Goal: Task Accomplishment & Management: Manage account settings

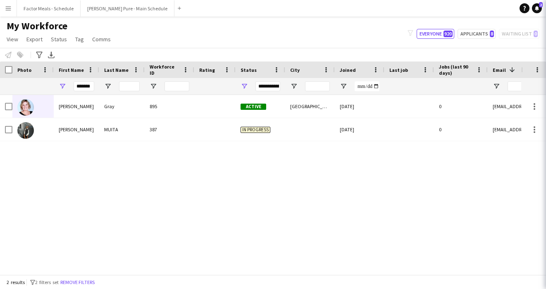
click at [148, 216] on div "Caroline Gray 895 Active London 19-08-2025 0 sweetc1414@gmail.com CAROLINE MUIT…" at bounding box center [260, 185] width 521 height 180
click at [91, 84] on input "*******" at bounding box center [84, 86] width 21 height 10
type input "*"
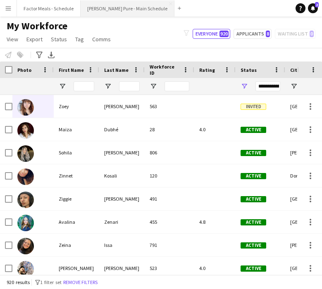
click at [107, 9] on button "[PERSON_NAME] Pure - Main Schedule Close" at bounding box center [128, 8] width 94 height 16
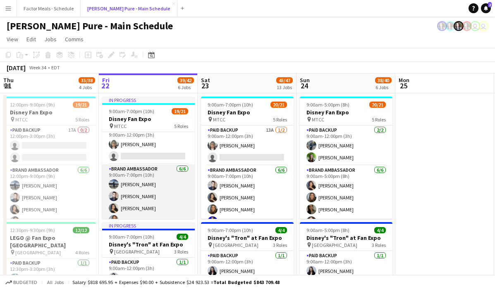
scroll to position [0, 185]
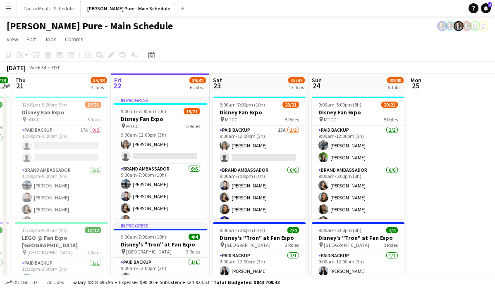
click at [333, 53] on app-toolbar "Copy Paste Paste Command V Paste with crew Command Shift V Paste linked Job Del…" at bounding box center [247, 55] width 495 height 14
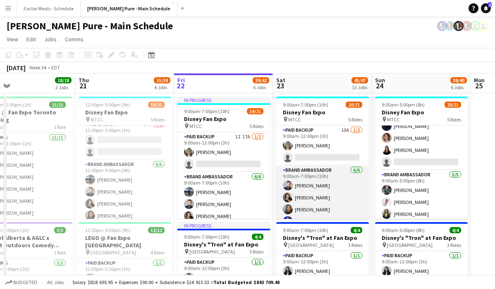
scroll to position [0, 212]
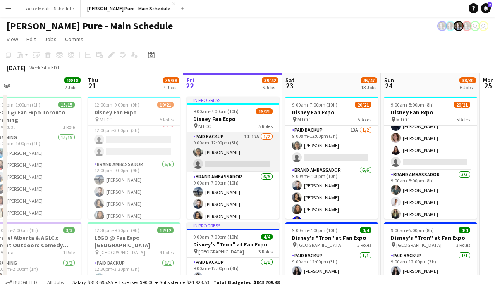
click at [216, 155] on app-card-role "Paid Backup 1I 17A 1/2 9:00am-12:00pm (3h) Jennifer Chuk single-neutral-actions" at bounding box center [232, 152] width 93 height 40
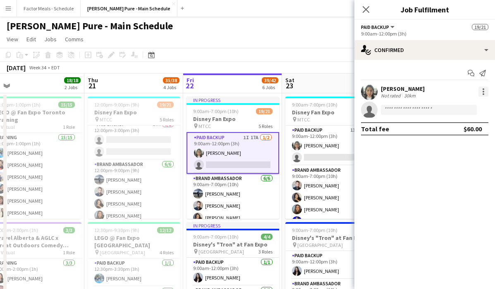
click at [482, 90] on div at bounding box center [483, 92] width 10 height 10
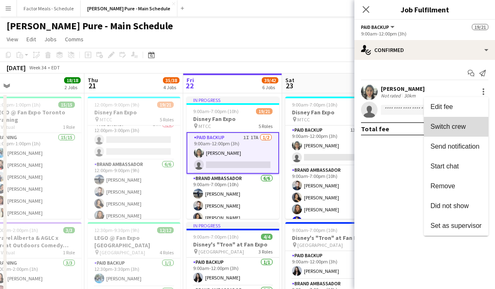
click at [450, 123] on span "Switch crew" at bounding box center [447, 126] width 35 height 7
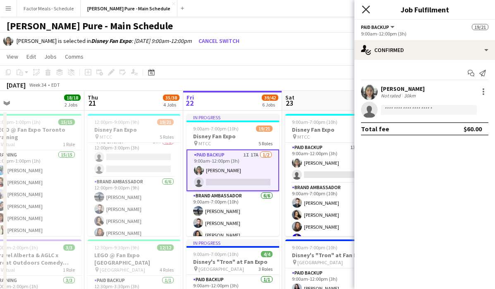
click at [367, 8] on icon at bounding box center [365, 9] width 8 height 8
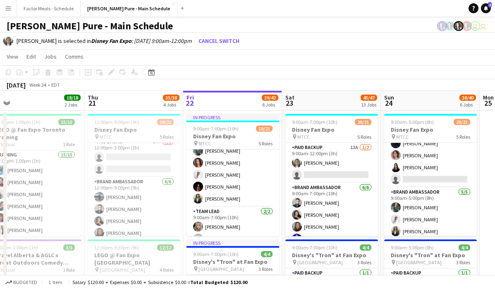
scroll to position [170, 0]
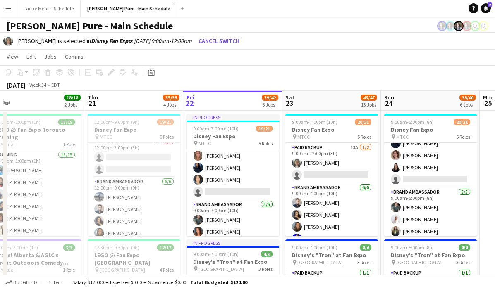
click at [219, 177] on app-card-role "Brand Ambassador 7I 29A 5/6 9:00am-7:00pm (10h) Cristiana Bodnariuc Ritish Nagp…" at bounding box center [232, 154] width 93 height 90
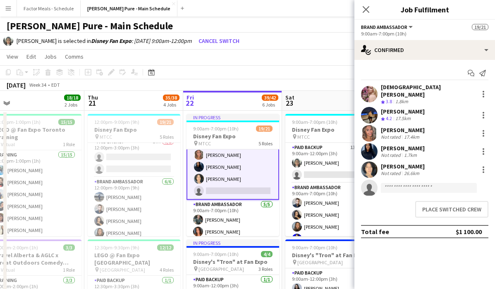
scroll to position [169, 0]
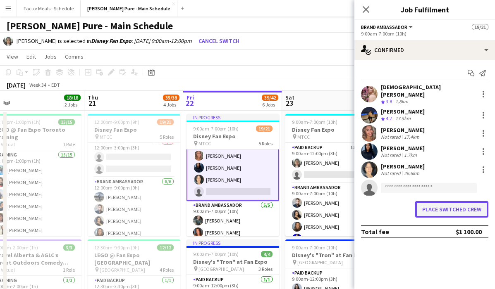
click at [453, 204] on button "Place switched crew" at bounding box center [451, 209] width 73 height 17
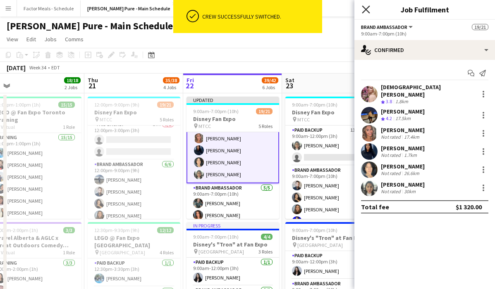
click at [364, 12] on icon "Close pop-in" at bounding box center [365, 9] width 8 height 8
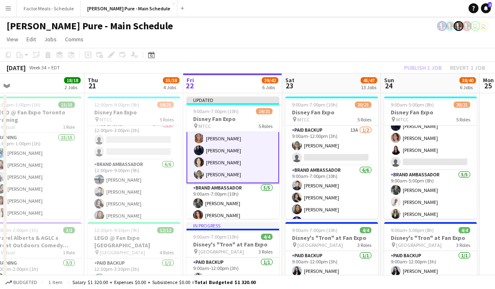
click at [313, 43] on app-page-menu "View Day view expanded Day view collapsed Month view Date picker Jump to today …" at bounding box center [247, 40] width 495 height 16
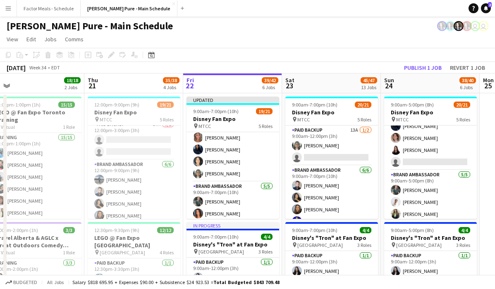
scroll to position [168, 0]
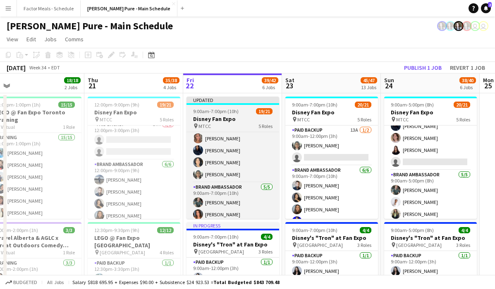
click at [219, 112] on span "9:00am-7:00pm (10h)" at bounding box center [215, 111] width 45 height 6
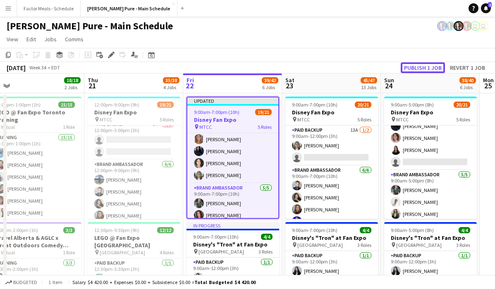
click at [416, 66] on button "Publish 1 job" at bounding box center [422, 67] width 44 height 11
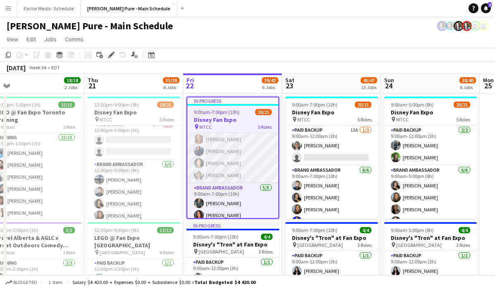
scroll to position [0, 0]
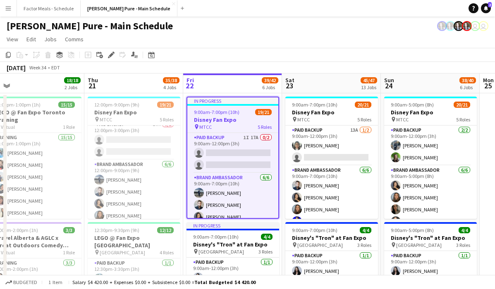
click at [258, 57] on app-toolbar "Copy Paste Paste Command V Paste with crew Command Shift V Paste linked Job Del…" at bounding box center [247, 55] width 495 height 14
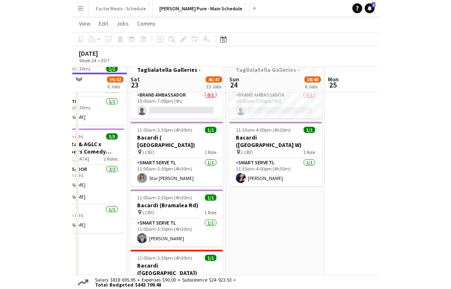
scroll to position [501, 0]
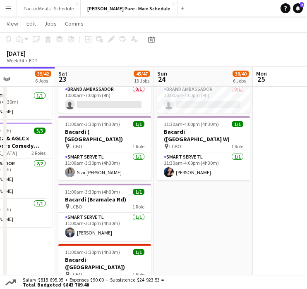
click at [304, 72] on app-board-header-date "Mon 25" at bounding box center [301, 77] width 99 height 20
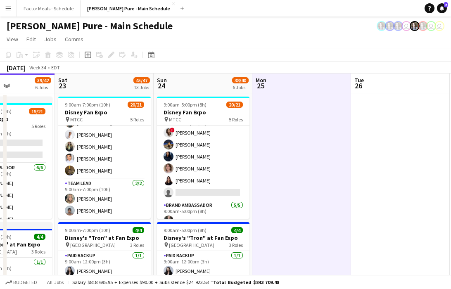
scroll to position [144, 0]
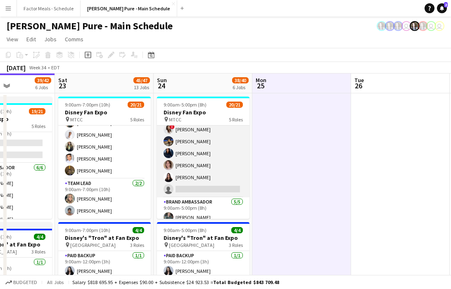
click at [185, 190] on app-card-role "Brand Ambassador 5I 20A 5/6 9:00am-5:00pm (8h) ! Christina Cabral Ritish Nagpal…" at bounding box center [203, 153] width 93 height 88
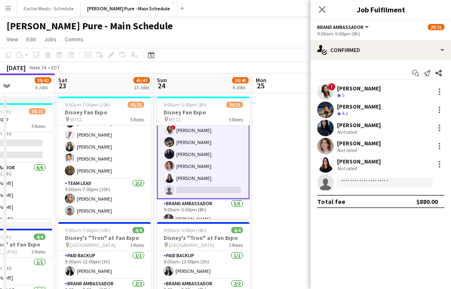
scroll to position [145, 0]
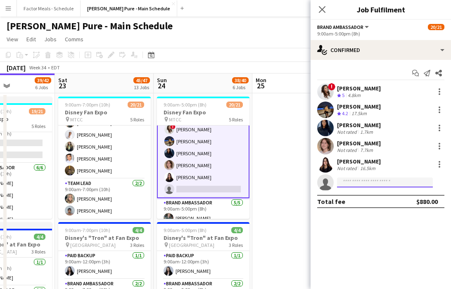
click at [345, 183] on input at bounding box center [385, 183] width 96 height 10
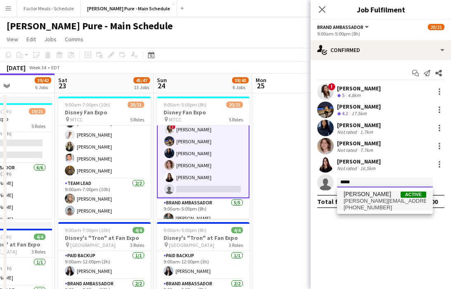
type input "*****"
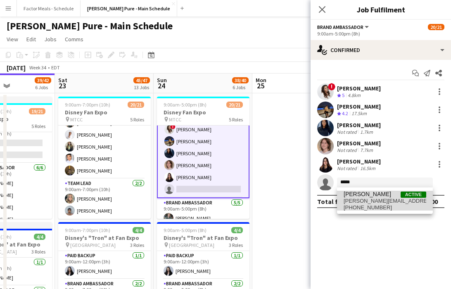
click at [362, 196] on span "[PERSON_NAME]" at bounding box center [368, 194] width 48 height 7
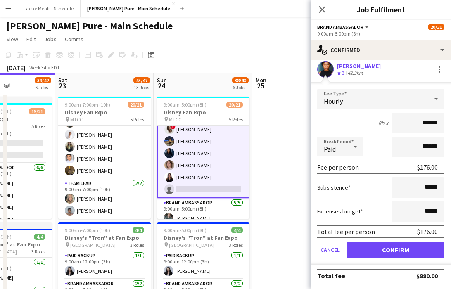
scroll to position [3, 0]
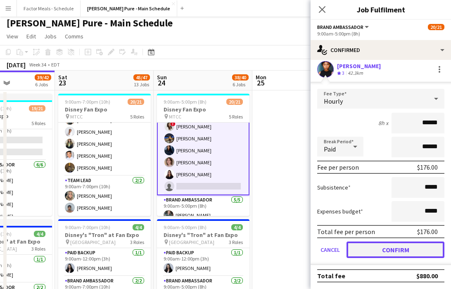
click at [374, 252] on button "Confirm" at bounding box center [396, 250] width 98 height 17
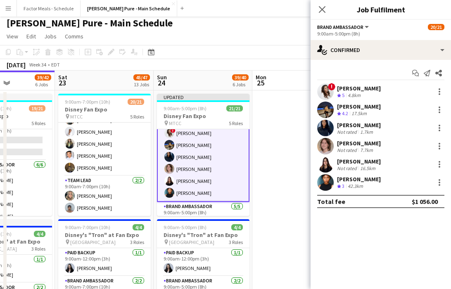
scroll to position [0, 0]
click at [321, 10] on icon "Close pop-in" at bounding box center [322, 9] width 8 height 8
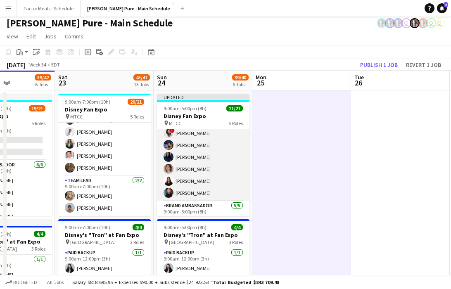
click at [217, 178] on app-card-role "Brand Ambassador 6/6 9:00am-5:00pm (8h) ! Christina Cabral Ritish Nagpal Diana …" at bounding box center [203, 157] width 93 height 88
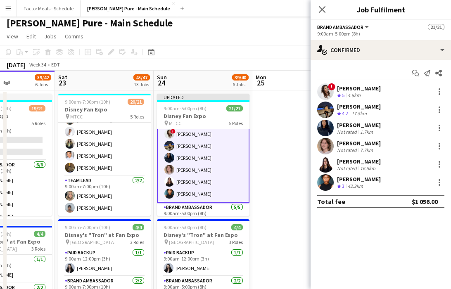
scroll to position [145, 0]
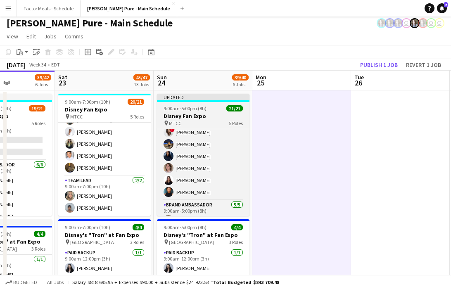
scroll to position [144, 0]
click at [214, 100] on div "Updated" at bounding box center [203, 97] width 93 height 7
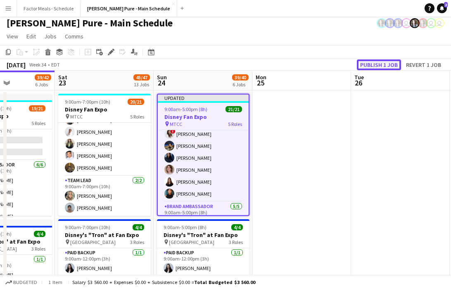
click at [384, 67] on button "Publish 1 job" at bounding box center [379, 64] width 44 height 11
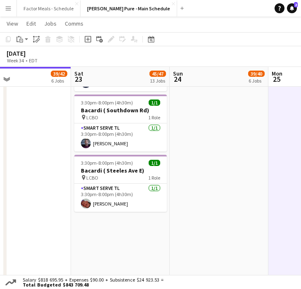
scroll to position [0, 217]
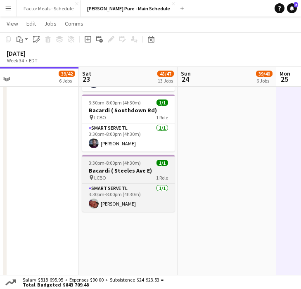
click at [118, 160] on span "3:30pm-8:00pm (4h30m)" at bounding box center [115, 163] width 52 height 6
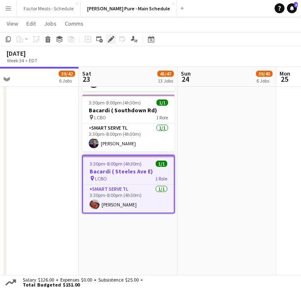
click at [112, 40] on icon "Edit" at bounding box center [111, 39] width 7 height 7
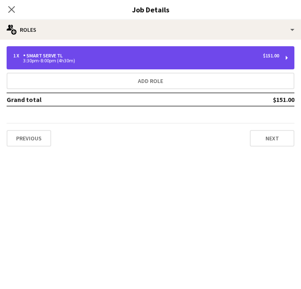
click at [101, 58] on div "1 x Smart Serve TL $151.00" at bounding box center [146, 56] width 266 height 6
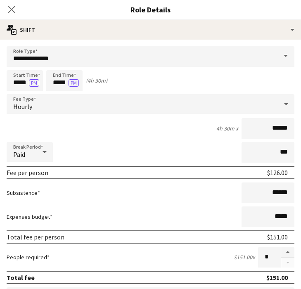
scroll to position [13, 0]
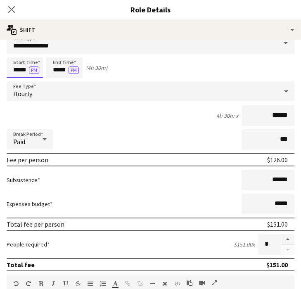
click at [18, 69] on input "*****" at bounding box center [25, 67] width 36 height 21
click at [16, 52] on div at bounding box center [16, 53] width 17 height 8
click at [16, 80] on div at bounding box center [16, 82] width 17 height 8
type input "*****"
click at [16, 80] on div at bounding box center [16, 82] width 17 height 8
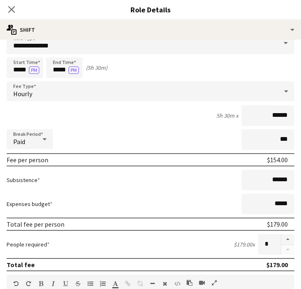
click at [136, 73] on div "Start Time ***** PM End Time ***** PM (5h 30m)" at bounding box center [151, 67] width 288 height 21
click at [14, 11] on icon "Close pop-in" at bounding box center [11, 9] width 8 height 8
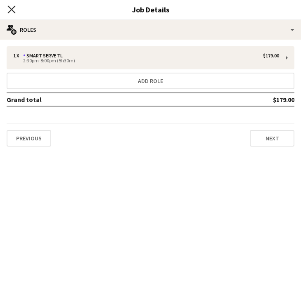
click at [13, 12] on icon at bounding box center [11, 9] width 8 height 8
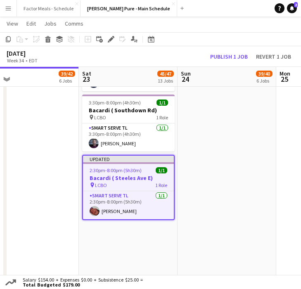
click at [127, 155] on app-job-card "Updated 2:30pm-8:00pm (5h30m) 1/1 Bacardi ( Steeles Ave E) pin LCBO 1 Role Smar…" at bounding box center [128, 187] width 93 height 65
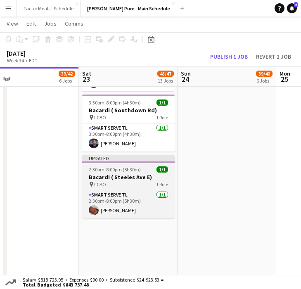
click at [127, 155] on app-job-card "Updated 2:30pm-8:00pm (5h30m) 1/1 Bacardi ( Steeles Ave E) pin LCBO 1 Role Smar…" at bounding box center [128, 187] width 93 height 64
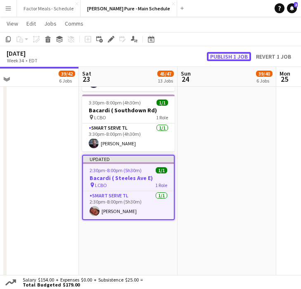
click at [233, 56] on button "Publish 1 job" at bounding box center [229, 56] width 44 height 9
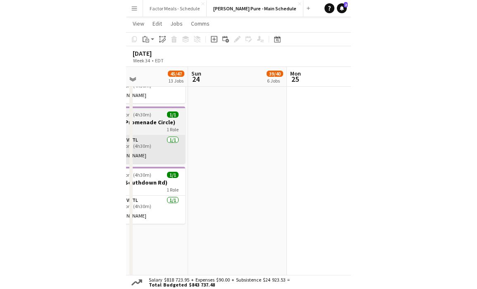
scroll to position [0, 174]
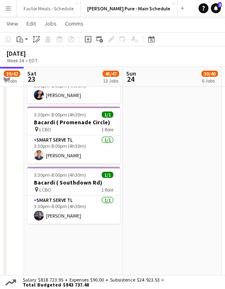
drag, startPoint x: 197, startPoint y: 131, endPoint x: 212, endPoint y: 85, distance: 48.2
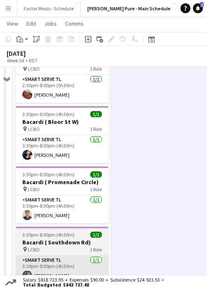
scroll to position [743, 0]
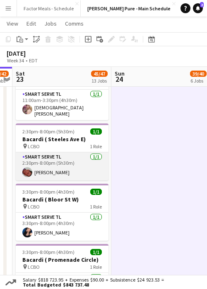
click at [44, 152] on app-card-role "Smart Serve TL 1/1 2:30pm-8:00pm (5h30m) Wei Chen" at bounding box center [62, 166] width 93 height 28
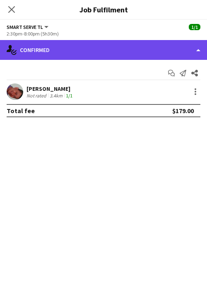
click at [85, 53] on div "single-neutral-actions-check-2 Confirmed" at bounding box center [103, 50] width 207 height 20
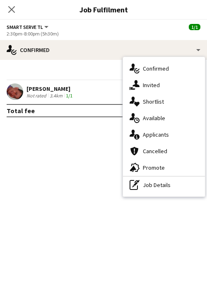
click at [88, 89] on div "Wei Chen Not rated 3.4km 1/1" at bounding box center [103, 91] width 207 height 17
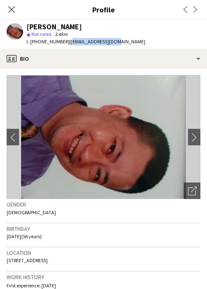
drag, startPoint x: 112, startPoint y: 42, endPoint x: 63, endPoint y: 43, distance: 48.4
click at [63, 43] on div "Wei Chen star Not rated 3.4km t. +415-948-7200 | wchenw@hotmail.com" at bounding box center [76, 34] width 152 height 29
copy span "wchenw@hotmail.com"
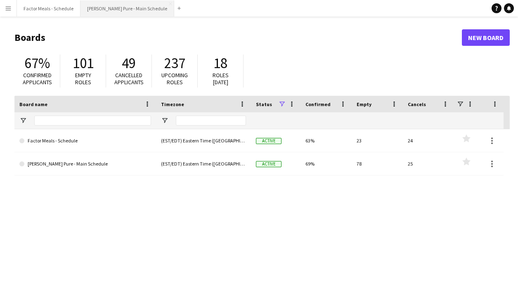
click at [109, 12] on button "[PERSON_NAME] Pure - Main Schedule Close" at bounding box center [128, 8] width 94 height 16
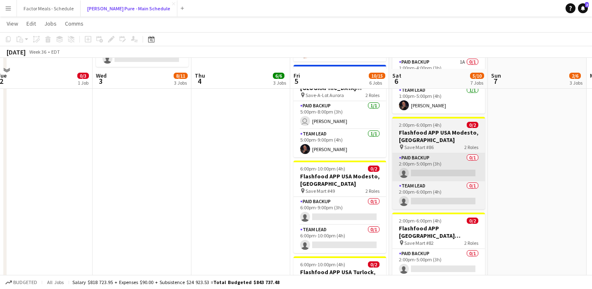
scroll to position [354, 0]
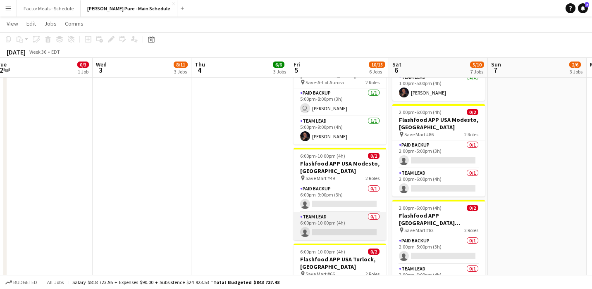
click at [329, 212] on app-card-role "Team Lead 0/1 6:00pm-10:00pm (4h) single-neutral-actions" at bounding box center [339, 226] width 93 height 28
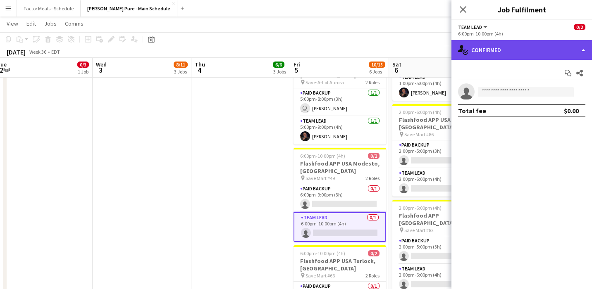
click at [480, 51] on div "single-neutral-actions-check-2 Confirmed" at bounding box center [521, 50] width 140 height 20
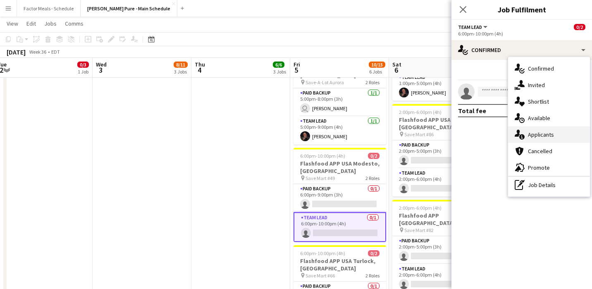
click at [518, 128] on div "single-neutral-actions-information Applicants" at bounding box center [549, 134] width 82 height 17
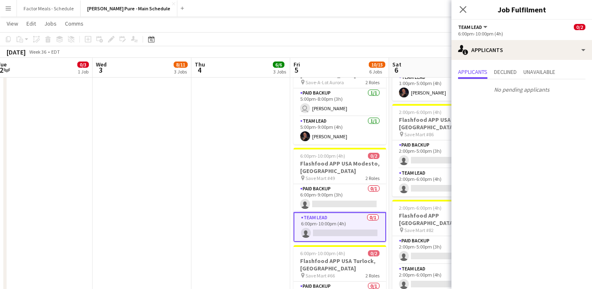
click at [251, 190] on app-date-cell "7:00am-7:00pm (12h) 3/3 Trio Project - AWS Toronto Summit pin Metro Toronto Con…" at bounding box center [240, 277] width 99 height 1077
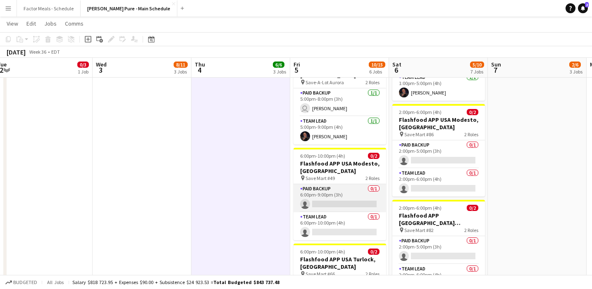
click at [327, 188] on app-card-role "Paid Backup 0/1 6:00pm-9:00pm (3h) single-neutral-actions" at bounding box center [339, 198] width 93 height 28
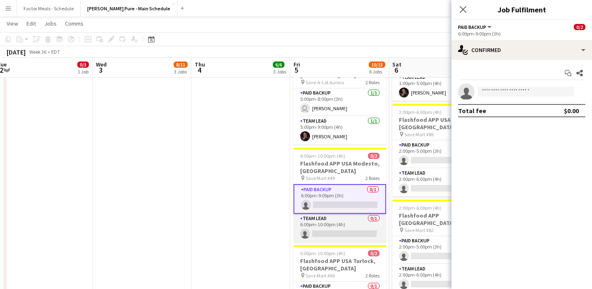
click at [327, 214] on app-card-role "Team Lead 0/1 6:00pm-10:00pm (4h) single-neutral-actions" at bounding box center [339, 228] width 93 height 28
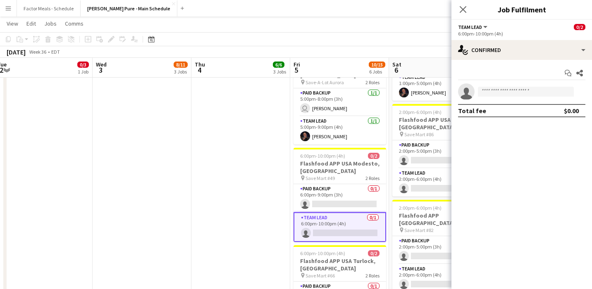
click at [276, 200] on app-date-cell "7:00am-7:00pm (12h) 3/3 Trio Project - AWS Toronto Summit pin Metro Toronto Con…" at bounding box center [240, 277] width 99 height 1077
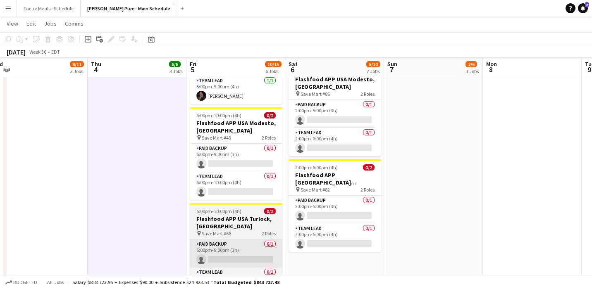
scroll to position [394, 0]
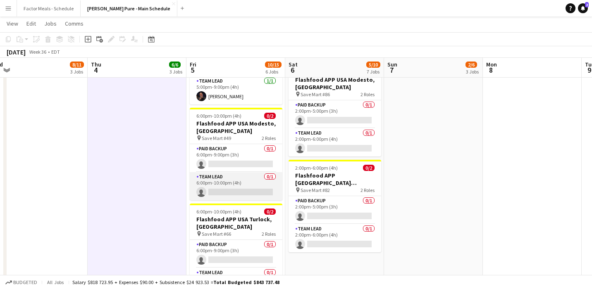
click at [229, 172] on app-card-role "Team Lead 0/1 6:00pm-10:00pm (4h) single-neutral-actions" at bounding box center [236, 186] width 93 height 28
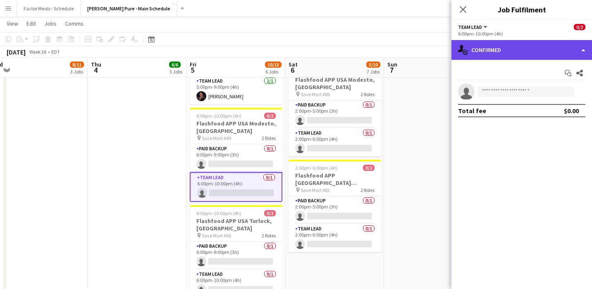
click at [481, 44] on div "single-neutral-actions-check-2 Confirmed" at bounding box center [521, 50] width 140 height 20
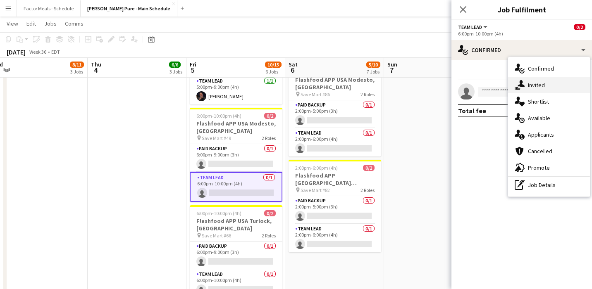
click at [518, 90] on div "single-neutral-actions-share-1 Invited" at bounding box center [549, 85] width 82 height 17
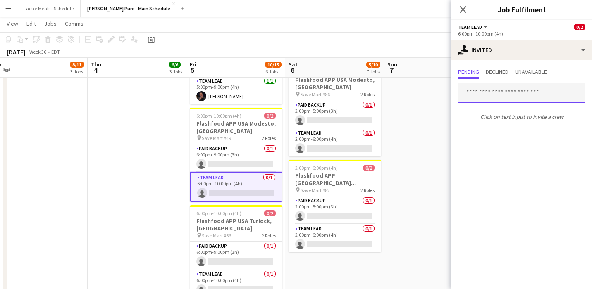
click at [518, 97] on input "text" at bounding box center [521, 93] width 127 height 21
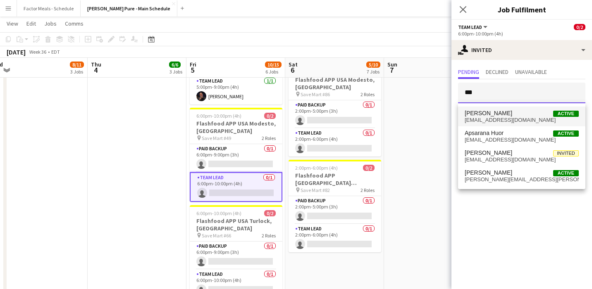
type input "***"
click at [514, 118] on span "[EMAIL_ADDRESS][DOMAIN_NAME]" at bounding box center [521, 120] width 114 height 7
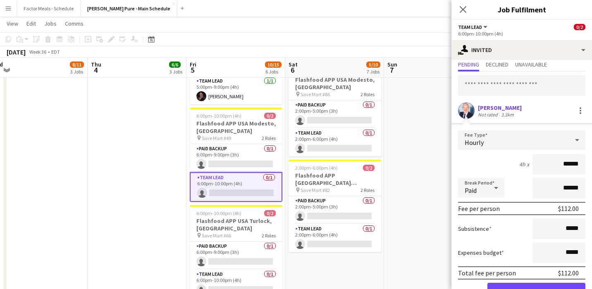
scroll to position [50, 0]
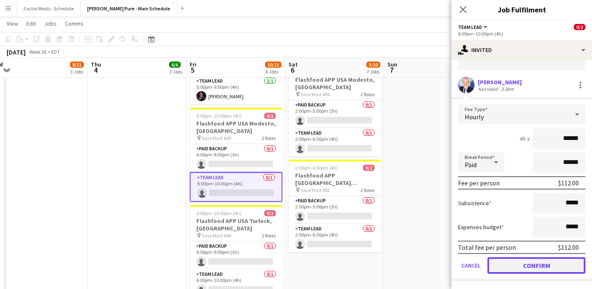
click at [505, 262] on button "Confirm" at bounding box center [536, 265] width 98 height 17
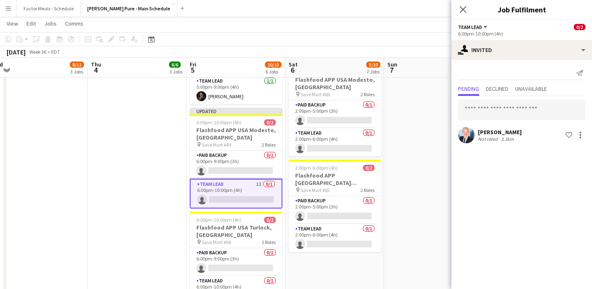
scroll to position [0, 0]
click at [464, 4] on app-icon "Close pop-in" at bounding box center [463, 10] width 12 height 12
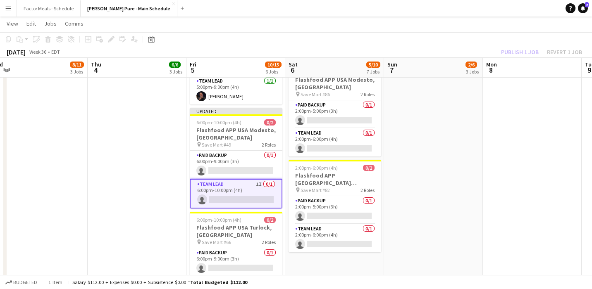
click at [443, 146] on app-date-cell "1:00pm-5:00pm (4h) 2/2 Flashfood APP [GEOGRAPHIC_DATA] [GEOGRAPHIC_DATA], [GEOG…" at bounding box center [433, 237] width 99 height 1077
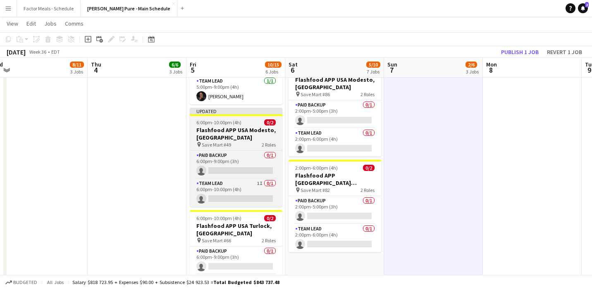
click at [222, 108] on app-job-card "Updated 6:00pm-10:00pm (4h) 0/2 Flashfood APP USA Modesto, [GEOGRAPHIC_DATA] pi…" at bounding box center [236, 157] width 93 height 99
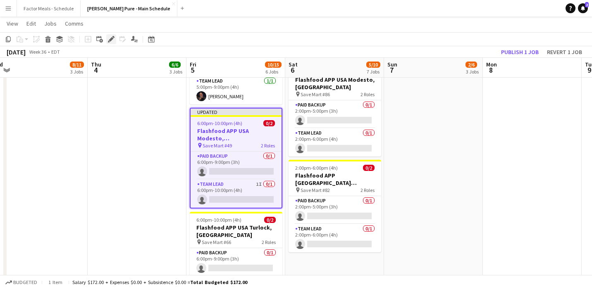
click at [110, 39] on icon at bounding box center [111, 39] width 5 height 5
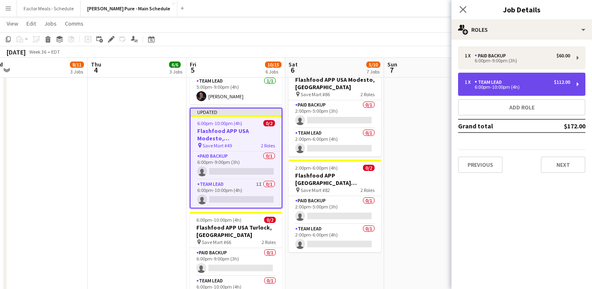
click at [473, 82] on div "1 x" at bounding box center [469, 82] width 10 height 6
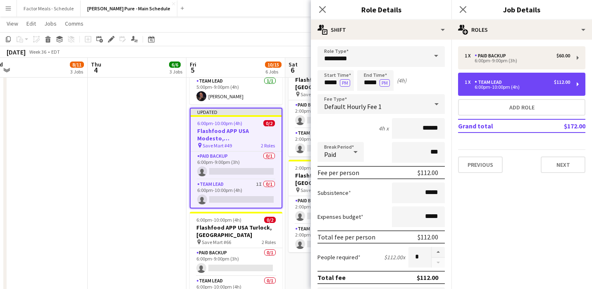
scroll to position [7, 0]
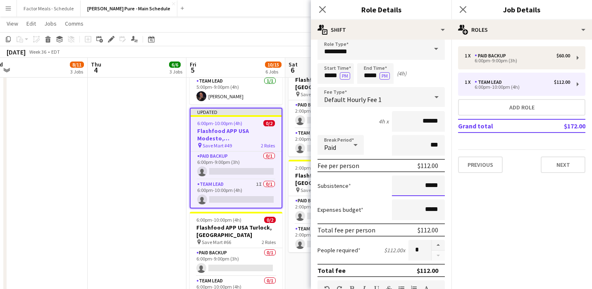
click at [436, 183] on input "*****" at bounding box center [418, 186] width 53 height 21
click at [429, 184] on input "*****" at bounding box center [418, 186] width 53 height 21
type input "**"
type input "******"
click at [391, 195] on div "Subsistence ******" at bounding box center [380, 186] width 127 height 21
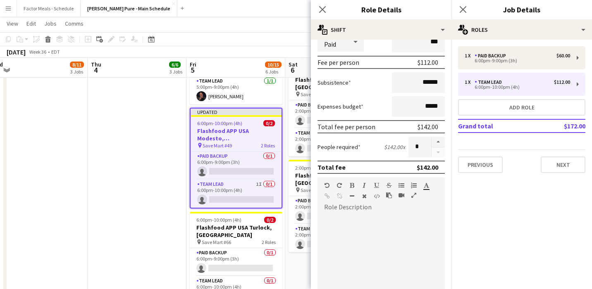
scroll to position [113, 0]
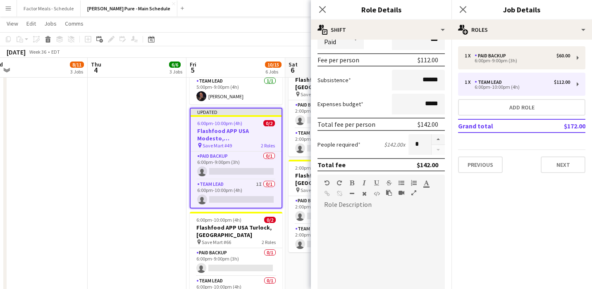
click at [363, 209] on div at bounding box center [380, 258] width 127 height 105
click at [322, 13] on app-icon "Close pop-in" at bounding box center [322, 10] width 12 height 12
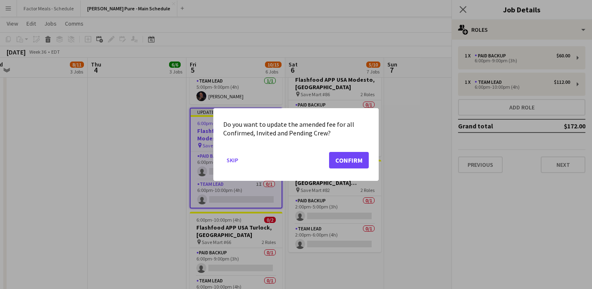
scroll to position [0, 0]
click at [228, 159] on button "Skip" at bounding box center [232, 160] width 18 height 13
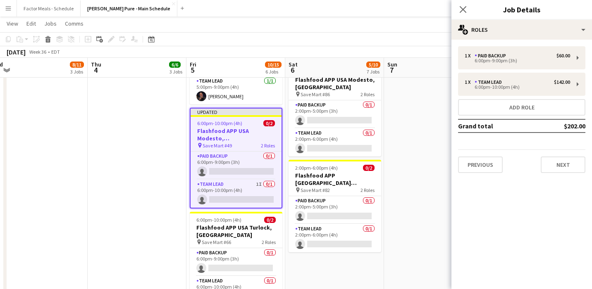
click at [338, 266] on app-date-cell "11:00am-3:30pm (4h30m) 1/1 Bacardi ([PERSON_NAME] Line) pin LCBO 1 Role Smart S…" at bounding box center [334, 237] width 99 height 1077
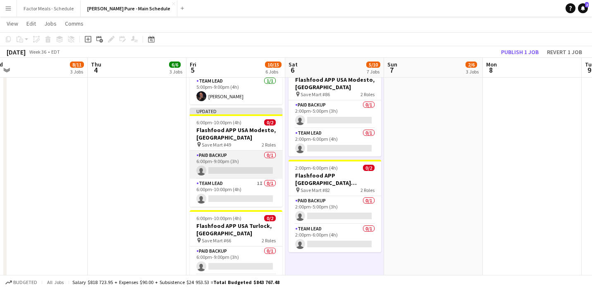
click at [217, 151] on app-card-role "Paid Backup 0/1 6:00pm-9:00pm (3h) single-neutral-actions" at bounding box center [236, 165] width 93 height 28
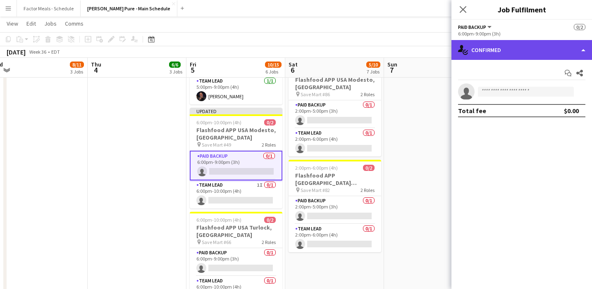
click at [518, 51] on div "single-neutral-actions-check-2 Confirmed" at bounding box center [521, 50] width 140 height 20
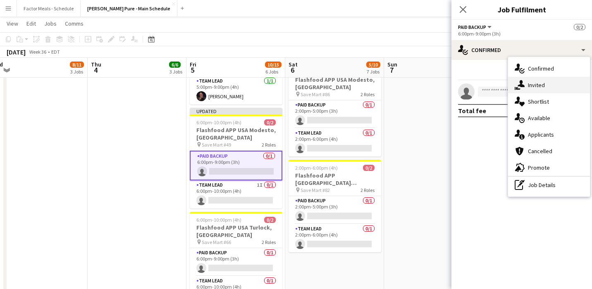
click at [518, 89] on div "single-neutral-actions-share-1 Invited" at bounding box center [549, 85] width 82 height 17
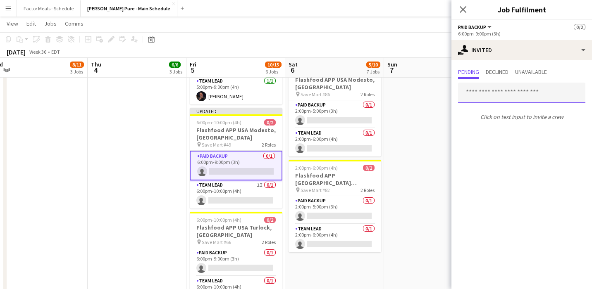
click at [518, 97] on input "text" at bounding box center [521, 93] width 127 height 21
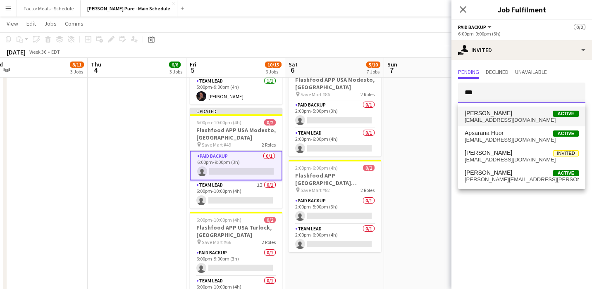
type input "***"
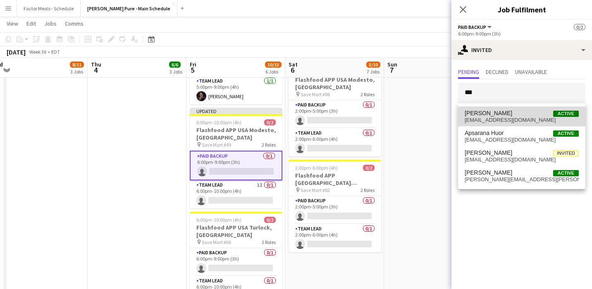
click at [517, 115] on span "[PERSON_NAME] Active" at bounding box center [521, 113] width 114 height 7
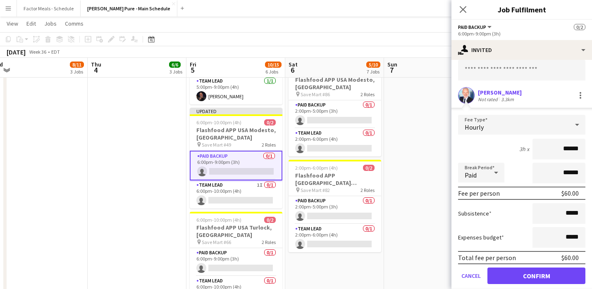
scroll to position [50, 0]
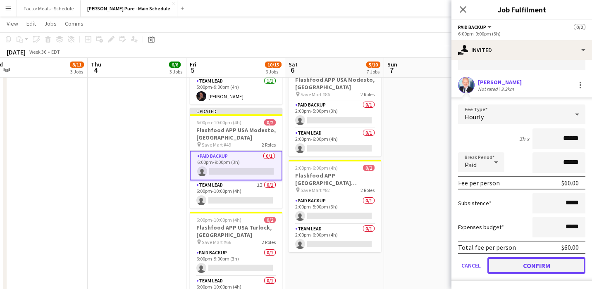
click at [517, 268] on button "Confirm" at bounding box center [536, 265] width 98 height 17
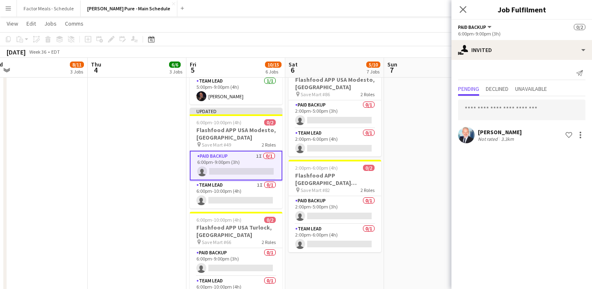
scroll to position [0, 0]
click at [460, 10] on icon "Close pop-in" at bounding box center [463, 9] width 8 height 8
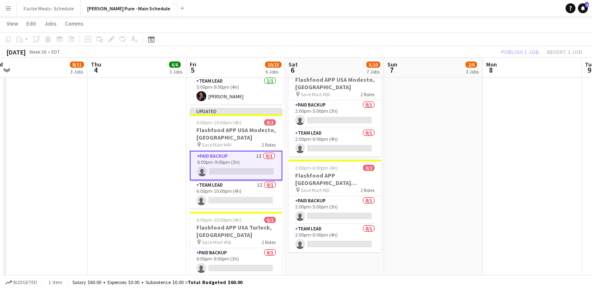
click at [439, 157] on app-date-cell "1:00pm-5:00pm (4h) 2/2 Flashfood APP [GEOGRAPHIC_DATA] [GEOGRAPHIC_DATA], [GEOG…" at bounding box center [433, 237] width 99 height 1077
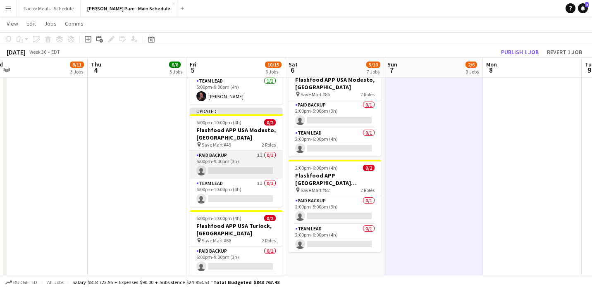
click at [224, 151] on app-card-role "Paid Backup 1I 0/1 6:00pm-9:00pm (3h) single-neutral-actions" at bounding box center [236, 165] width 93 height 28
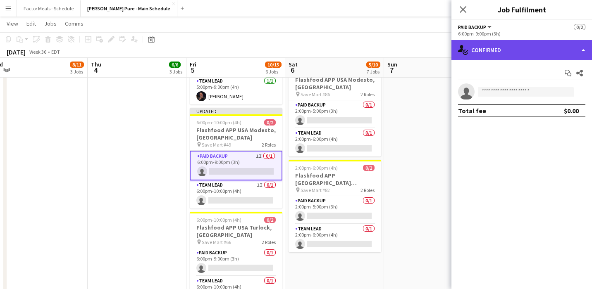
click at [480, 53] on div "single-neutral-actions-check-2 Confirmed" at bounding box center [521, 50] width 140 height 20
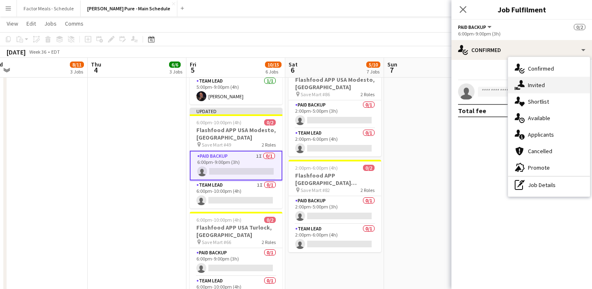
click at [518, 87] on div "single-neutral-actions-share-1 Invited" at bounding box center [549, 85] width 82 height 17
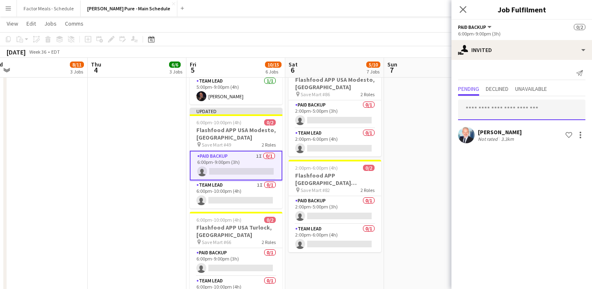
click at [486, 110] on input "text" at bounding box center [521, 110] width 127 height 21
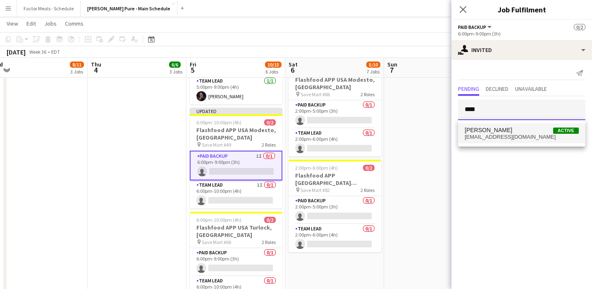
type input "****"
click at [486, 133] on span "[PERSON_NAME]" at bounding box center [488, 130] width 48 height 7
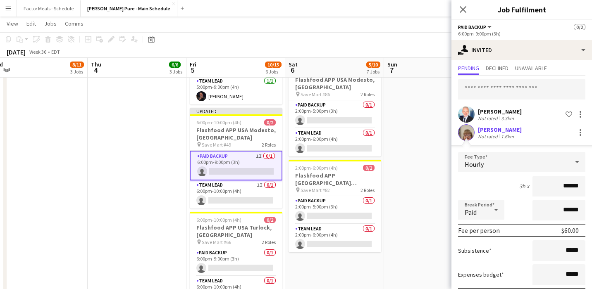
scroll to position [68, 0]
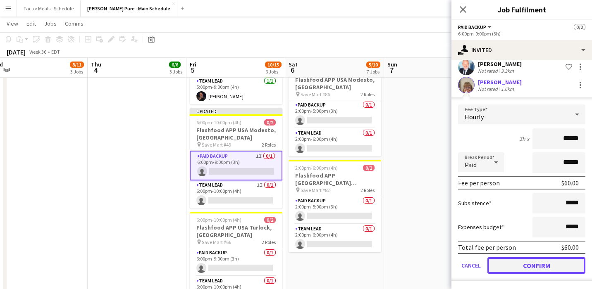
click at [504, 262] on button "Confirm" at bounding box center [536, 265] width 98 height 17
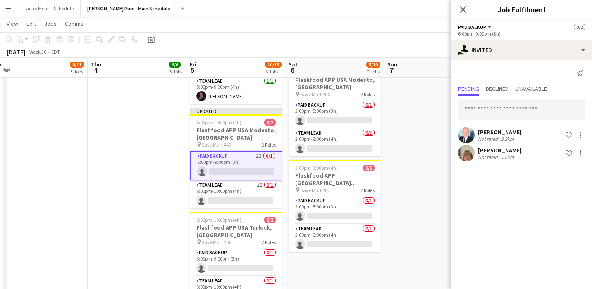
scroll to position [0, 0]
click at [461, 8] on icon at bounding box center [463, 9] width 8 height 8
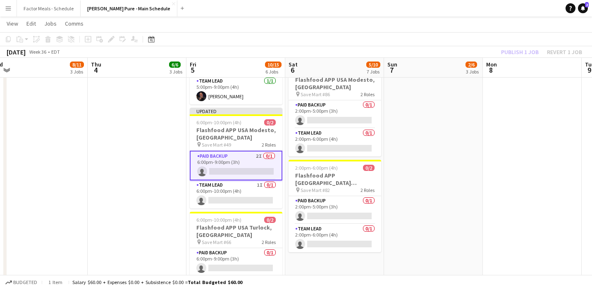
click at [445, 143] on app-date-cell "1:00pm-5:00pm (4h) 2/2 Flashfood APP [GEOGRAPHIC_DATA] [GEOGRAPHIC_DATA], [GEOG…" at bounding box center [433, 237] width 99 height 1077
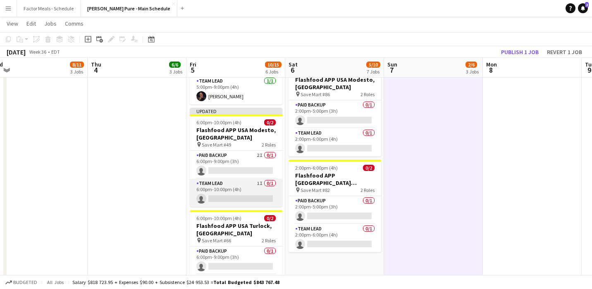
click at [220, 179] on app-card-role "Team Lead 1I 0/1 6:00pm-10:00pm (4h) single-neutral-actions" at bounding box center [236, 193] width 93 height 28
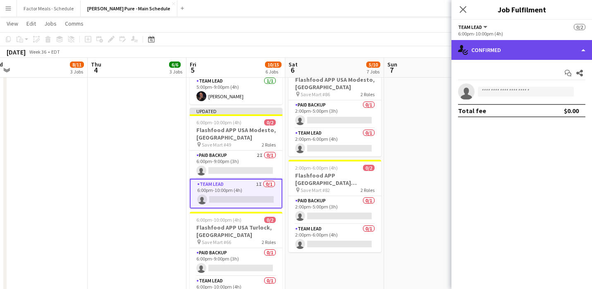
click at [482, 55] on div "single-neutral-actions-check-2 Confirmed" at bounding box center [521, 50] width 140 height 20
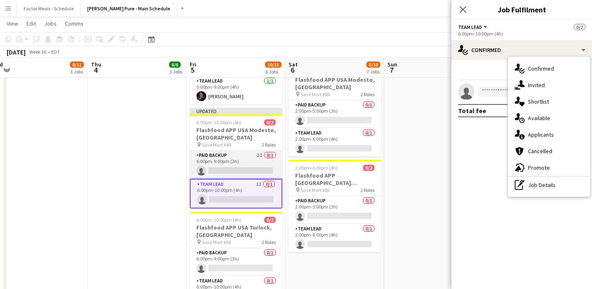
click at [235, 151] on app-card-role "Paid Backup 2I 0/1 6:00pm-9:00pm (3h) single-neutral-actions" at bounding box center [236, 165] width 93 height 28
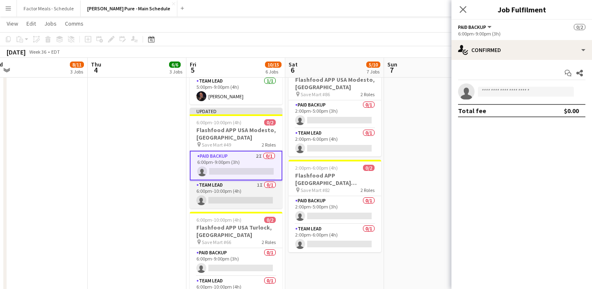
click at [227, 181] on app-card-role "Team Lead 1I 0/1 6:00pm-10:00pm (4h) single-neutral-actions" at bounding box center [236, 195] width 93 height 28
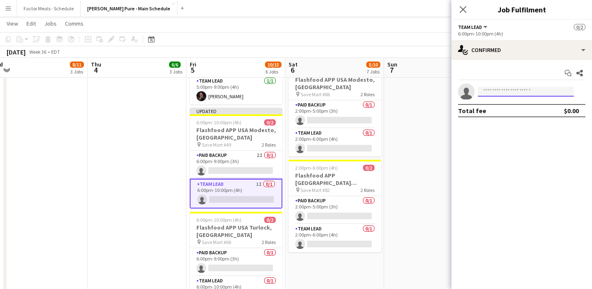
click at [502, 91] on input at bounding box center [526, 92] width 96 height 10
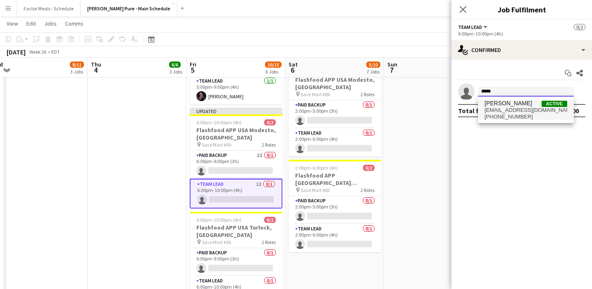
type input "*****"
click at [497, 112] on span "[EMAIL_ADDRESS][DOMAIN_NAME]" at bounding box center [525, 110] width 83 height 7
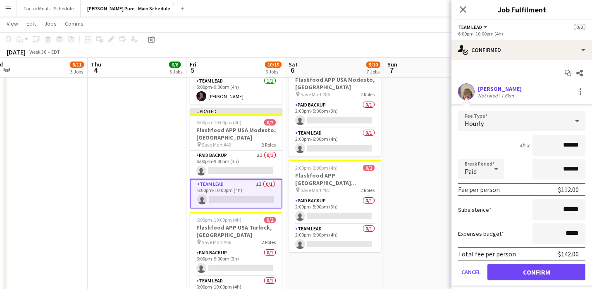
scroll to position [16, 0]
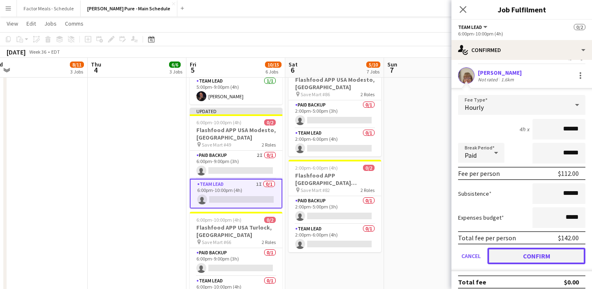
click at [514, 258] on button "Confirm" at bounding box center [536, 256] width 98 height 17
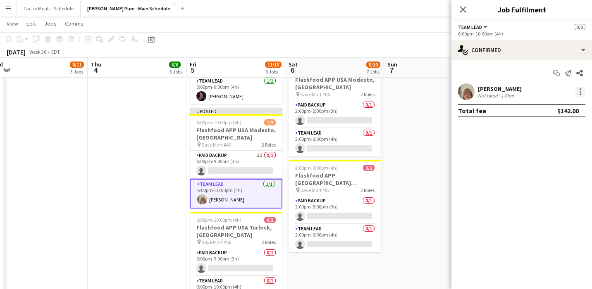
click at [518, 92] on div at bounding box center [580, 92] width 2 height 2
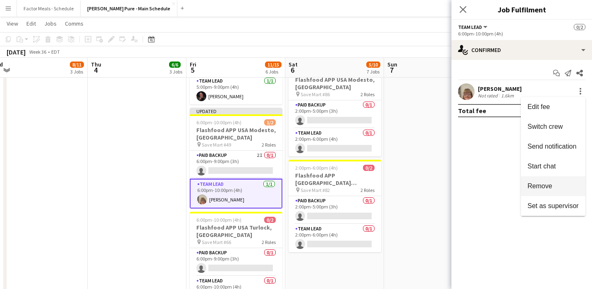
click at [518, 188] on span "Remove" at bounding box center [539, 186] width 25 height 7
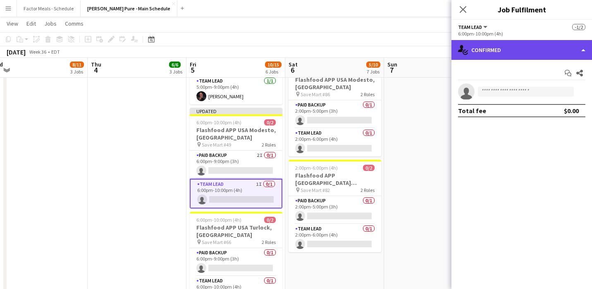
click at [514, 50] on div "single-neutral-actions-check-2 Confirmed" at bounding box center [521, 50] width 140 height 20
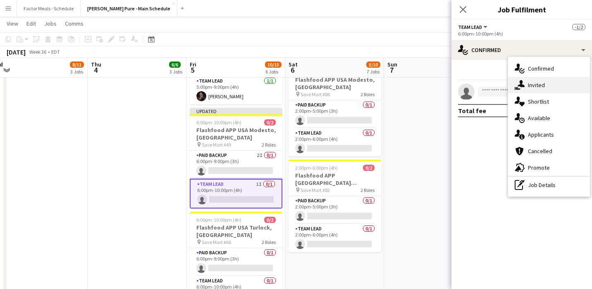
click at [518, 83] on div "single-neutral-actions-share-1 Invited" at bounding box center [549, 85] width 82 height 17
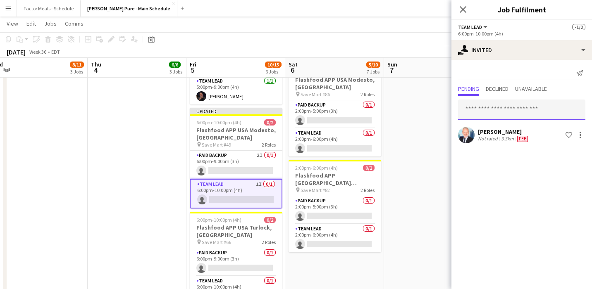
click at [501, 113] on input "text" at bounding box center [521, 110] width 127 height 21
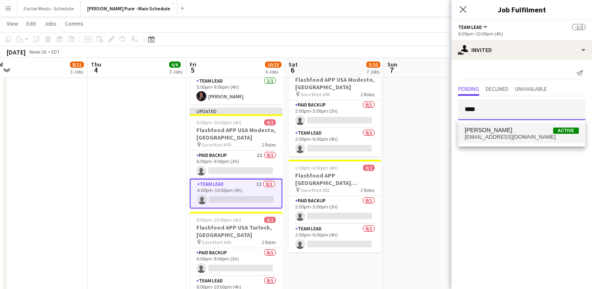
type input "****"
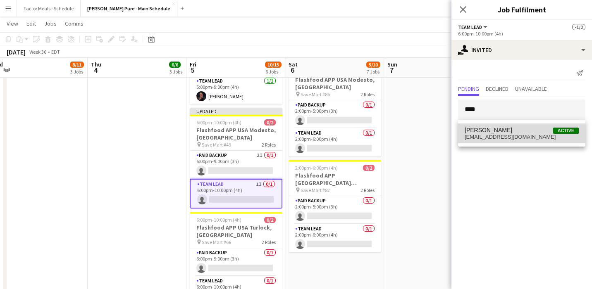
click at [485, 131] on span "[PERSON_NAME]" at bounding box center [488, 130] width 48 height 7
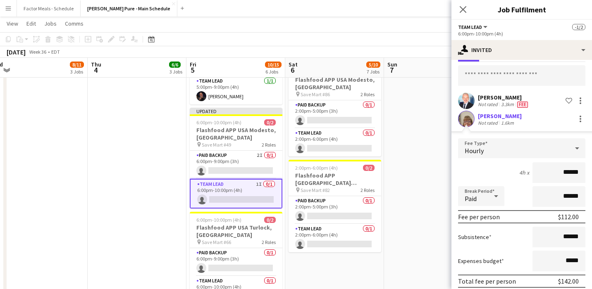
scroll to position [68, 0]
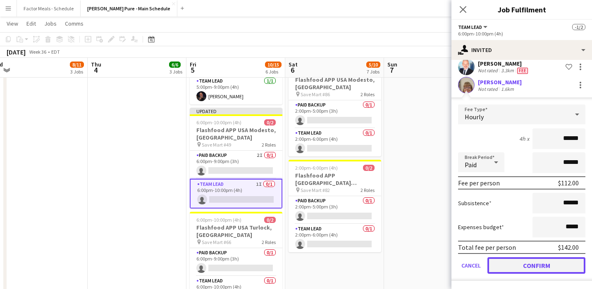
click at [518, 268] on button "Confirm" at bounding box center [536, 265] width 98 height 17
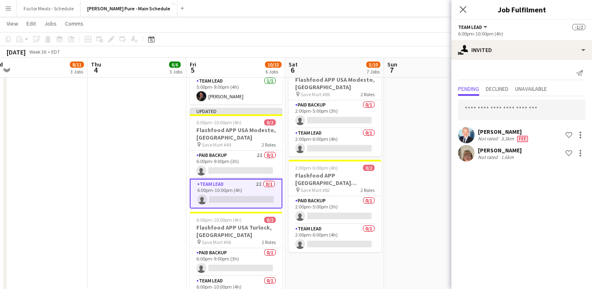
click at [518, 140] on span "Fee" at bounding box center [522, 139] width 11 height 6
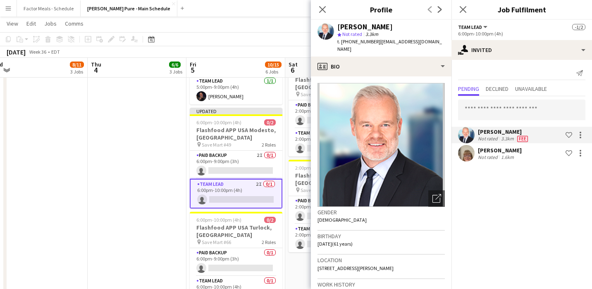
click at [517, 134] on div "[PERSON_NAME]" at bounding box center [504, 131] width 52 height 7
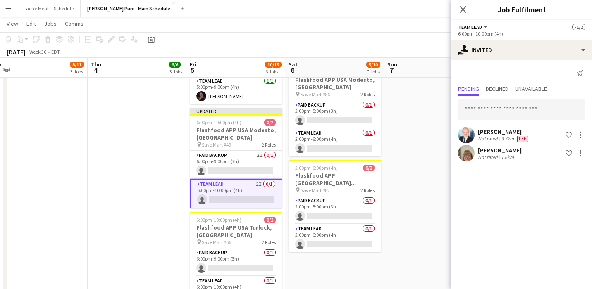
click at [506, 134] on div "[PERSON_NAME]" at bounding box center [504, 131] width 52 height 7
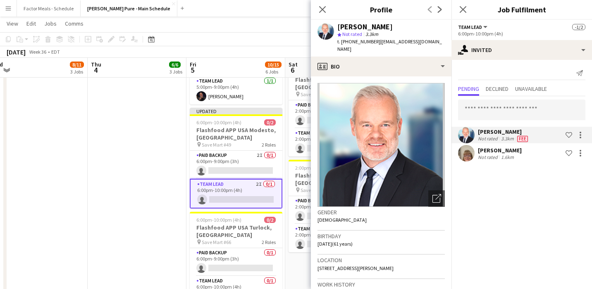
click at [470, 135] on app-user-avatar at bounding box center [466, 135] width 17 height 17
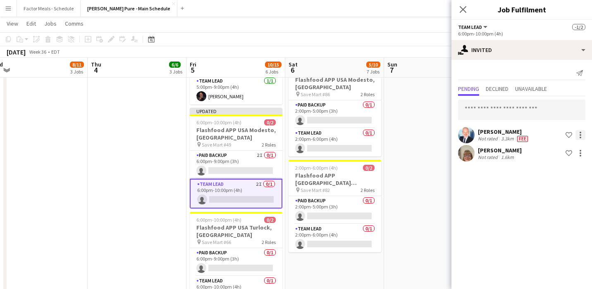
click at [518, 135] on div at bounding box center [580, 135] width 10 height 10
click at [518, 145] on button "Edit fee" at bounding box center [554, 150] width 62 height 20
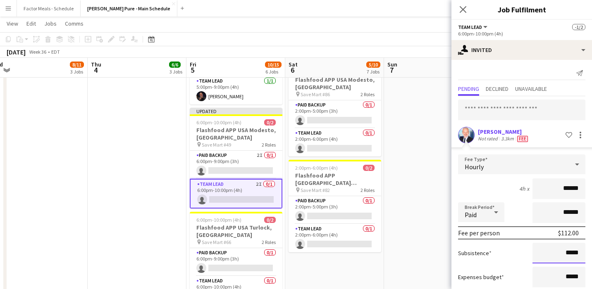
drag, startPoint x: 580, startPoint y: 254, endPoint x: 552, endPoint y: 253, distance: 28.1
click at [518, 253] on input "*****" at bounding box center [558, 253] width 53 height 21
type input "******"
click at [506, 248] on div "Subsistence ******" at bounding box center [521, 253] width 127 height 21
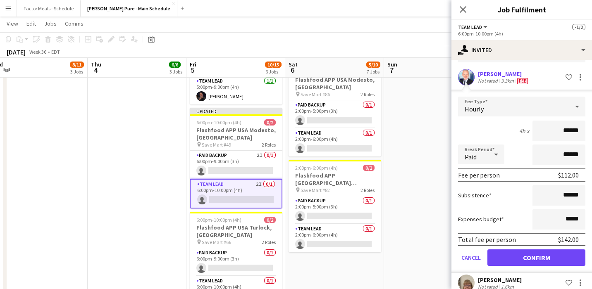
scroll to position [68, 0]
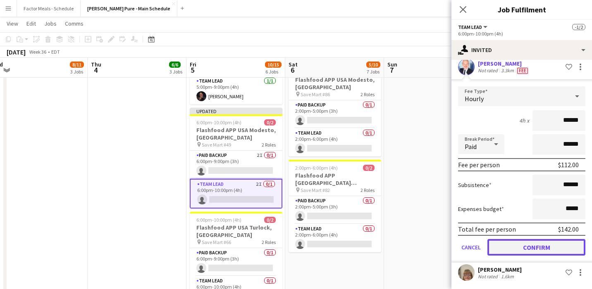
click at [518, 246] on button "Confirm" at bounding box center [536, 247] width 98 height 17
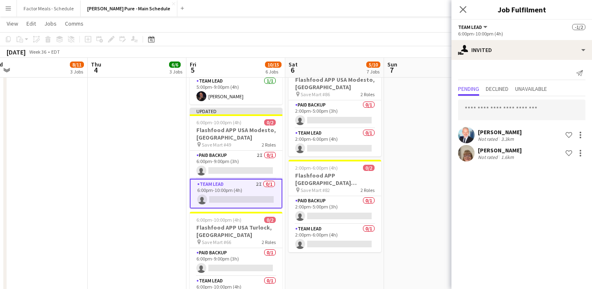
scroll to position [0, 0]
click at [502, 104] on input "text" at bounding box center [521, 110] width 127 height 21
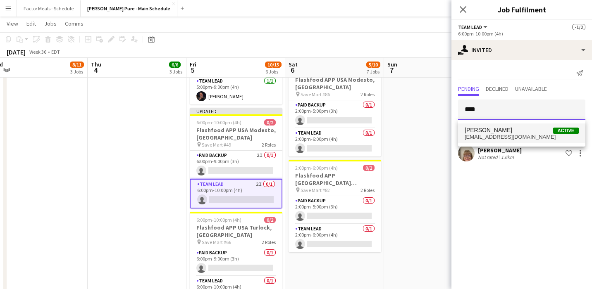
type input "****"
click at [490, 131] on span "[PERSON_NAME]" at bounding box center [488, 130] width 48 height 7
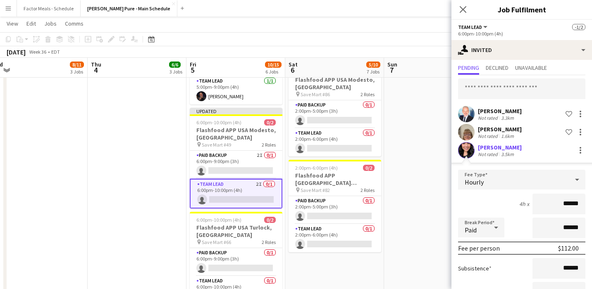
scroll to position [86, 0]
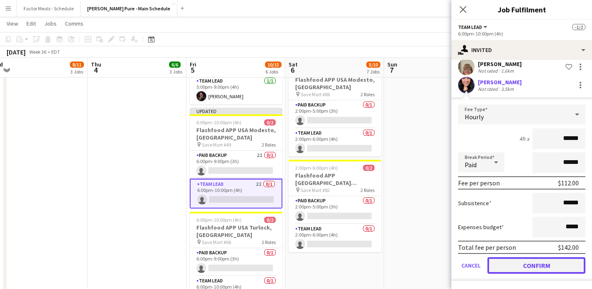
click at [499, 267] on button "Confirm" at bounding box center [536, 265] width 98 height 17
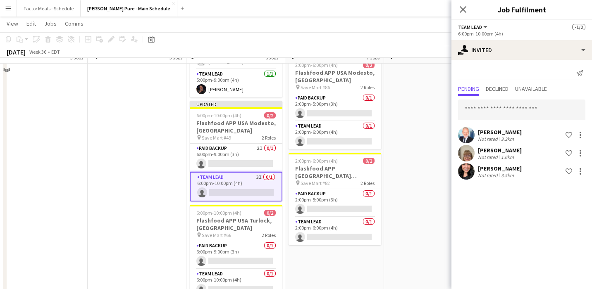
scroll to position [383, 0]
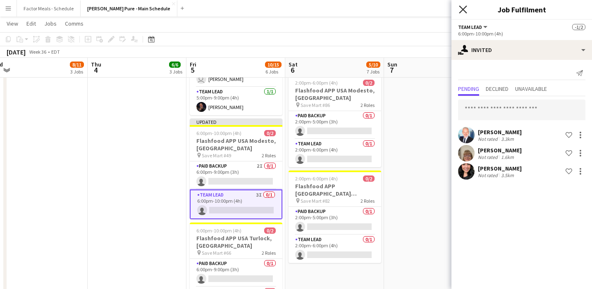
click at [460, 12] on icon at bounding box center [463, 9] width 8 height 8
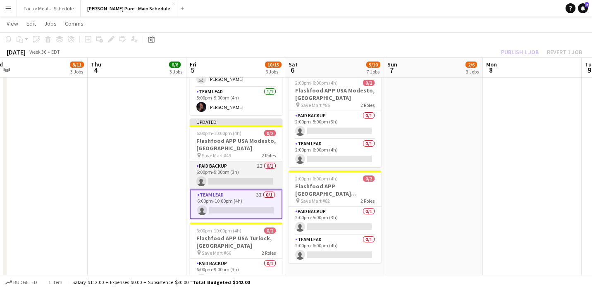
click at [229, 162] on app-card-role "Paid Backup 2I 0/1 6:00pm-9:00pm (3h) single-neutral-actions" at bounding box center [236, 176] width 93 height 28
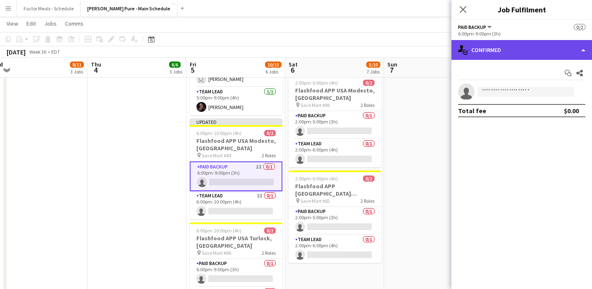
click at [501, 43] on div "single-neutral-actions-check-2 Confirmed" at bounding box center [521, 50] width 140 height 20
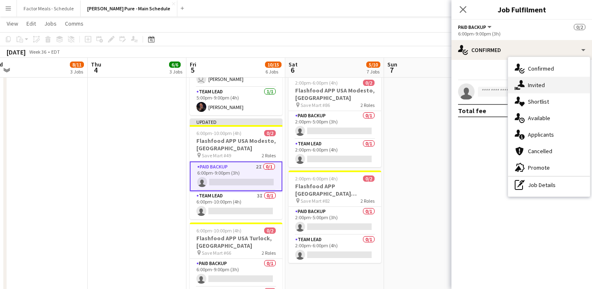
click at [518, 87] on div "single-neutral-actions-share-1 Invited" at bounding box center [549, 85] width 82 height 17
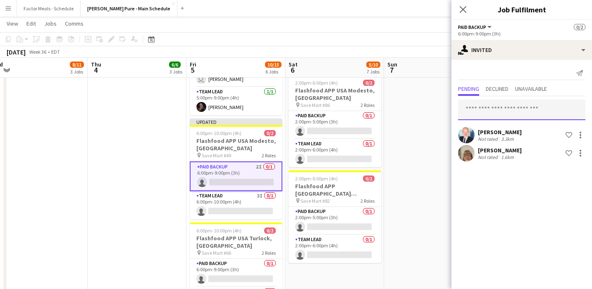
click at [518, 106] on input "text" at bounding box center [521, 110] width 127 height 21
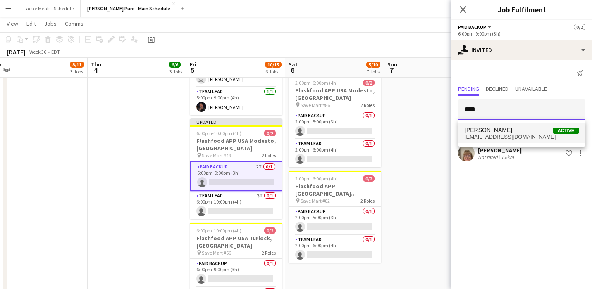
type input "****"
click at [505, 133] on span "[PERSON_NAME] Active" at bounding box center [521, 130] width 114 height 7
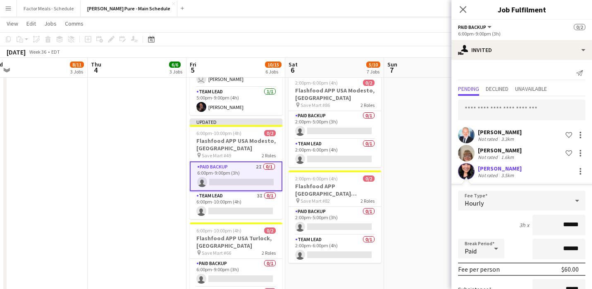
scroll to position [86, 0]
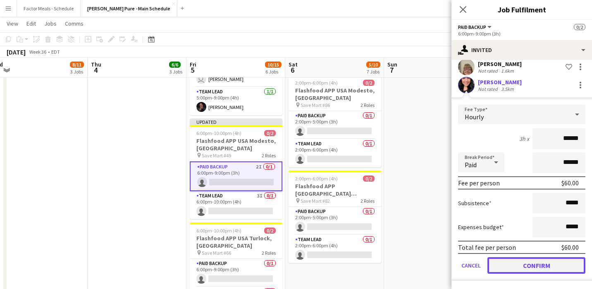
click at [505, 269] on button "Confirm" at bounding box center [536, 265] width 98 height 17
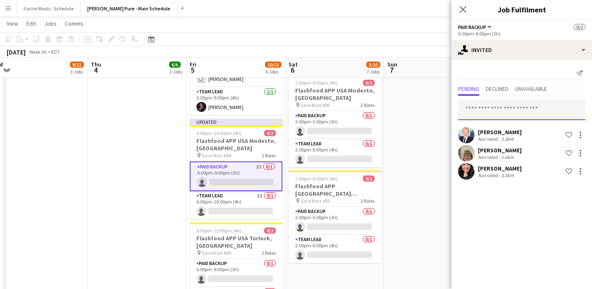
click at [495, 108] on input "text" at bounding box center [521, 110] width 127 height 21
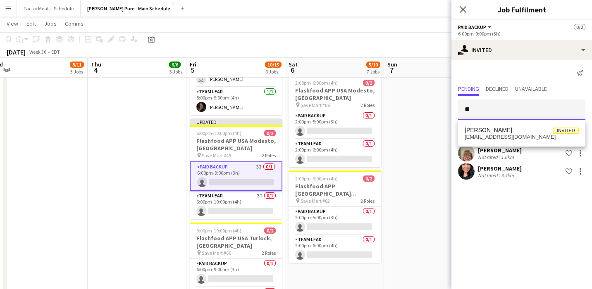
type input "*"
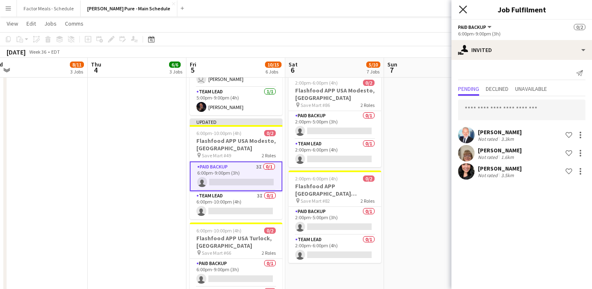
click at [462, 8] on icon "Close pop-in" at bounding box center [463, 9] width 8 height 8
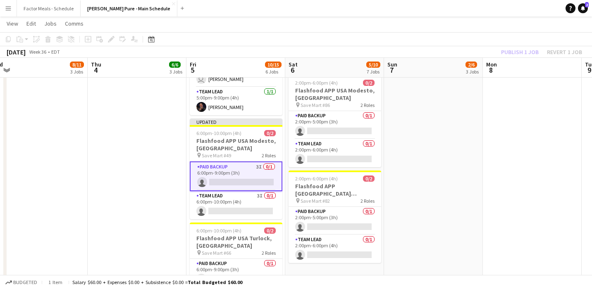
click at [442, 114] on app-date-cell "1:00pm-5:00pm (4h) 2/2 Flashfood APP [GEOGRAPHIC_DATA] [GEOGRAPHIC_DATA], [GEOG…" at bounding box center [433, 248] width 99 height 1077
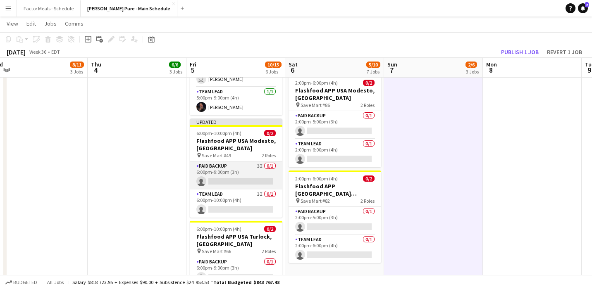
scroll to position [384, 0]
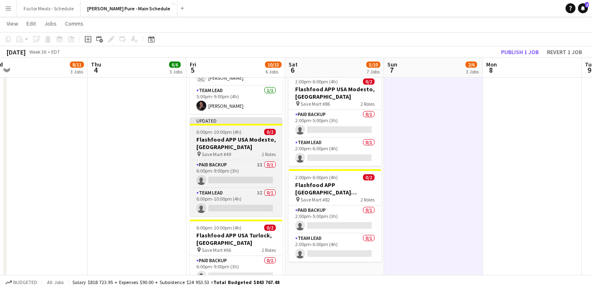
click at [243, 117] on app-job-card "Updated 6:00pm-10:00pm (4h) 0/2 Flashfood APP USA Modesto, [GEOGRAPHIC_DATA] pi…" at bounding box center [236, 166] width 93 height 99
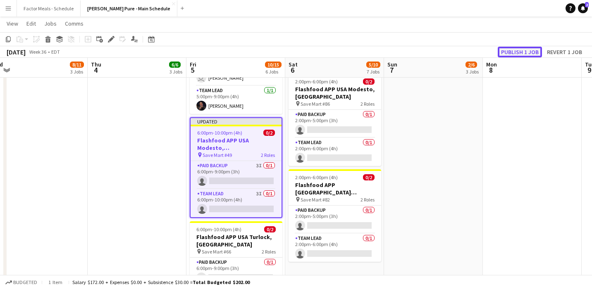
click at [508, 51] on button "Publish 1 job" at bounding box center [519, 52] width 44 height 11
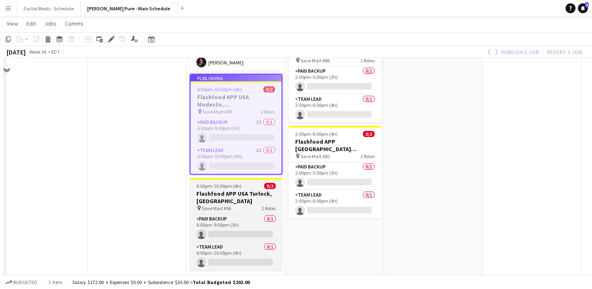
scroll to position [436, 0]
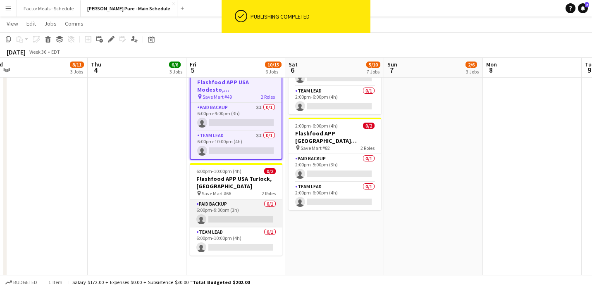
click at [217, 200] on app-card-role "Paid Backup 0/1 6:00pm-9:00pm (3h) single-neutral-actions" at bounding box center [236, 214] width 93 height 28
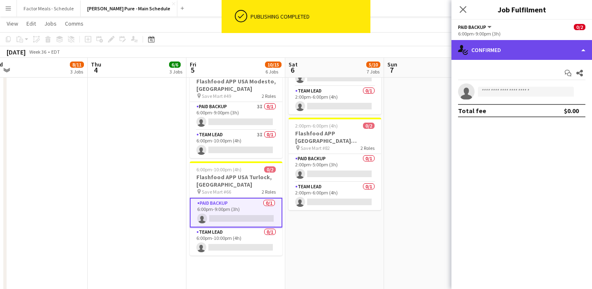
click at [514, 48] on div "single-neutral-actions-check-2 Confirmed" at bounding box center [521, 50] width 140 height 20
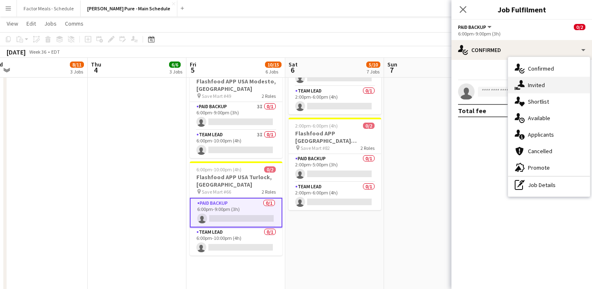
click at [518, 85] on div "single-neutral-actions-share-1 Invited" at bounding box center [549, 85] width 82 height 17
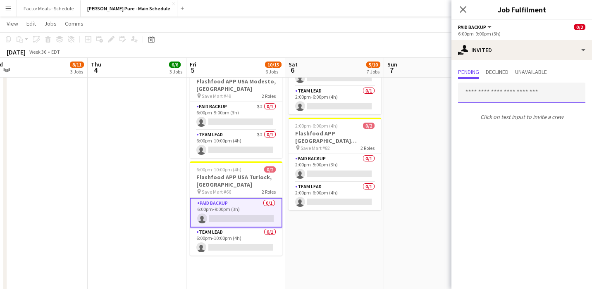
click at [510, 96] on input "text" at bounding box center [521, 93] width 127 height 21
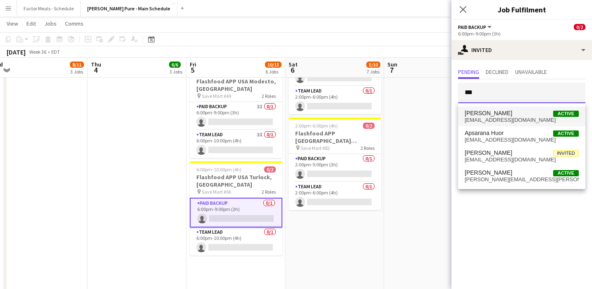
type input "***"
click at [504, 120] on span "[EMAIL_ADDRESS][DOMAIN_NAME]" at bounding box center [521, 120] width 114 height 7
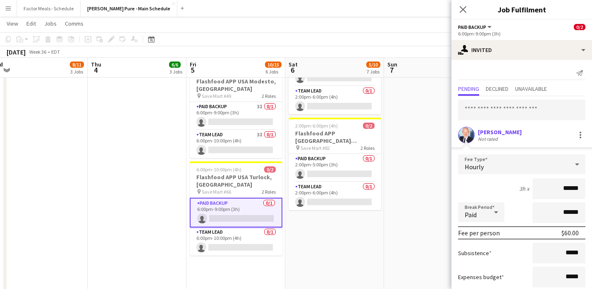
scroll to position [48, 0]
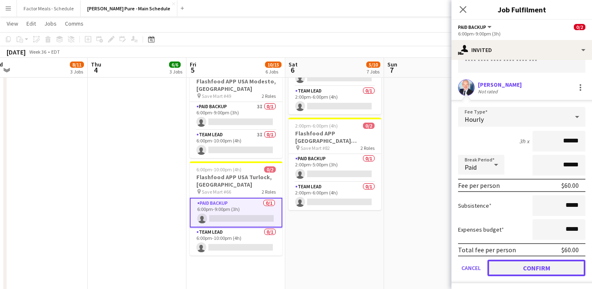
click at [509, 263] on button "Confirm" at bounding box center [536, 268] width 98 height 17
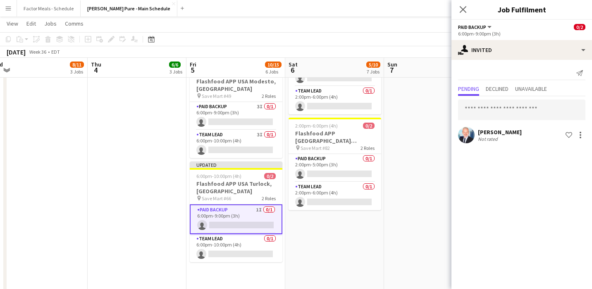
scroll to position [0, 0]
click at [517, 113] on input "text" at bounding box center [521, 110] width 127 height 21
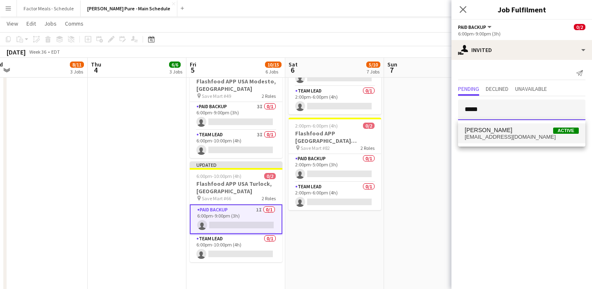
type input "*****"
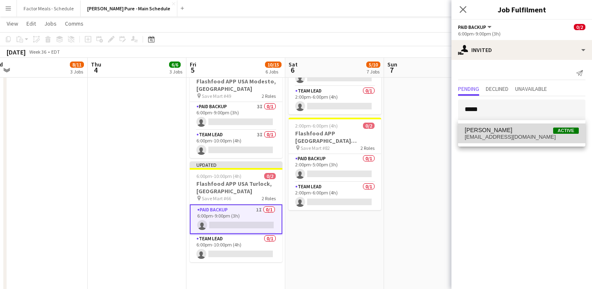
click at [507, 130] on span "[PERSON_NAME] Active" at bounding box center [521, 130] width 114 height 7
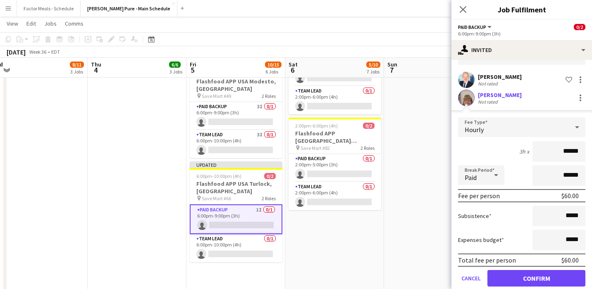
scroll to position [68, 0]
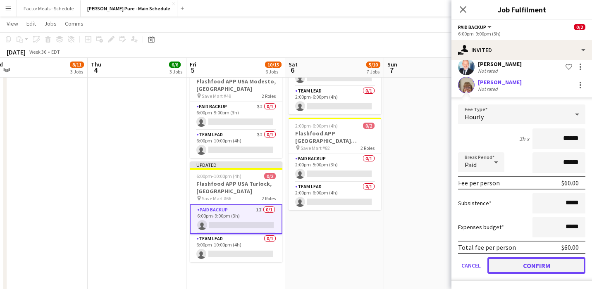
click at [508, 263] on button "Confirm" at bounding box center [536, 265] width 98 height 17
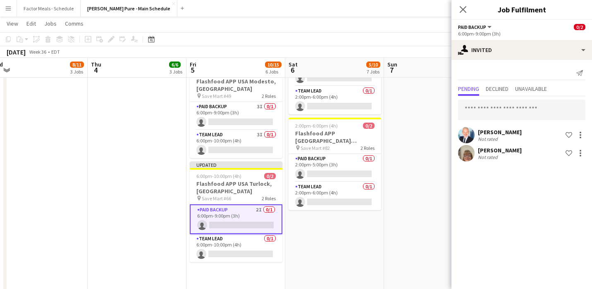
scroll to position [0, 0]
click at [511, 110] on input "text" at bounding box center [521, 110] width 127 height 21
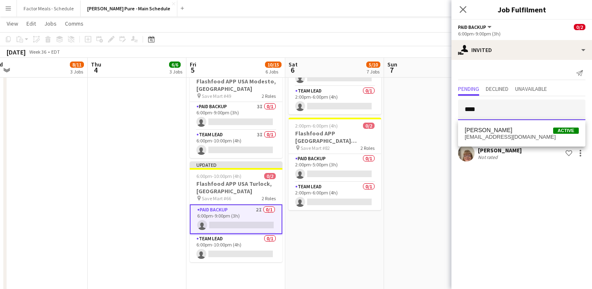
type input "****"
click at [506, 131] on span "[PERSON_NAME] Active" at bounding box center [521, 130] width 114 height 7
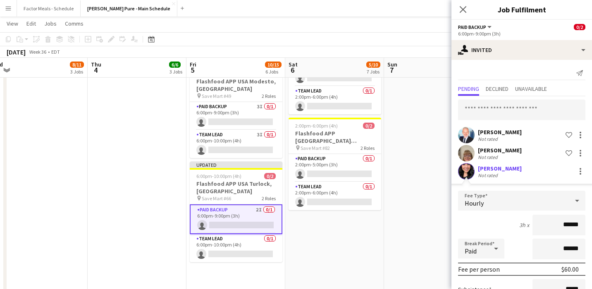
scroll to position [86, 0]
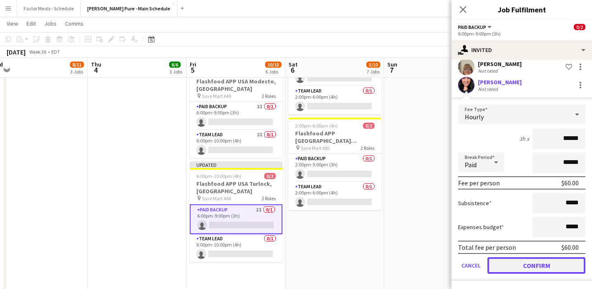
click at [503, 263] on button "Confirm" at bounding box center [536, 265] width 98 height 17
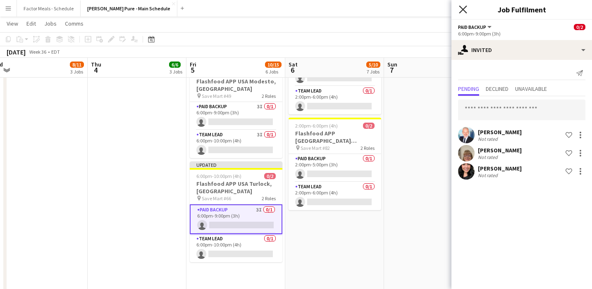
click at [461, 7] on icon "Close pop-in" at bounding box center [463, 9] width 8 height 8
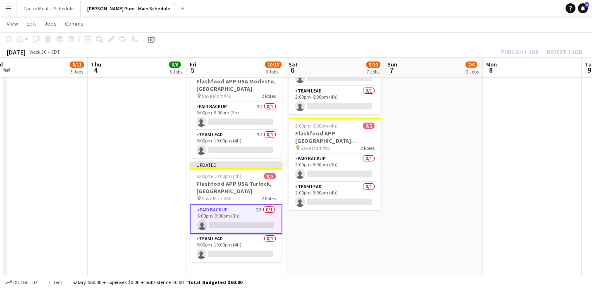
click at [426, 183] on app-date-cell "1:00pm-5:00pm (4h) 2/2 Flashfood APP [GEOGRAPHIC_DATA] [GEOGRAPHIC_DATA], [GEOG…" at bounding box center [433, 195] width 99 height 1077
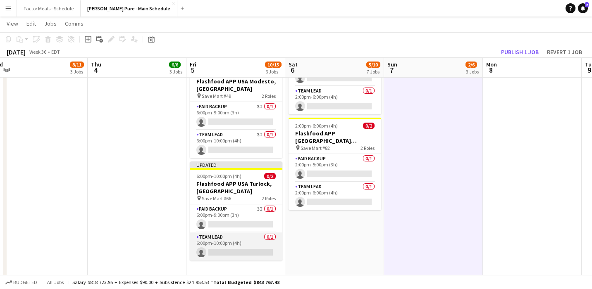
click at [212, 233] on app-card-role "Team Lead 0/1 6:00pm-10:00pm (4h) single-neutral-actions" at bounding box center [236, 247] width 93 height 28
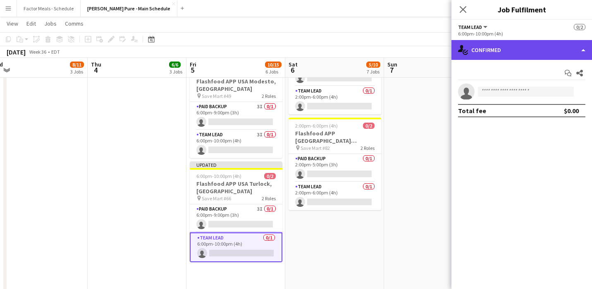
click at [482, 48] on div "single-neutral-actions-check-2 Confirmed" at bounding box center [521, 50] width 140 height 20
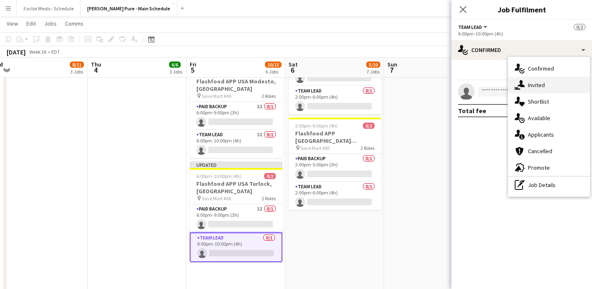
click at [518, 84] on div "single-neutral-actions-share-1 Invited" at bounding box center [549, 85] width 82 height 17
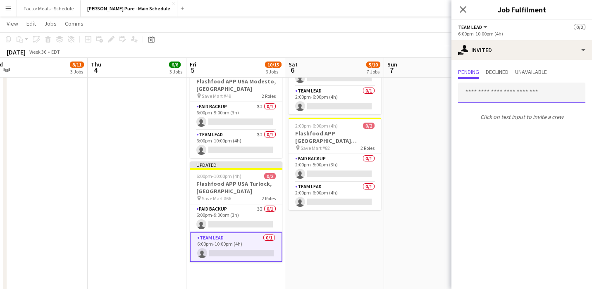
click at [518, 90] on input "text" at bounding box center [521, 93] width 127 height 21
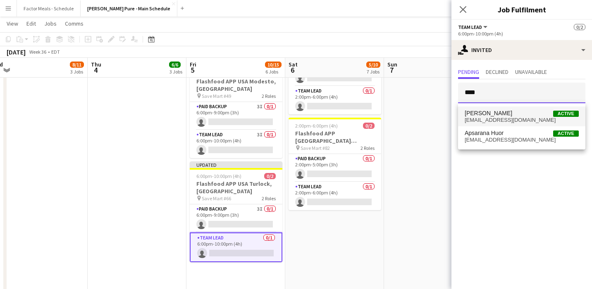
type input "****"
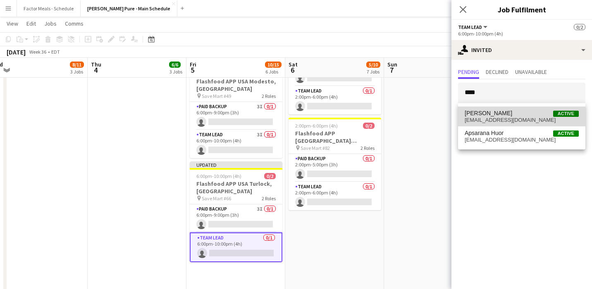
click at [513, 119] on span "[EMAIL_ADDRESS][DOMAIN_NAME]" at bounding box center [521, 120] width 114 height 7
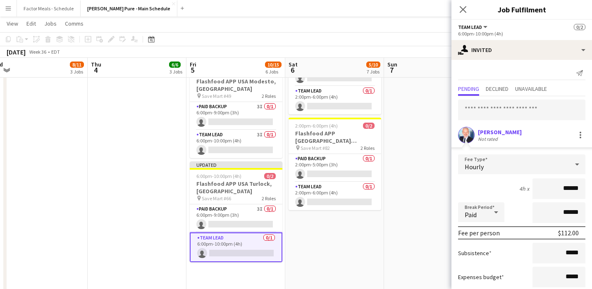
scroll to position [50, 0]
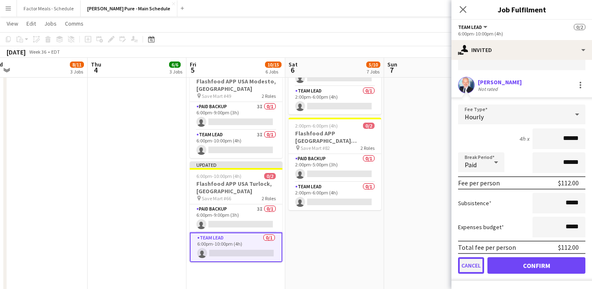
click at [470, 266] on button "Cancel" at bounding box center [471, 265] width 26 height 17
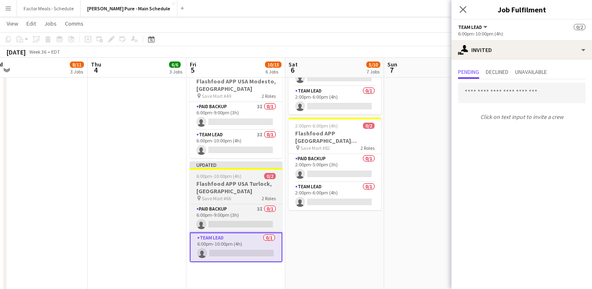
click at [202, 195] on span "Save Mart #66" at bounding box center [216, 198] width 29 height 6
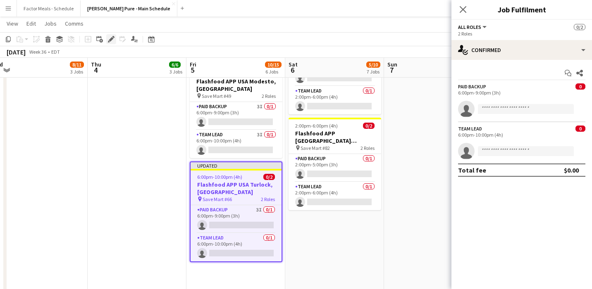
click at [114, 36] on icon "Edit" at bounding box center [111, 39] width 7 height 7
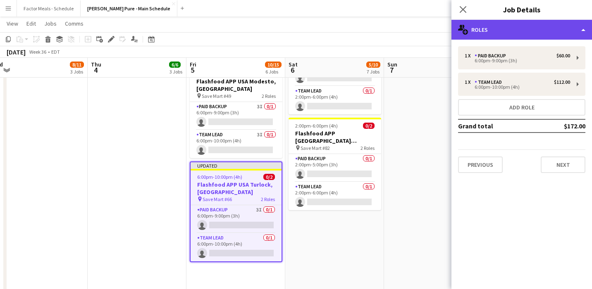
click at [518, 26] on div "multiple-users-add Roles" at bounding box center [521, 30] width 140 height 20
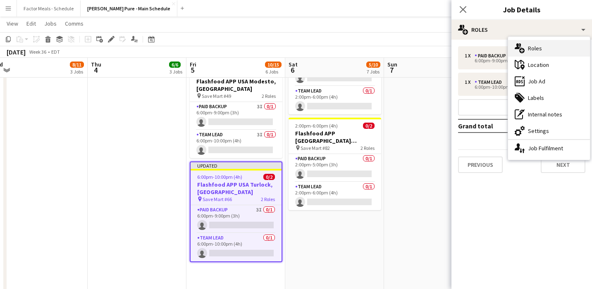
click at [518, 47] on div "multiple-users-add Roles" at bounding box center [549, 48] width 82 height 17
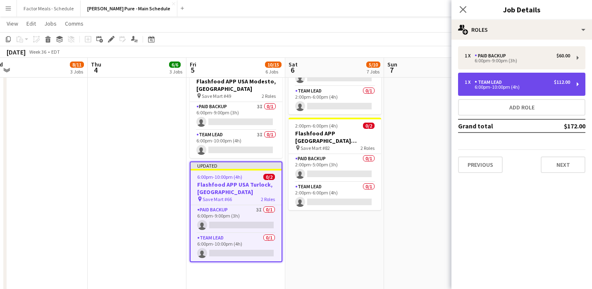
click at [518, 85] on div "6:00pm-10:00pm (4h)" at bounding box center [516, 87] width 105 height 4
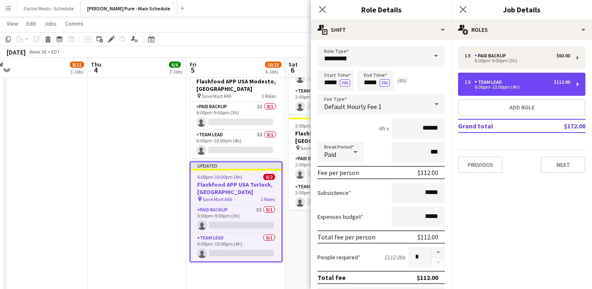
scroll to position [12, 0]
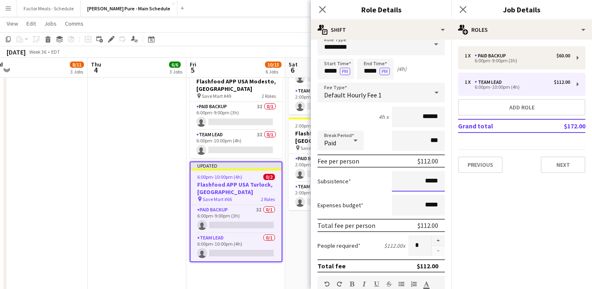
drag, startPoint x: 439, startPoint y: 181, endPoint x: 407, endPoint y: 181, distance: 31.4
click at [407, 181] on input "*****" at bounding box center [418, 181] width 53 height 21
type input "******"
click at [365, 185] on div "Subsistence ******" at bounding box center [380, 181] width 127 height 21
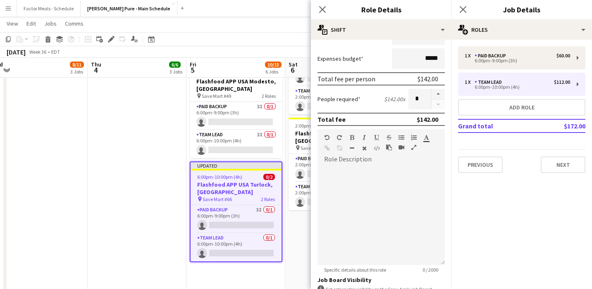
scroll to position [132, 0]
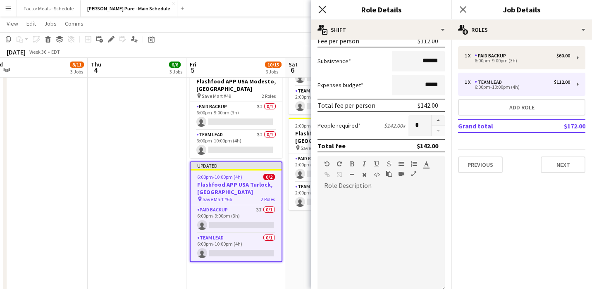
click at [323, 10] on icon "Close pop-in" at bounding box center [322, 9] width 8 height 8
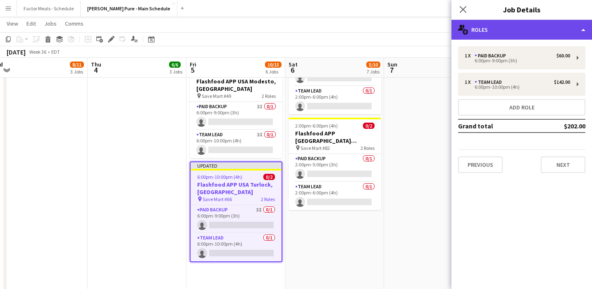
click at [478, 27] on div "multiple-users-add Roles" at bounding box center [521, 30] width 140 height 20
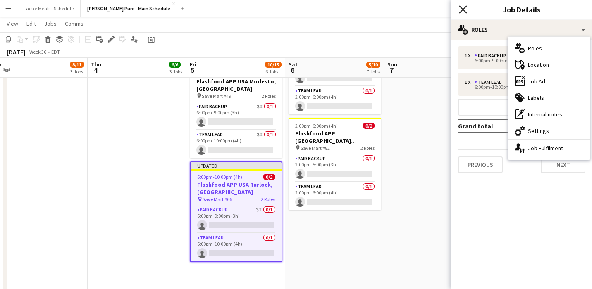
click at [464, 12] on icon "Close pop-in" at bounding box center [463, 9] width 8 height 8
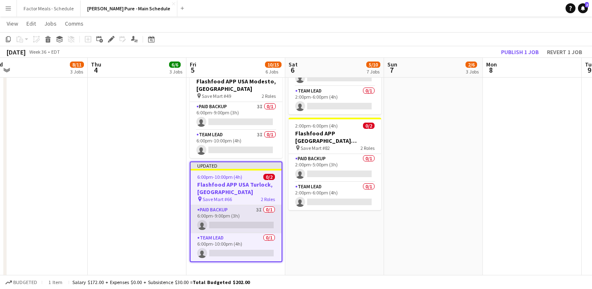
click at [232, 205] on app-card-role "Paid Backup 3I 0/1 6:00pm-9:00pm (3h) single-neutral-actions" at bounding box center [235, 219] width 91 height 28
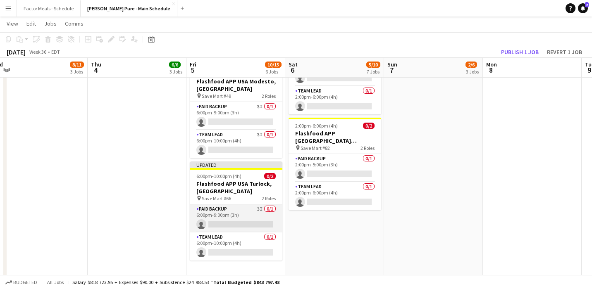
click at [231, 204] on app-card-role "Paid Backup 3I 0/1 6:00pm-9:00pm (3h) single-neutral-actions" at bounding box center [236, 218] width 93 height 28
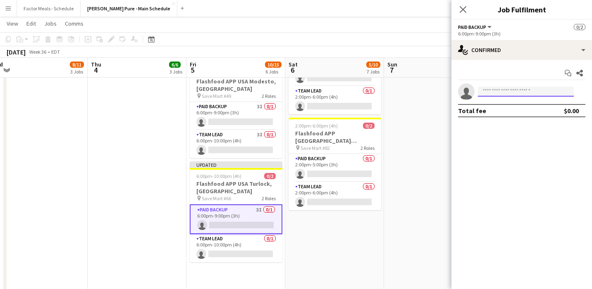
click at [518, 89] on input at bounding box center [526, 92] width 96 height 10
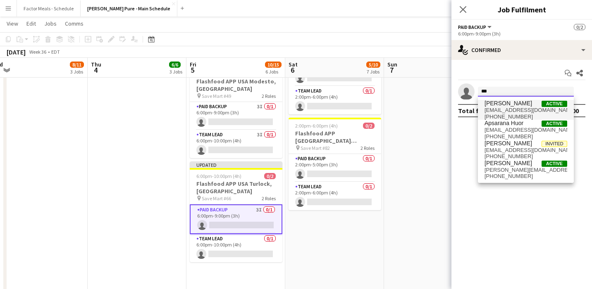
type input "***"
click at [517, 106] on span "[PERSON_NAME]" at bounding box center [508, 103] width 48 height 7
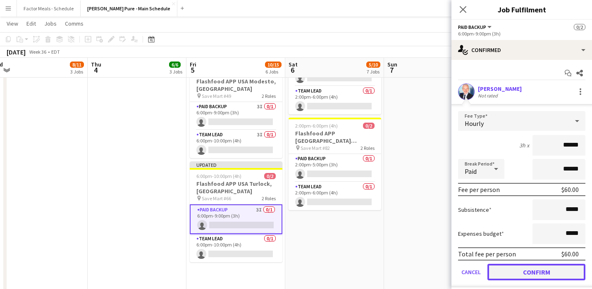
click at [506, 272] on button "Confirm" at bounding box center [536, 272] width 98 height 17
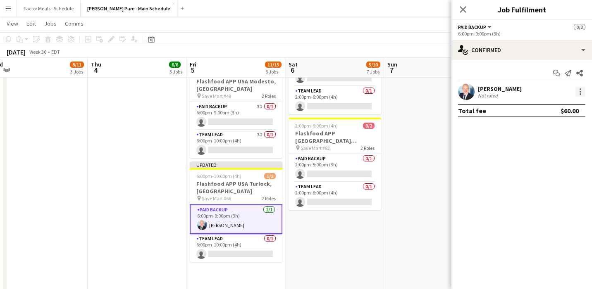
click at [518, 94] on div at bounding box center [580, 94] width 2 height 2
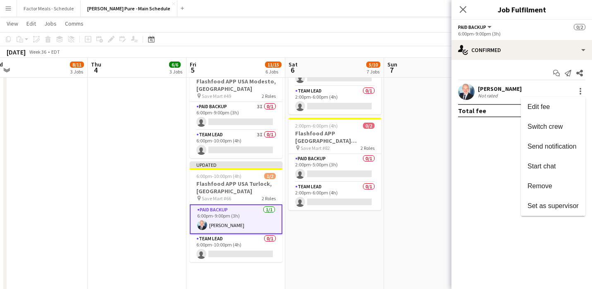
click at [518, 183] on span "Remove" at bounding box center [539, 186] width 25 height 7
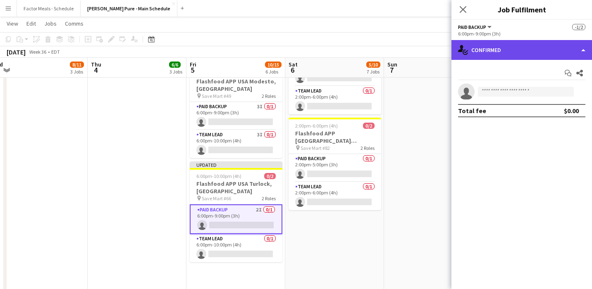
click at [495, 55] on div "single-neutral-actions-check-2 Confirmed" at bounding box center [521, 50] width 140 height 20
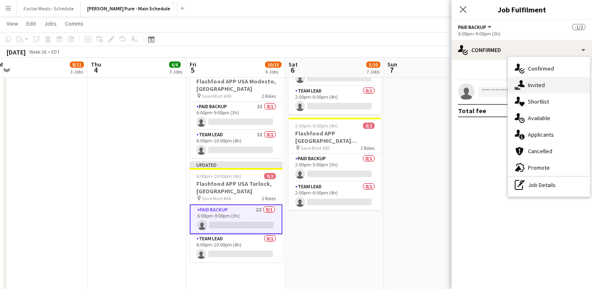
click at [518, 88] on div "single-neutral-actions-share-1 Invited" at bounding box center [549, 85] width 82 height 17
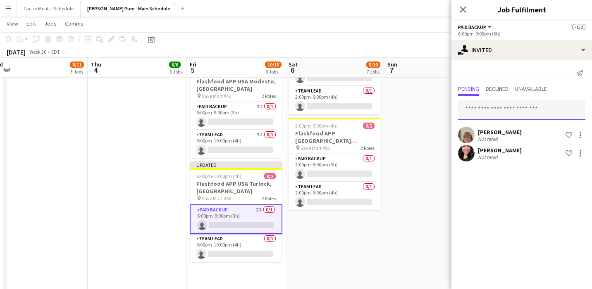
click at [518, 113] on input "text" at bounding box center [521, 110] width 127 height 21
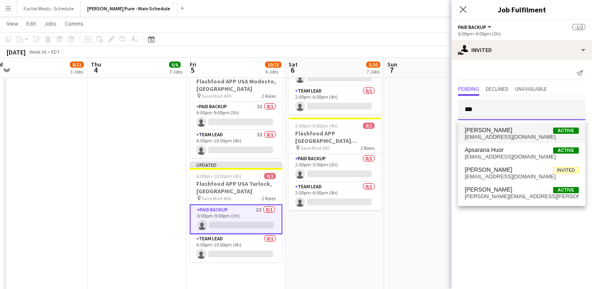
type input "***"
click at [504, 134] on span "[EMAIL_ADDRESS][DOMAIN_NAME]" at bounding box center [521, 137] width 114 height 7
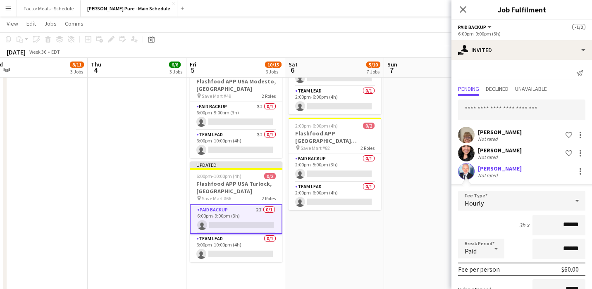
scroll to position [86, 0]
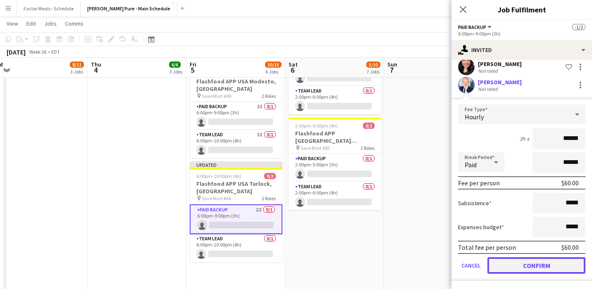
click at [504, 268] on button "Confirm" at bounding box center [536, 265] width 98 height 17
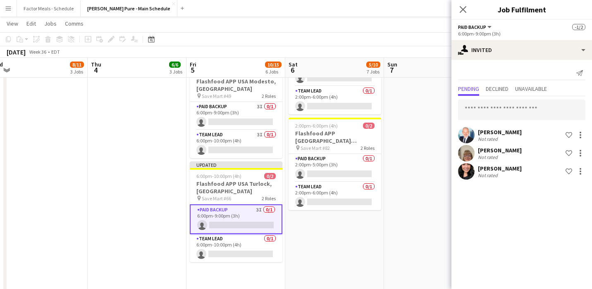
click at [461, 2] on div "Close pop-in" at bounding box center [462, 9] width 23 height 19
click at [461, 6] on icon "Close pop-in" at bounding box center [463, 9] width 8 height 8
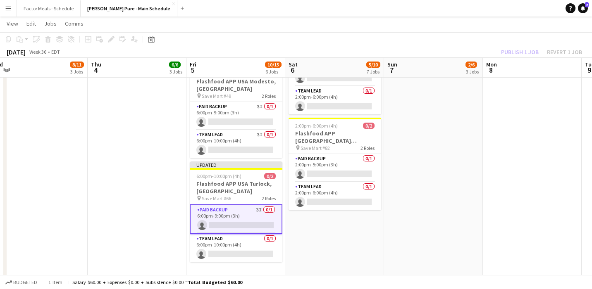
click at [294, 213] on app-date-cell "11:00am-3:30pm (4h30m) 1/1 Bacardi ([PERSON_NAME] Line) pin LCBO 1 Role Smart S…" at bounding box center [334, 195] width 99 height 1077
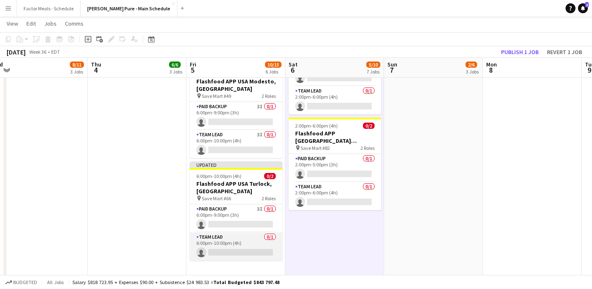
click at [226, 233] on app-card-role "Team Lead 0/1 6:00pm-10:00pm (4h) single-neutral-actions" at bounding box center [236, 247] width 93 height 28
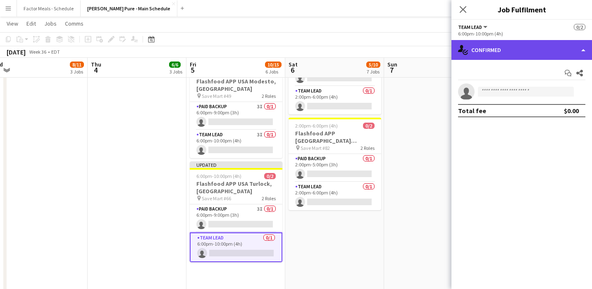
click at [498, 48] on div "single-neutral-actions-check-2 Confirmed" at bounding box center [521, 50] width 140 height 20
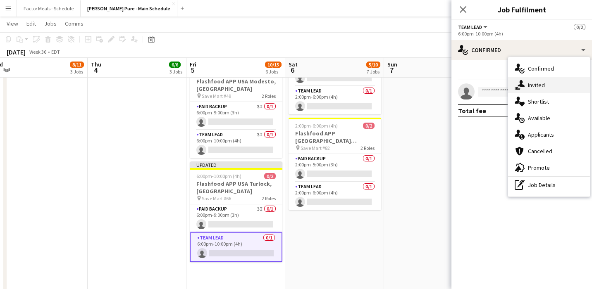
click at [518, 89] on div "single-neutral-actions-share-1 Invited" at bounding box center [549, 85] width 82 height 17
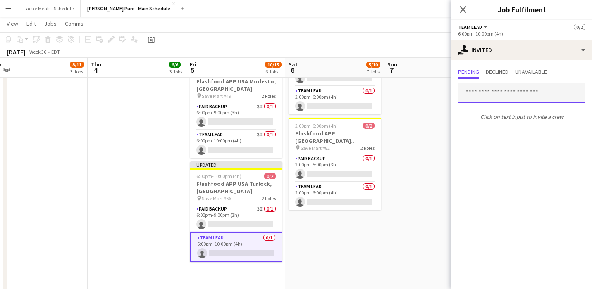
click at [517, 96] on input "text" at bounding box center [521, 93] width 127 height 21
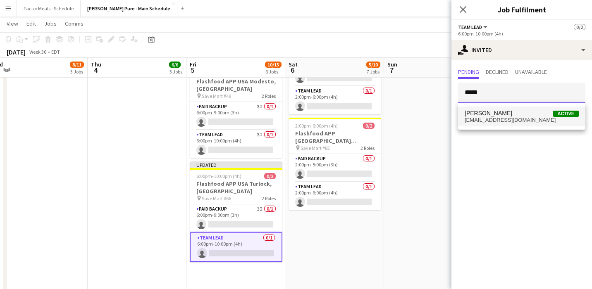
type input "*****"
click at [508, 113] on span "[PERSON_NAME] Active" at bounding box center [521, 113] width 114 height 7
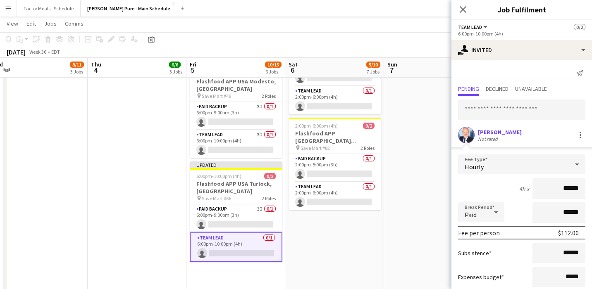
scroll to position [50, 0]
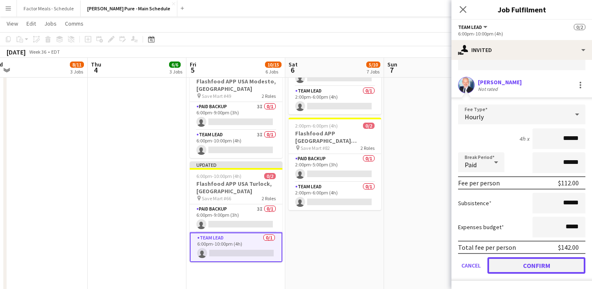
click at [516, 267] on button "Confirm" at bounding box center [536, 265] width 98 height 17
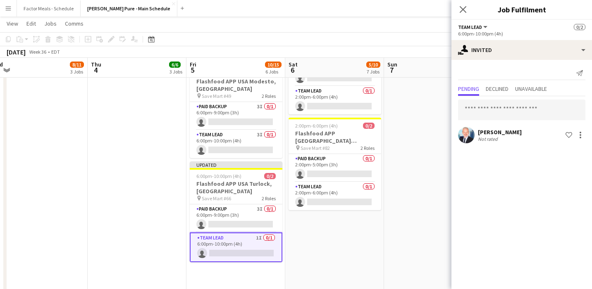
scroll to position [0, 0]
click at [516, 117] on input "text" at bounding box center [521, 110] width 127 height 21
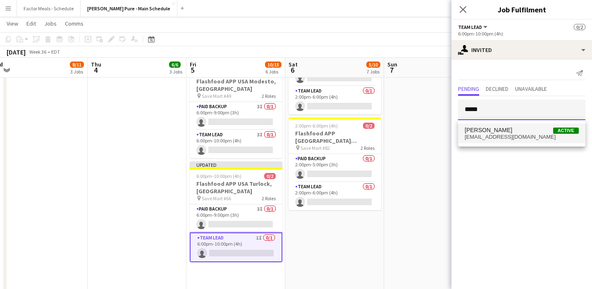
type input "*****"
click at [502, 133] on span "[PERSON_NAME] Active" at bounding box center [521, 130] width 114 height 7
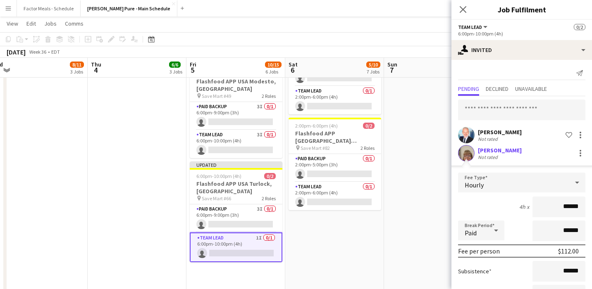
scroll to position [68, 0]
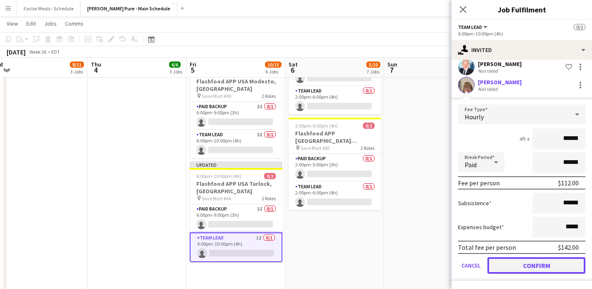
click at [511, 270] on button "Confirm" at bounding box center [536, 265] width 98 height 17
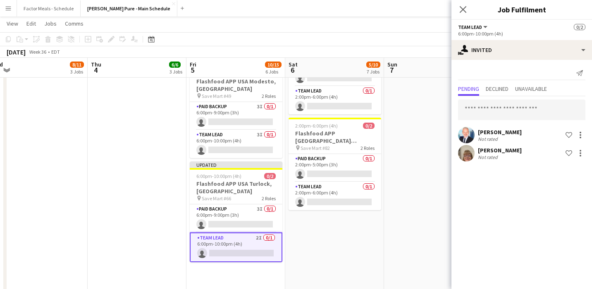
scroll to position [0, 0]
click at [518, 120] on input "text" at bounding box center [521, 110] width 127 height 21
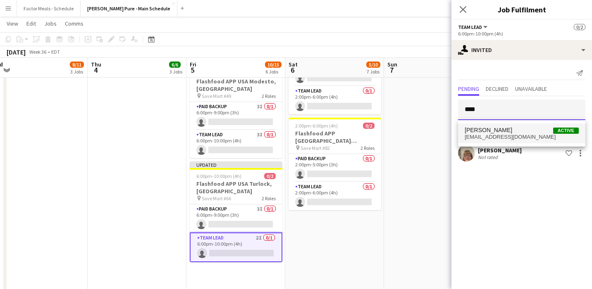
type input "****"
click at [514, 134] on span "[EMAIL_ADDRESS][DOMAIN_NAME]" at bounding box center [521, 137] width 114 height 7
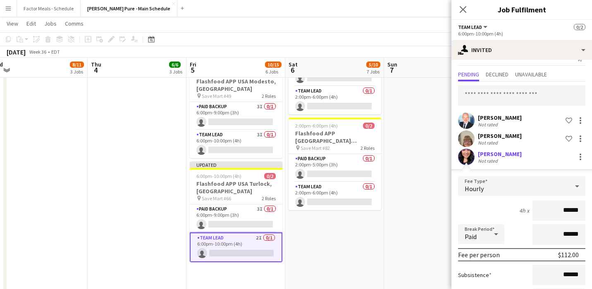
scroll to position [86, 0]
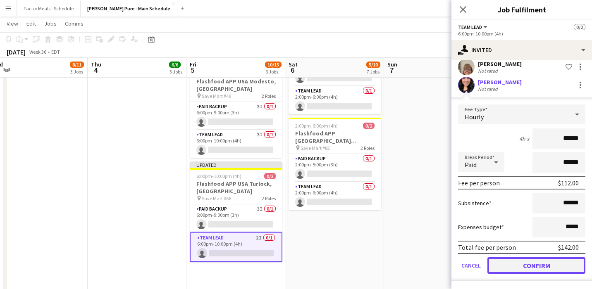
click at [505, 271] on button "Confirm" at bounding box center [536, 265] width 98 height 17
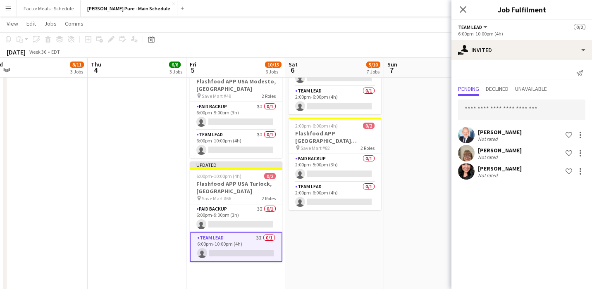
scroll to position [0, 0]
click at [464, 11] on icon at bounding box center [463, 9] width 8 height 8
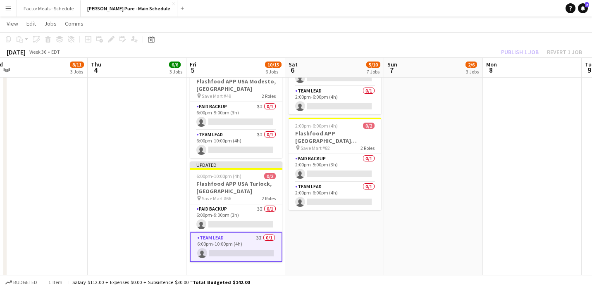
click at [454, 174] on app-date-cell "1:00pm-5:00pm (4h) 2/2 Flashfood APP [GEOGRAPHIC_DATA] [GEOGRAPHIC_DATA], [GEOG…" at bounding box center [433, 195] width 99 height 1077
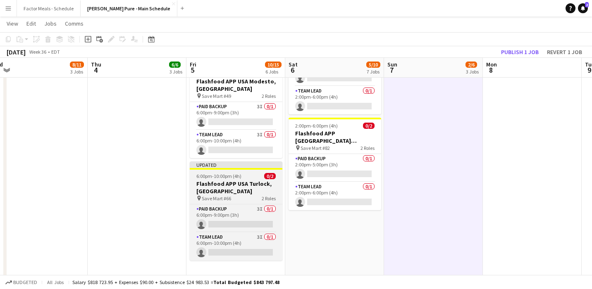
click at [274, 162] on div "Updated" at bounding box center [236, 165] width 93 height 7
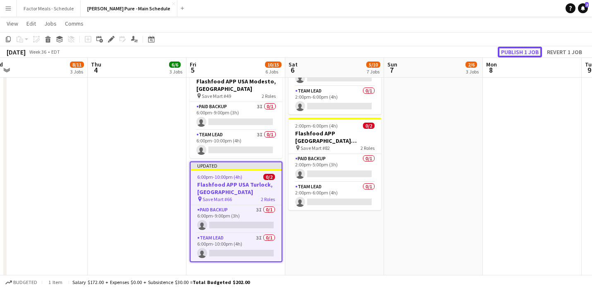
click at [502, 52] on button "Publish 1 job" at bounding box center [519, 52] width 44 height 11
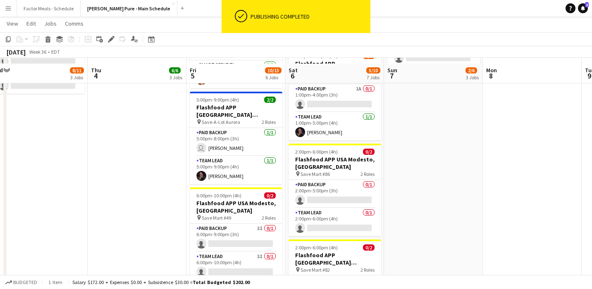
scroll to position [311, 0]
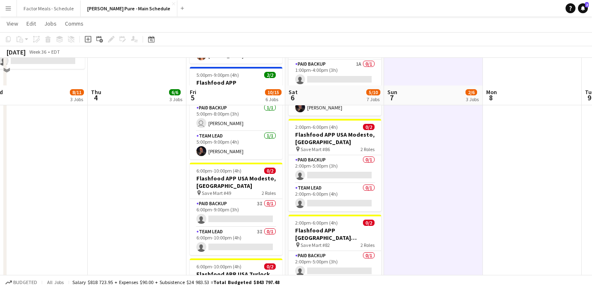
scroll to position [327, 0]
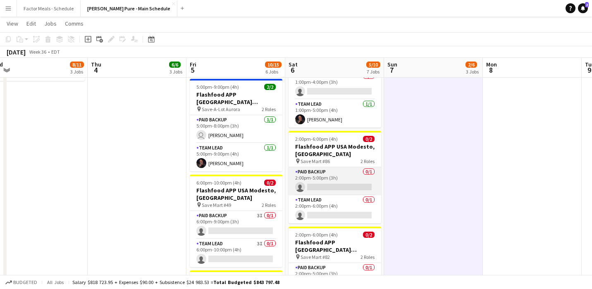
click at [329, 167] on app-card-role "Paid Backup 0/1 2:00pm-5:00pm (3h) single-neutral-actions" at bounding box center [334, 181] width 93 height 28
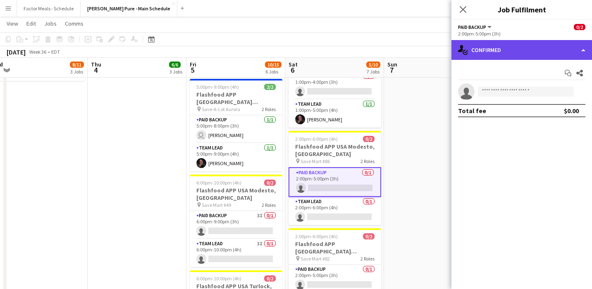
click at [493, 54] on div "single-neutral-actions-check-2 Confirmed" at bounding box center [521, 50] width 140 height 20
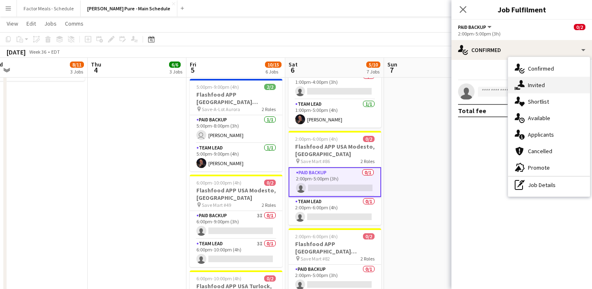
click at [518, 86] on div "single-neutral-actions-share-1 Invited" at bounding box center [549, 85] width 82 height 17
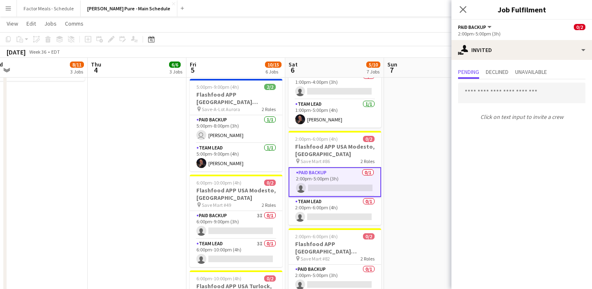
click at [457, 9] on div "Close pop-in" at bounding box center [462, 9] width 23 height 19
click at [463, 10] on icon at bounding box center [463, 9] width 8 height 8
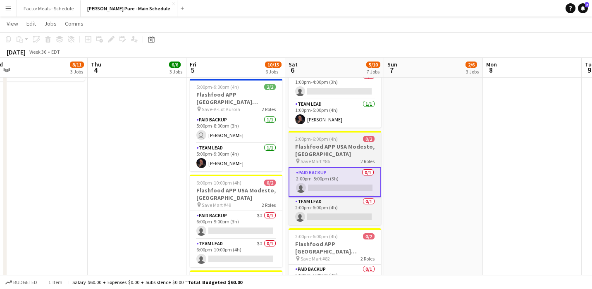
click at [333, 158] on div "pin Save Mart #86 2 Roles" at bounding box center [334, 161] width 93 height 7
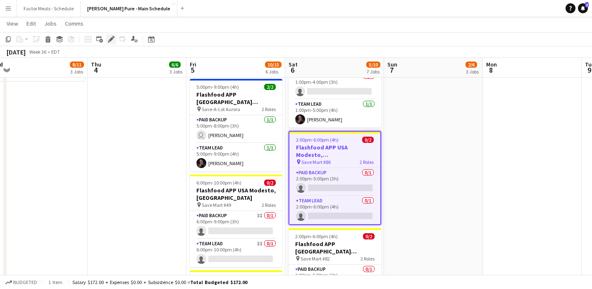
click at [110, 38] on icon "Edit" at bounding box center [111, 39] width 7 height 7
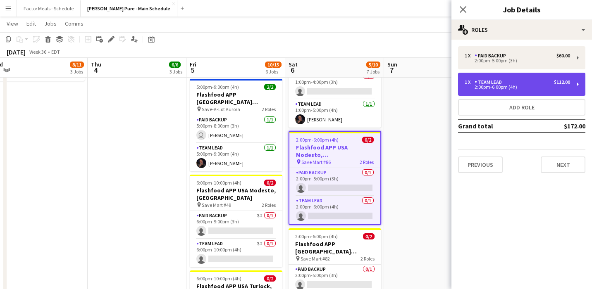
click at [477, 79] on div "Team Lead" at bounding box center [489, 82] width 31 height 6
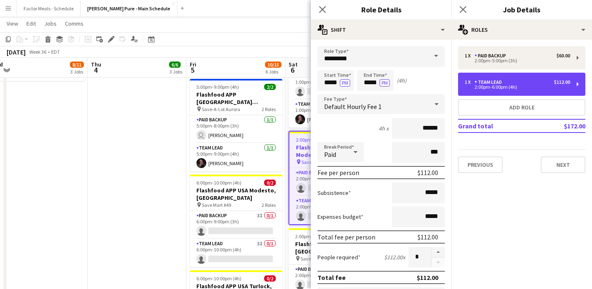
scroll to position [2, 0]
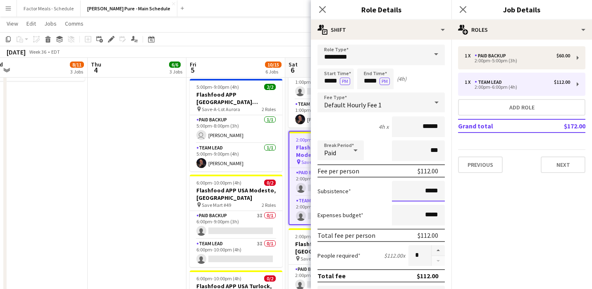
drag, startPoint x: 441, startPoint y: 191, endPoint x: 419, endPoint y: 191, distance: 22.3
click at [419, 191] on input "*****" at bounding box center [418, 191] width 53 height 21
type input "******"
click at [472, 206] on mat-expansion-panel "pencil3 General details 1 x Paid Backup $60.00 2:00pm-5:00pm (3h) 1 x Team Lead…" at bounding box center [521, 165] width 140 height 250
click at [324, 11] on icon at bounding box center [322, 9] width 8 height 8
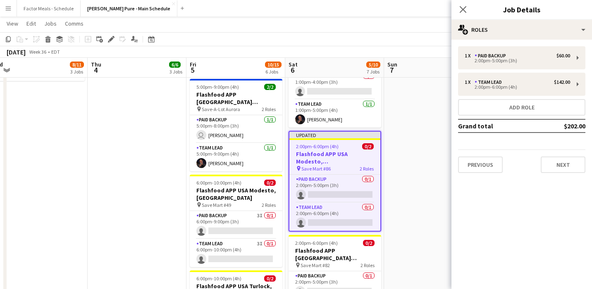
click at [333, 150] on h3 "Flashfood APP USA Modesto, [GEOGRAPHIC_DATA]" at bounding box center [334, 157] width 91 height 15
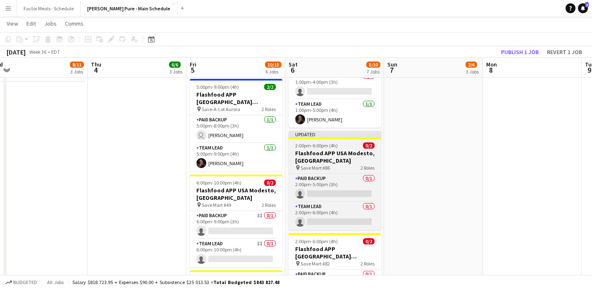
click at [333, 150] on h3 "Flashfood APP USA Modesto, [GEOGRAPHIC_DATA]" at bounding box center [334, 157] width 93 height 15
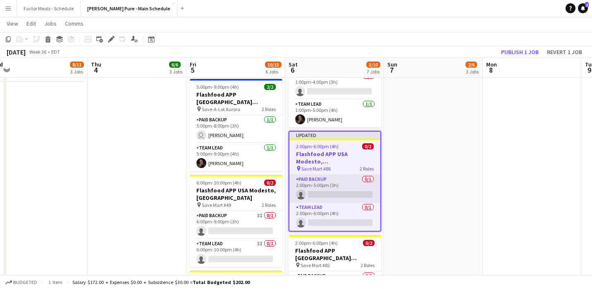
click at [323, 175] on app-card-role "Paid Backup 0/1 2:00pm-5:00pm (3h) single-neutral-actions" at bounding box center [334, 189] width 91 height 28
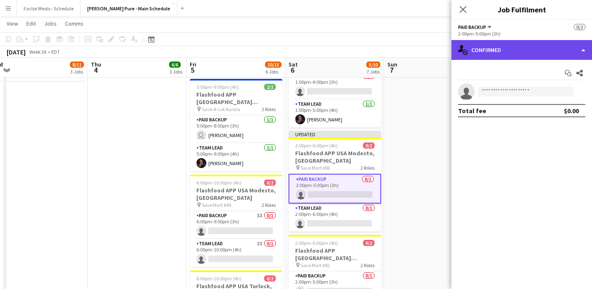
click at [518, 55] on div "single-neutral-actions-check-2 Confirmed" at bounding box center [521, 50] width 140 height 20
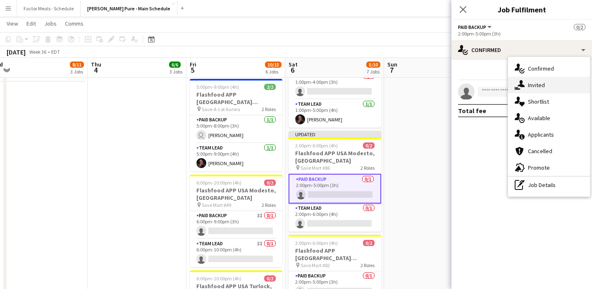
click at [518, 86] on div "single-neutral-actions-share-1 Invited" at bounding box center [549, 85] width 82 height 17
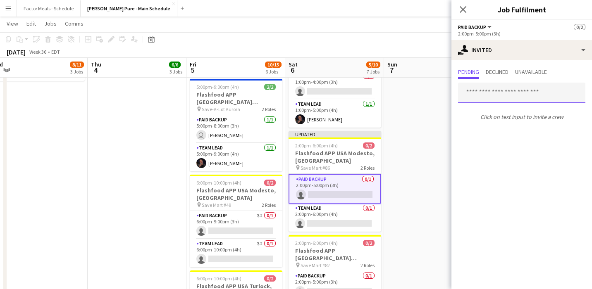
click at [509, 100] on input "text" at bounding box center [521, 93] width 127 height 21
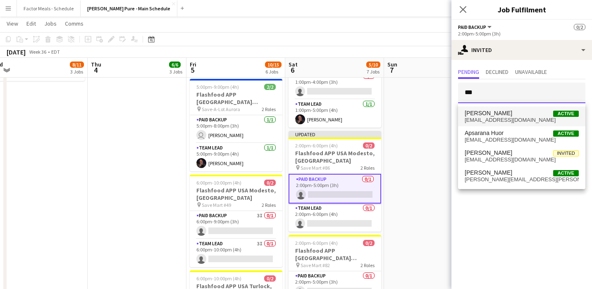
type input "***"
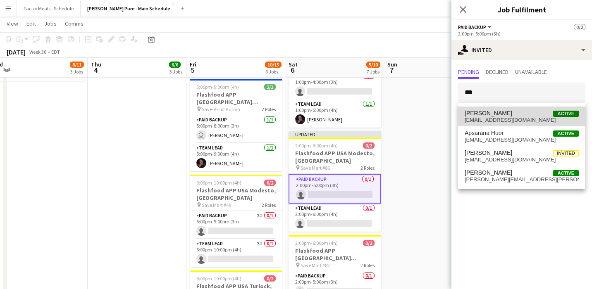
click at [498, 117] on span "[EMAIL_ADDRESS][DOMAIN_NAME]" at bounding box center [521, 120] width 114 height 7
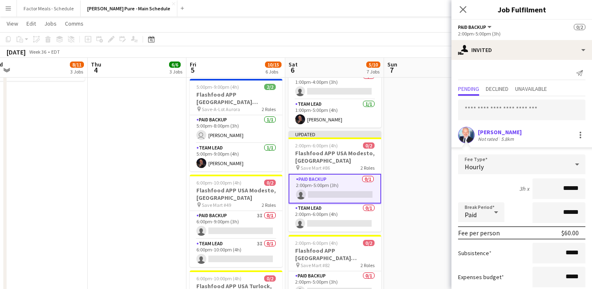
scroll to position [50, 0]
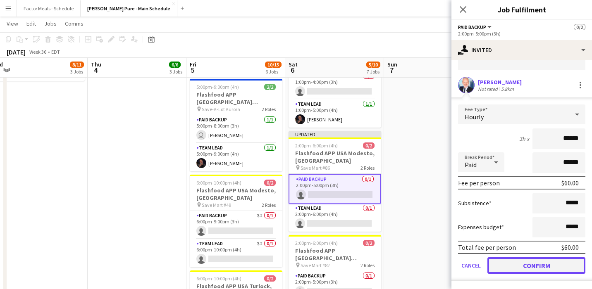
click at [516, 262] on button "Confirm" at bounding box center [536, 265] width 98 height 17
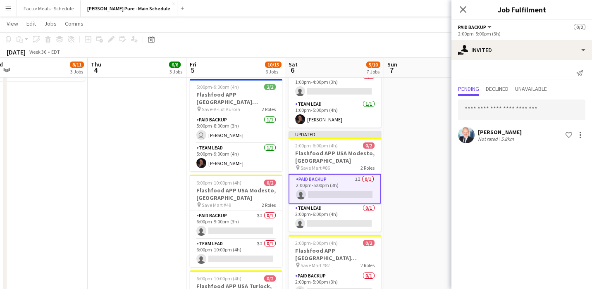
scroll to position [0, 0]
click at [500, 113] on input "text" at bounding box center [521, 110] width 127 height 21
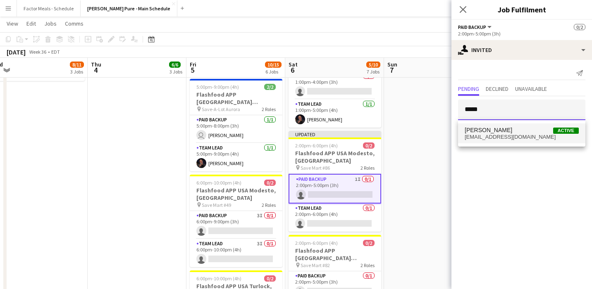
type input "*****"
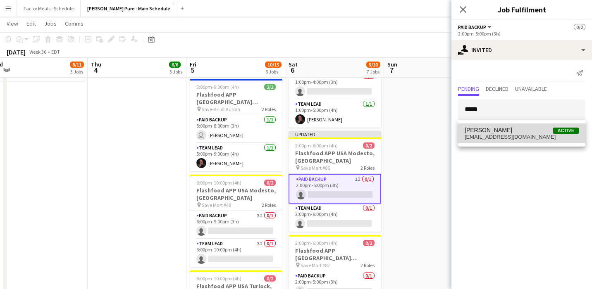
click at [495, 130] on span "[PERSON_NAME] Active" at bounding box center [521, 130] width 114 height 7
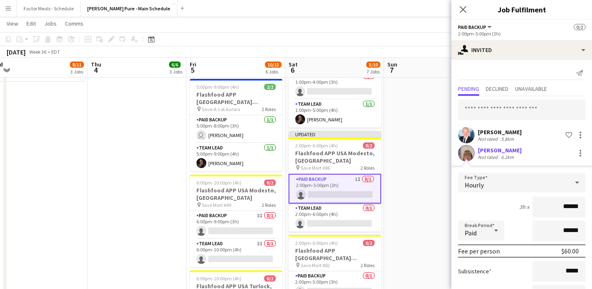
scroll to position [68, 0]
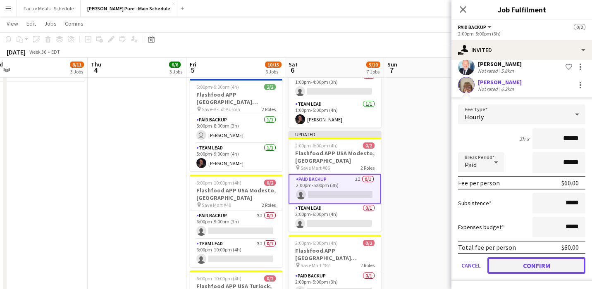
click at [511, 267] on button "Confirm" at bounding box center [536, 265] width 98 height 17
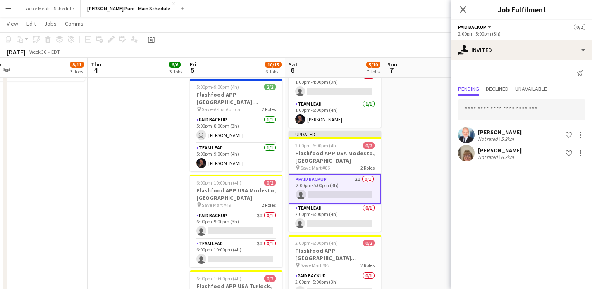
scroll to position [0, 0]
click at [512, 113] on input "text" at bounding box center [521, 110] width 127 height 21
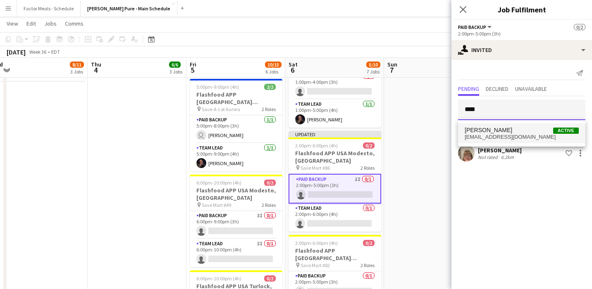
type input "****"
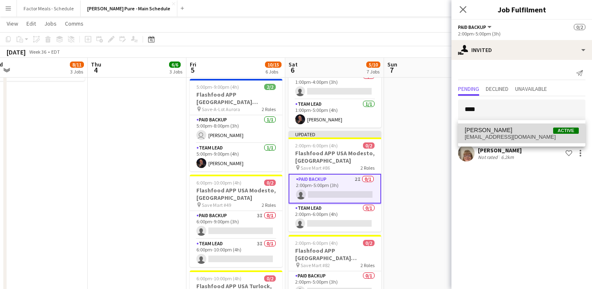
click at [514, 136] on span "[EMAIL_ADDRESS][DOMAIN_NAME]" at bounding box center [521, 137] width 114 height 7
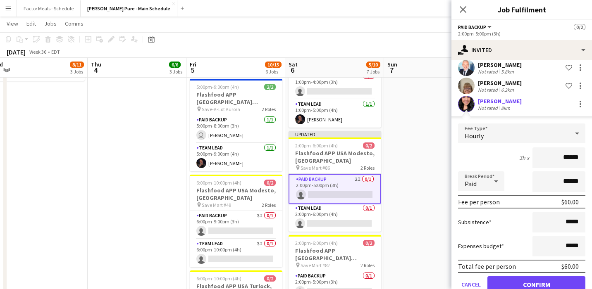
scroll to position [86, 0]
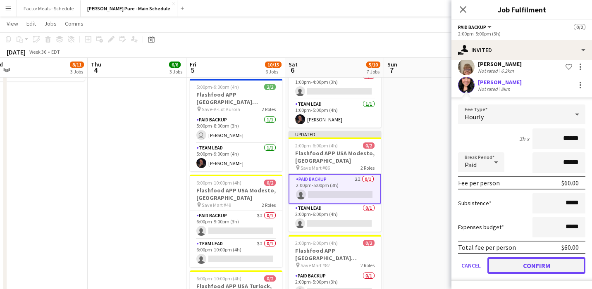
click at [512, 272] on button "Confirm" at bounding box center [536, 265] width 98 height 17
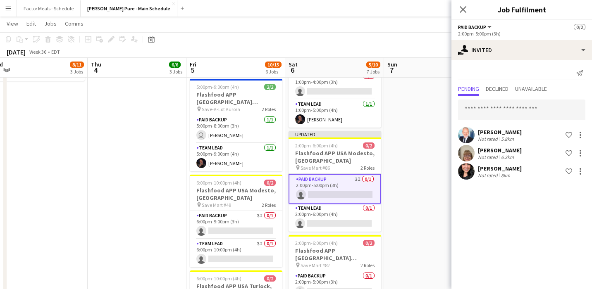
scroll to position [0, 0]
click at [464, 10] on icon "Close pop-in" at bounding box center [463, 9] width 8 height 8
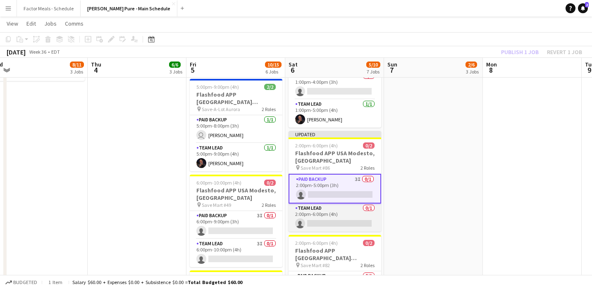
click at [342, 204] on app-card-role "Team Lead 0/1 2:00pm-6:00pm (4h) single-neutral-actions" at bounding box center [334, 218] width 93 height 28
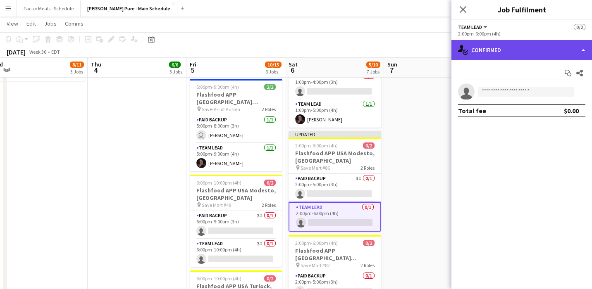
click at [518, 47] on div "single-neutral-actions-check-2 Confirmed" at bounding box center [521, 50] width 140 height 20
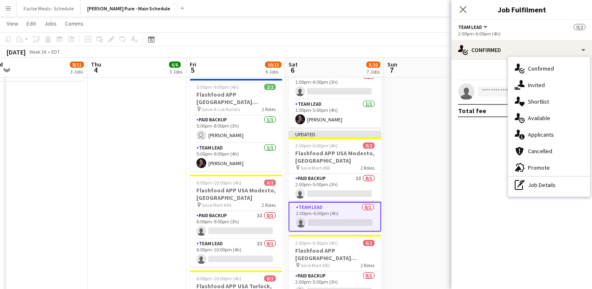
click at [518, 88] on div "single-neutral-actions-share-1 Invited" at bounding box center [549, 85] width 82 height 17
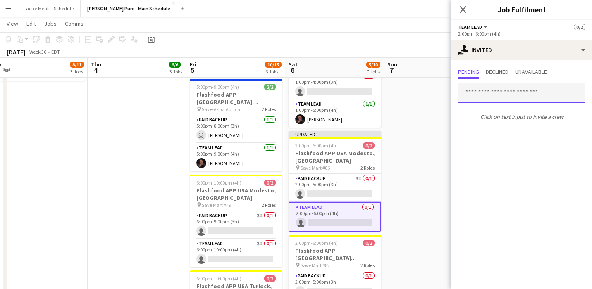
click at [518, 97] on input "text" at bounding box center [521, 93] width 127 height 21
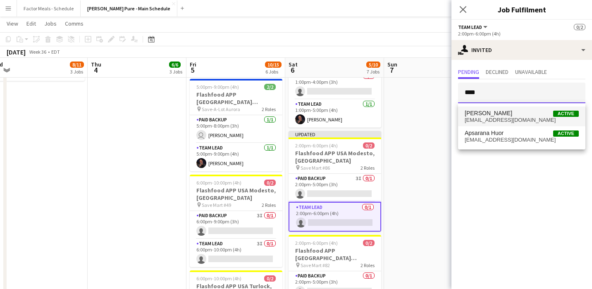
type input "****"
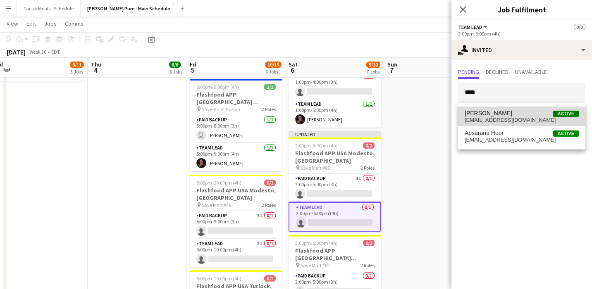
click at [505, 116] on span "[PERSON_NAME] Active" at bounding box center [521, 113] width 114 height 7
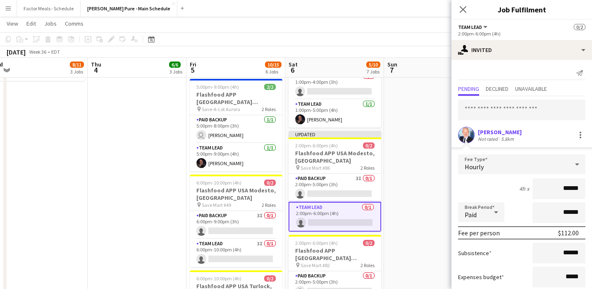
scroll to position [50, 0]
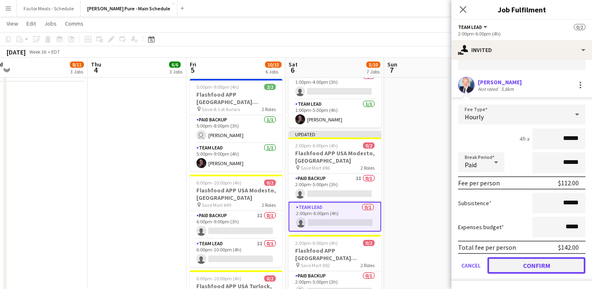
click at [512, 262] on button "Confirm" at bounding box center [536, 265] width 98 height 17
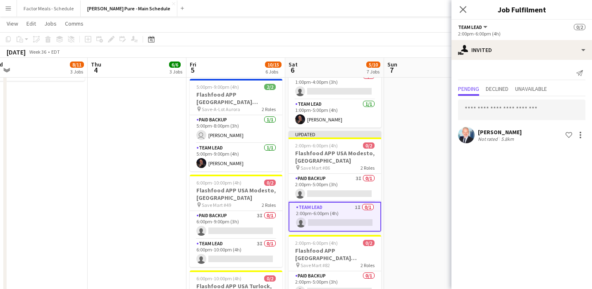
scroll to position [0, 0]
click at [512, 111] on input "text" at bounding box center [521, 110] width 127 height 21
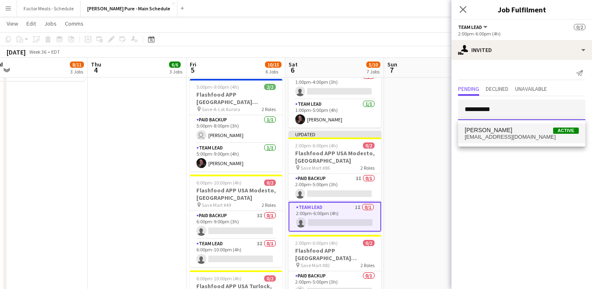
type input "**********"
click at [502, 136] on span "[EMAIL_ADDRESS][DOMAIN_NAME]" at bounding box center [521, 137] width 114 height 7
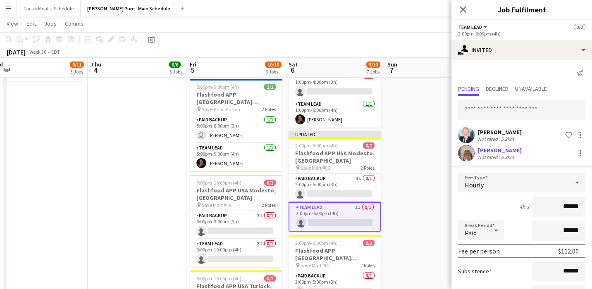
scroll to position [68, 0]
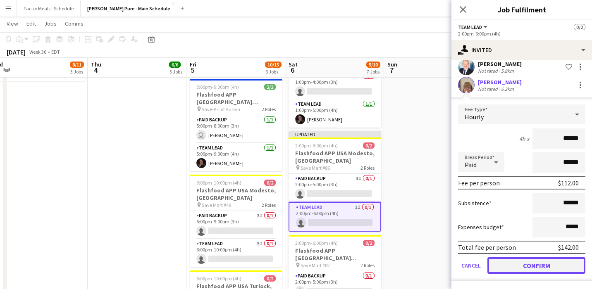
click at [507, 266] on button "Confirm" at bounding box center [536, 265] width 98 height 17
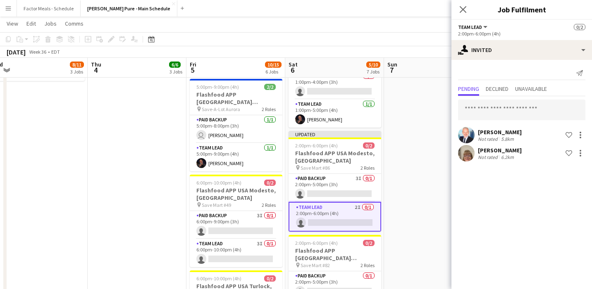
scroll to position [0, 0]
click at [503, 114] on input "text" at bounding box center [521, 110] width 127 height 21
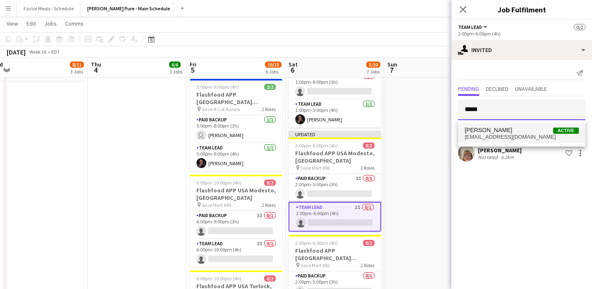
type input "****"
click at [506, 129] on span "[PERSON_NAME] Active" at bounding box center [521, 130] width 114 height 7
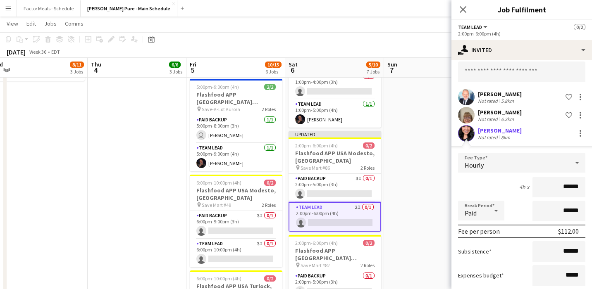
scroll to position [76, 0]
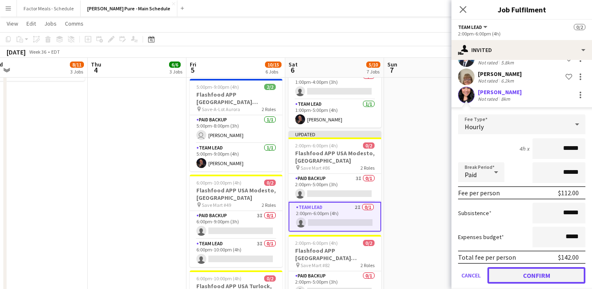
click at [518, 277] on button "Confirm" at bounding box center [536, 275] width 98 height 17
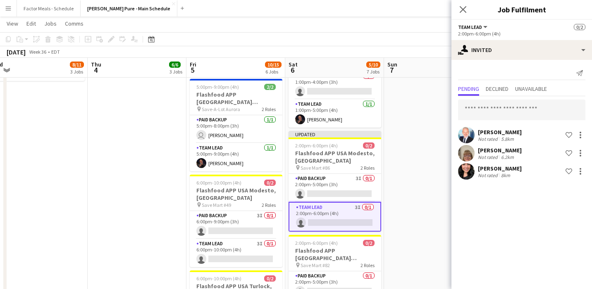
scroll to position [0, 0]
click at [461, 10] on icon at bounding box center [463, 9] width 8 height 8
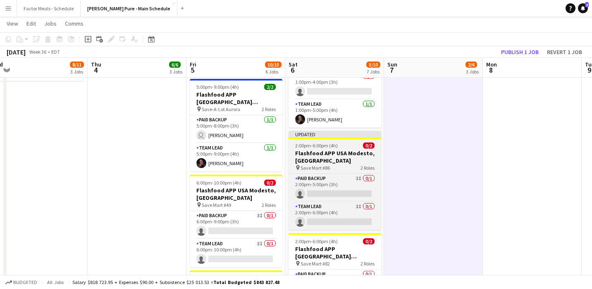
click at [336, 138] on div at bounding box center [334, 139] width 93 height 2
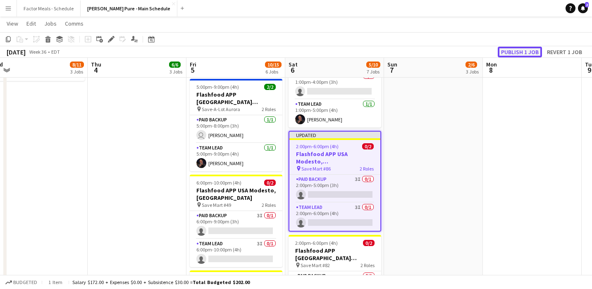
click at [518, 53] on button "Publish 1 job" at bounding box center [519, 52] width 44 height 11
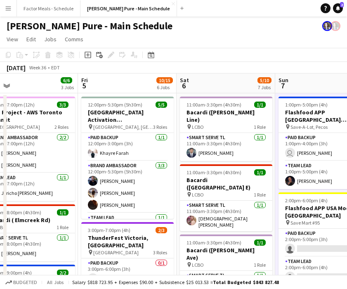
click at [8, 8] on app-icon "Menu" at bounding box center [8, 8] width 7 height 7
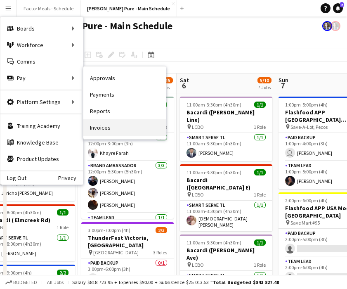
click at [107, 126] on link "Invoices" at bounding box center [124, 127] width 83 height 17
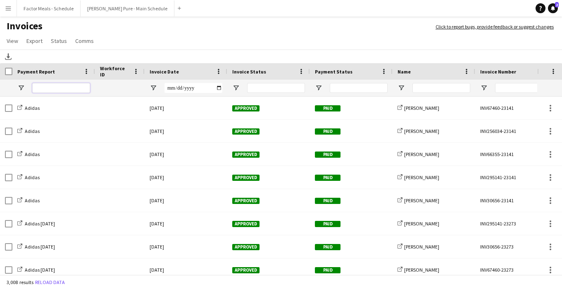
click at [81, 88] on input "Payment Report Filter Input" at bounding box center [61, 88] width 58 height 10
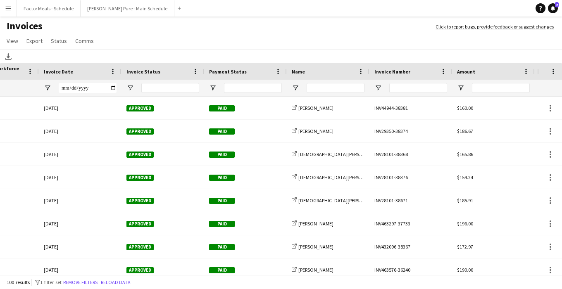
type input "*******"
click at [350, 88] on input "Name Filter Input" at bounding box center [336, 88] width 58 height 10
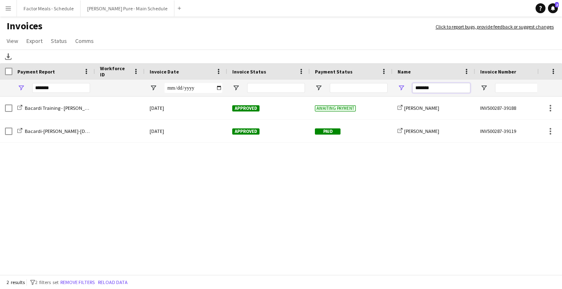
type input "*******"
click at [10, 12] on button "Menu" at bounding box center [8, 8] width 17 height 17
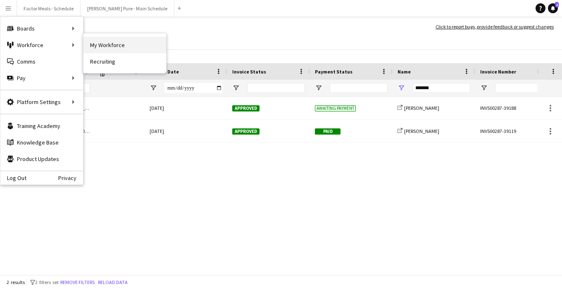
click at [102, 43] on link "My Workforce" at bounding box center [124, 45] width 83 height 17
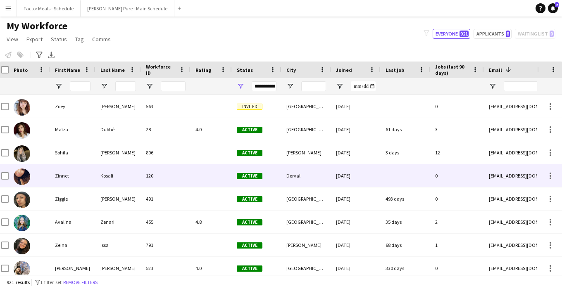
scroll to position [0, 4]
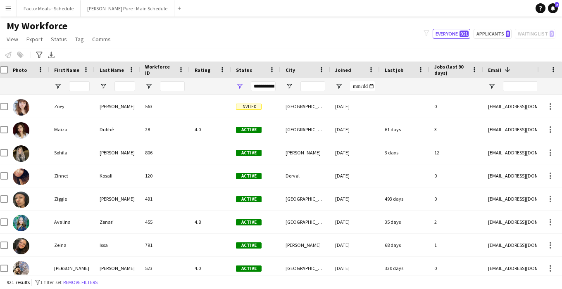
click at [6, 8] on app-icon "Menu" at bounding box center [8, 8] width 7 height 7
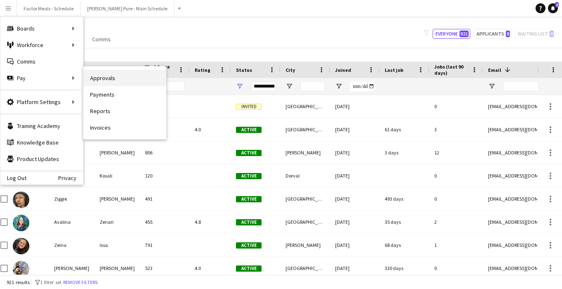
click at [103, 78] on link "Approvals" at bounding box center [124, 78] width 83 height 17
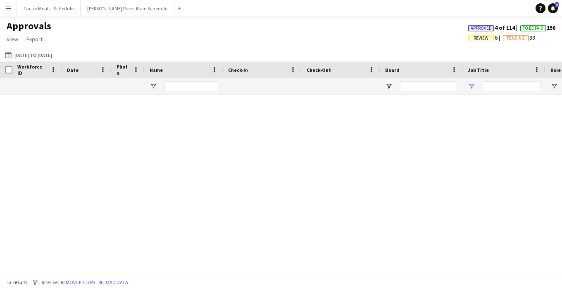
type input "*******"
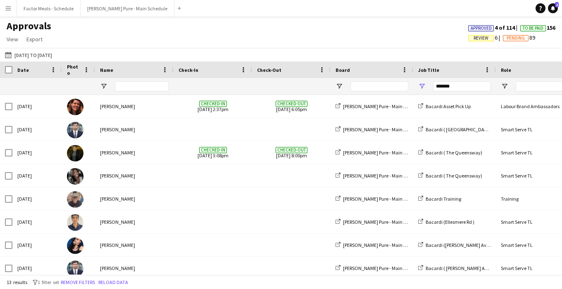
click at [7, 9] on app-icon "Menu" at bounding box center [8, 8] width 7 height 7
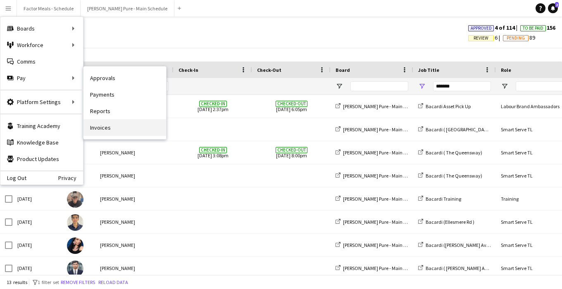
click at [103, 127] on link "Invoices" at bounding box center [124, 127] width 83 height 17
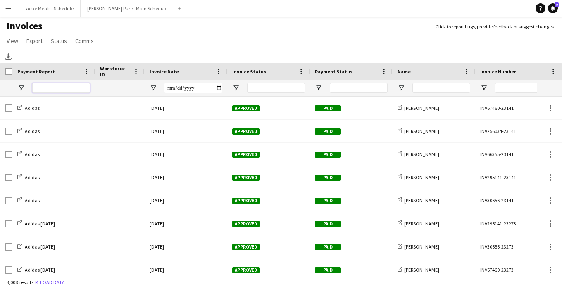
click at [73, 87] on input "Payment Report Filter Input" at bounding box center [61, 88] width 58 height 10
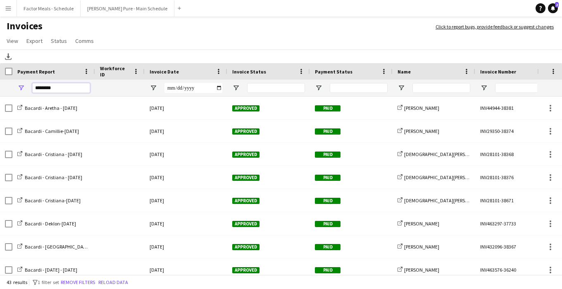
type input "*******"
click at [430, 90] on input "Name Filter Input" at bounding box center [441, 88] width 58 height 10
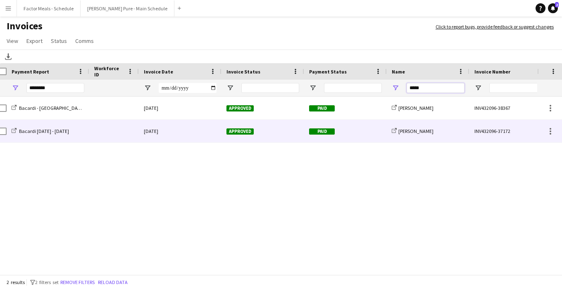
scroll to position [0, 7]
type input "*"
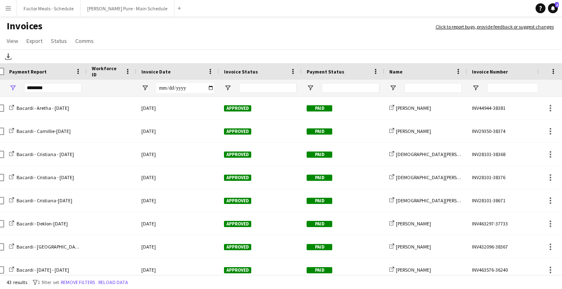
click at [9, 12] on button "Menu" at bounding box center [8, 8] width 17 height 17
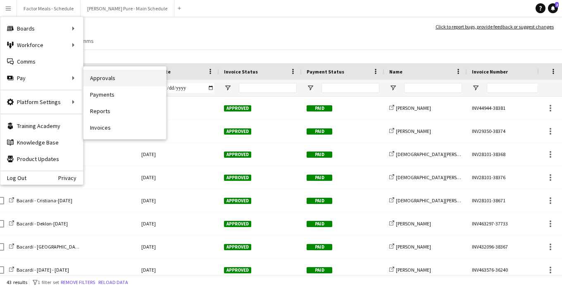
click at [112, 74] on link "Approvals" at bounding box center [124, 78] width 83 height 17
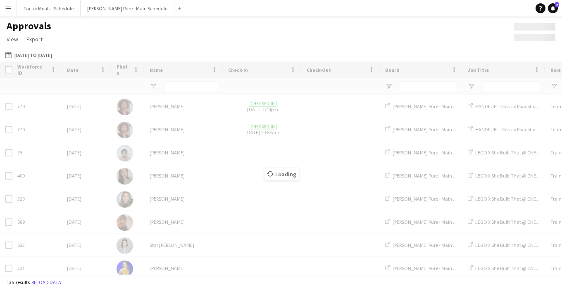
type input "*******"
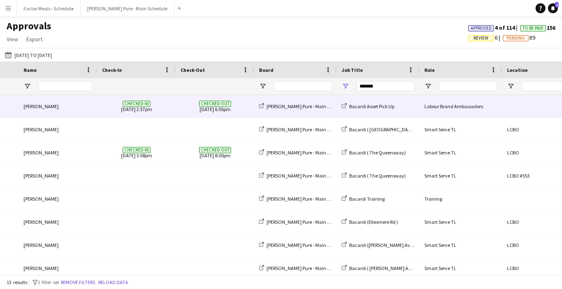
scroll to position [0, 235]
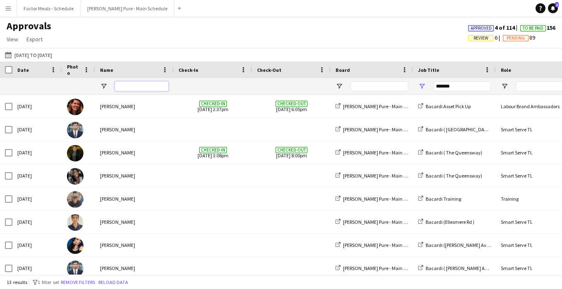
click at [154, 90] on input "Name Filter Input" at bounding box center [142, 86] width 54 height 10
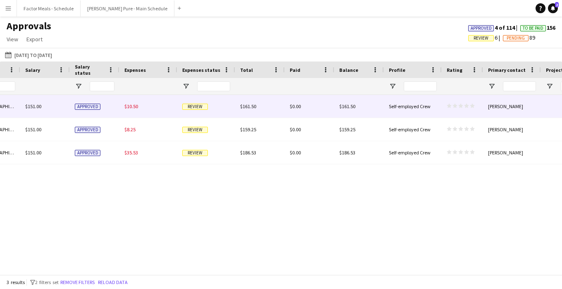
type input "*****"
click at [197, 107] on span "Review" at bounding box center [195, 107] width 26 height 6
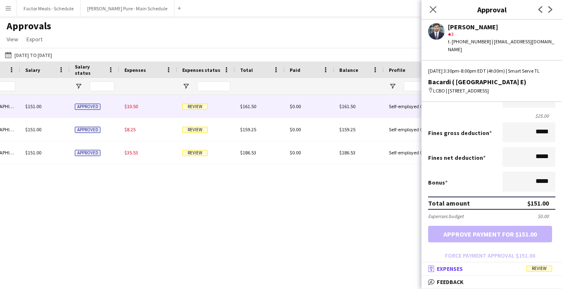
click at [518, 268] on span "Review" at bounding box center [539, 269] width 26 height 6
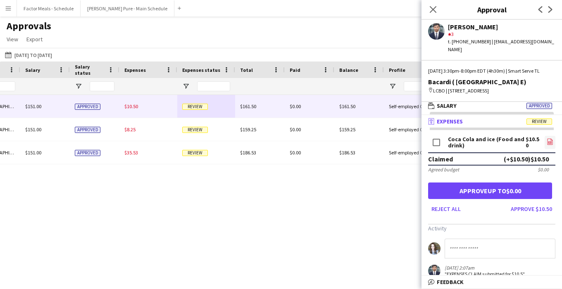
click at [518, 145] on icon at bounding box center [549, 142] width 5 height 6
click at [518, 216] on button "Approve $10.50" at bounding box center [531, 208] width 48 height 13
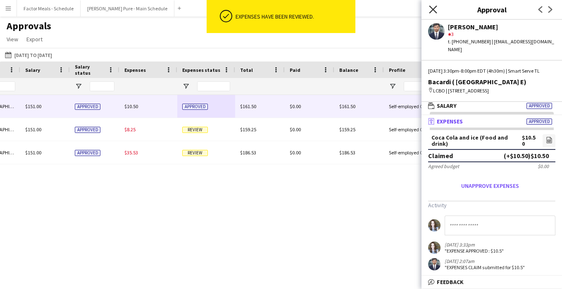
click at [433, 10] on icon at bounding box center [433, 9] width 8 height 8
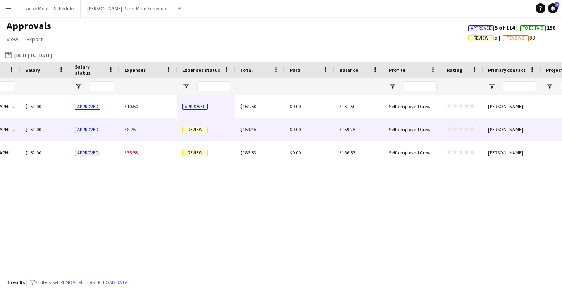
click at [195, 132] on span "Review" at bounding box center [195, 130] width 26 height 6
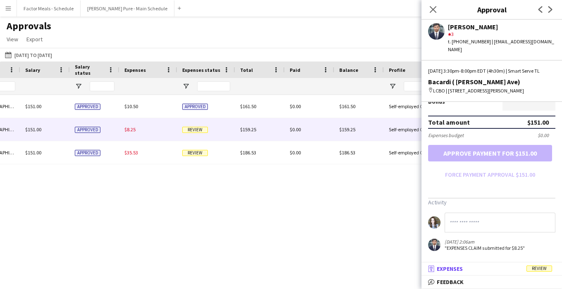
click at [518, 271] on span "Review" at bounding box center [539, 269] width 26 height 6
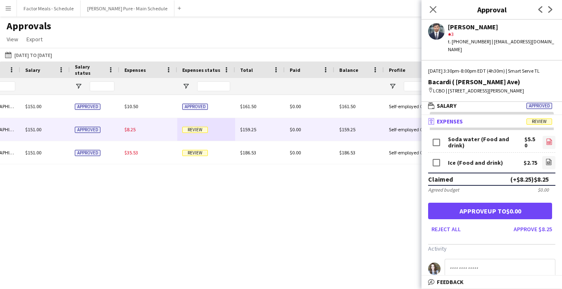
click at [518, 144] on icon "file-image" at bounding box center [549, 141] width 7 height 7
click at [518, 163] on icon at bounding box center [549, 162] width 1 height 1
click at [518, 229] on button "Approve $8.25" at bounding box center [532, 229] width 45 height 13
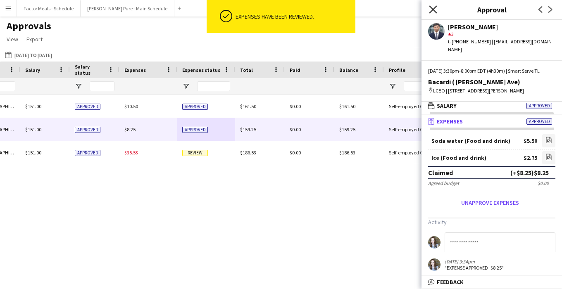
click at [433, 7] on icon "Close pop-in" at bounding box center [433, 9] width 8 height 8
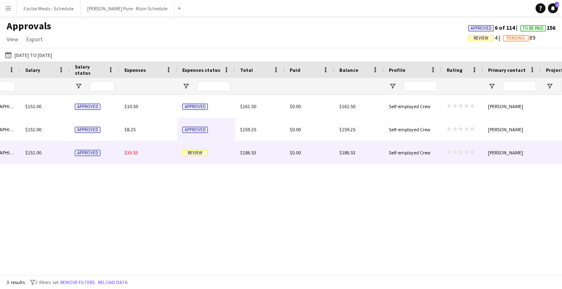
click at [197, 152] on span "Review" at bounding box center [195, 153] width 26 height 6
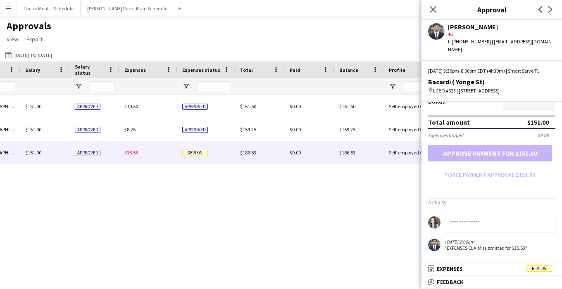
scroll to position [216, 0]
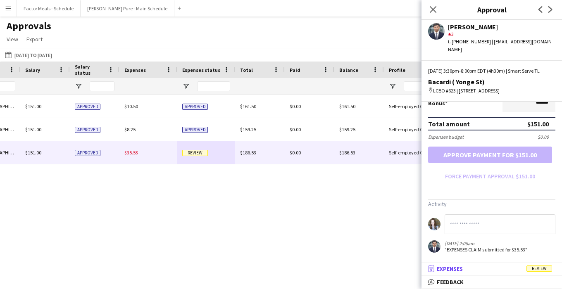
click at [518, 268] on span "Review" at bounding box center [539, 269] width 26 height 6
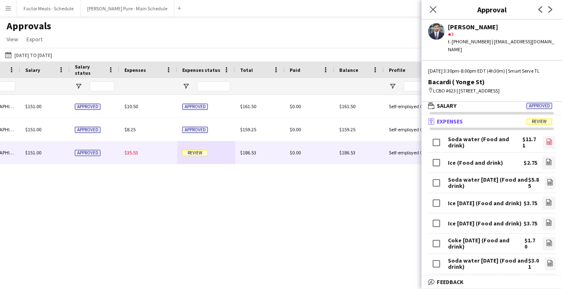
click at [518, 145] on link "file-image" at bounding box center [549, 142] width 12 height 13
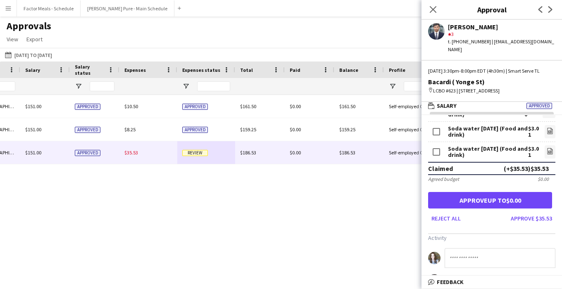
scroll to position [155, 0]
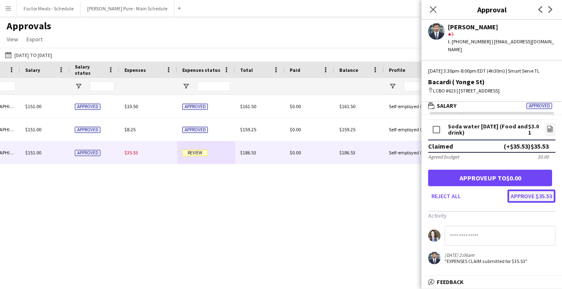
click at [518, 198] on button "Approve $35.53" at bounding box center [531, 196] width 48 height 13
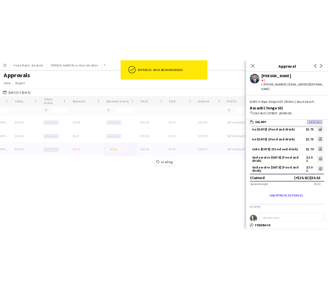
scroll to position [125, 0]
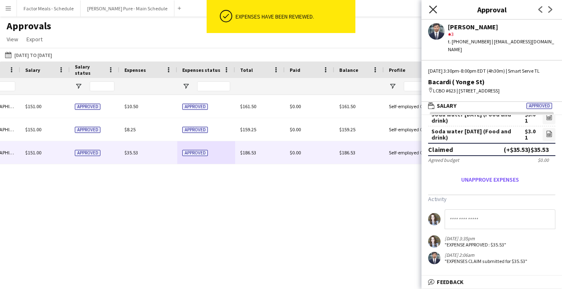
click at [433, 12] on icon "Close pop-in" at bounding box center [433, 9] width 8 height 8
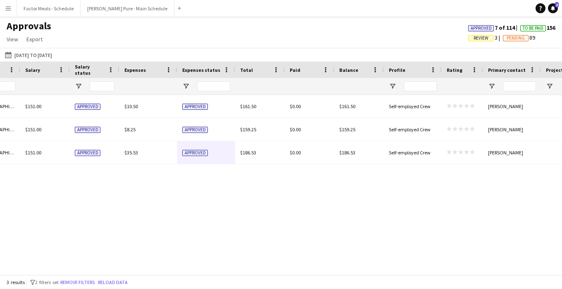
click at [257, 220] on div "3:30pm - 8:00pm (EST/EDT) Eastern Time (US & [GEOGRAPHIC_DATA]) $151.00 Approve…" at bounding box center [281, 185] width 562 height 180
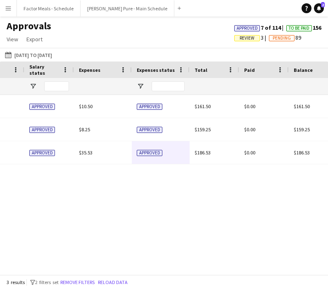
scroll to position [0, 908]
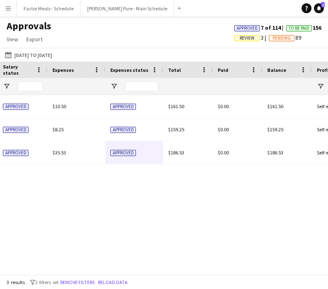
click at [209, 165] on div "$151.00 Approved $10.50 Approved $161.50 $0.00 $161.50 Self-employed Crew star …" at bounding box center [164, 185] width 328 height 180
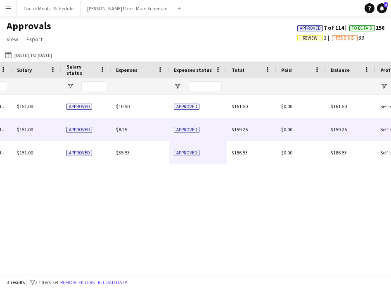
scroll to position [0, 625]
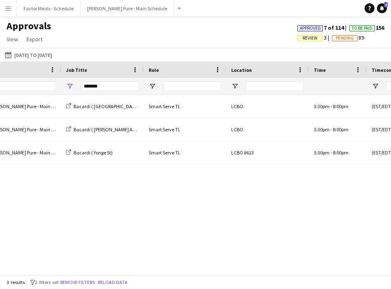
click at [10, 9] on app-icon "Menu" at bounding box center [8, 8] width 7 height 7
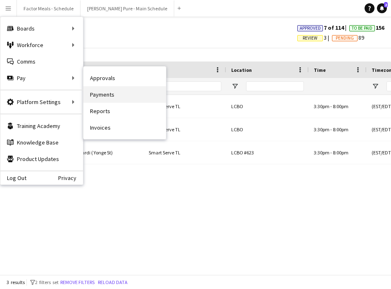
click at [105, 95] on link "Payments" at bounding box center [124, 94] width 83 height 17
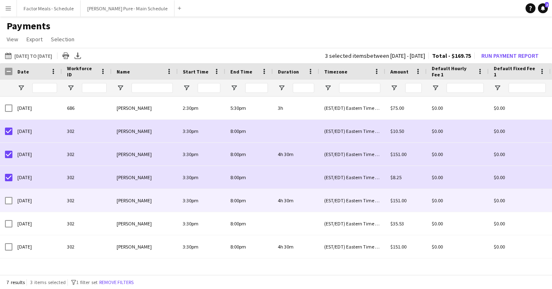
click at [10, 207] on div at bounding box center [8, 200] width 7 height 23
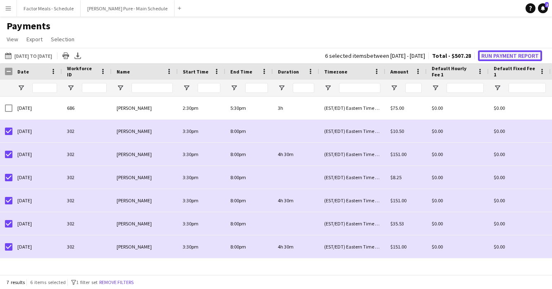
click at [514, 55] on button "Run Payment Report" at bounding box center [510, 55] width 64 height 11
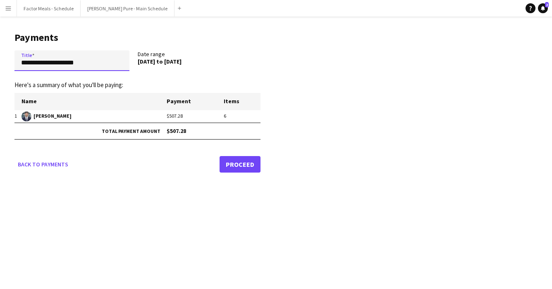
drag, startPoint x: 92, startPoint y: 60, endPoint x: 0, endPoint y: 61, distance: 91.7
click at [0, 61] on main "**********" at bounding box center [134, 101] width 269 height 169
type input "**********"
click at [233, 167] on link "Proceed" at bounding box center [239, 164] width 41 height 17
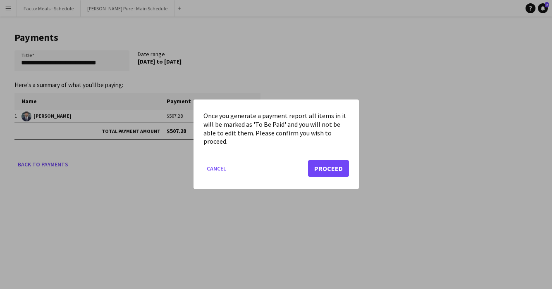
click at [107, 65] on div at bounding box center [276, 144] width 552 height 289
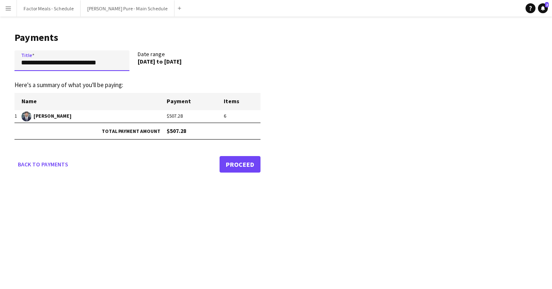
drag, startPoint x: 112, startPoint y: 65, endPoint x: 15, endPoint y: 63, distance: 97.1
click at [15, 63] on input "**********" at bounding box center [71, 60] width 115 height 21
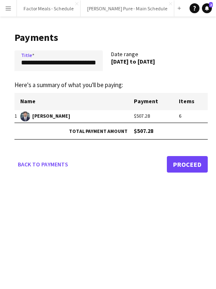
click at [179, 164] on link "Proceed" at bounding box center [187, 164] width 41 height 17
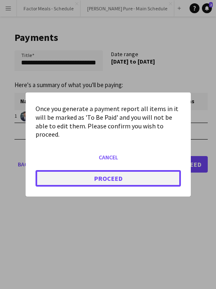
click at [169, 177] on button "Proceed" at bounding box center [108, 178] width 145 height 17
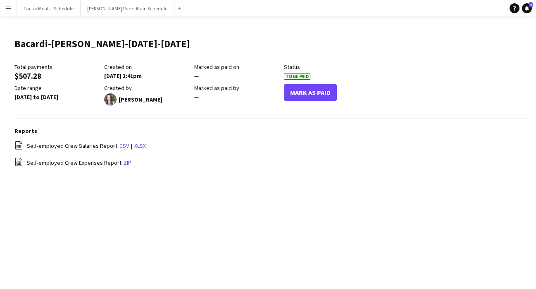
click at [7, 9] on app-icon "Menu" at bounding box center [8, 8] width 7 height 7
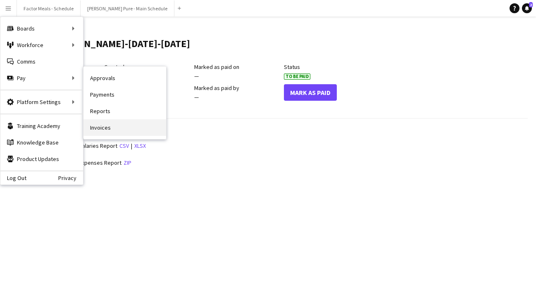
click at [109, 128] on link "Invoices" at bounding box center [124, 127] width 83 height 17
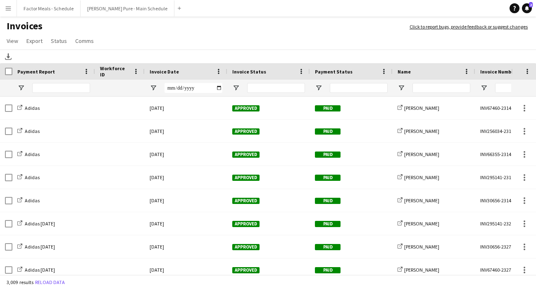
click at [238, 57] on div "Download" at bounding box center [268, 57] width 536 height 14
click at [77, 89] on input "Payment Report Filter Input" at bounding box center [61, 88] width 58 height 10
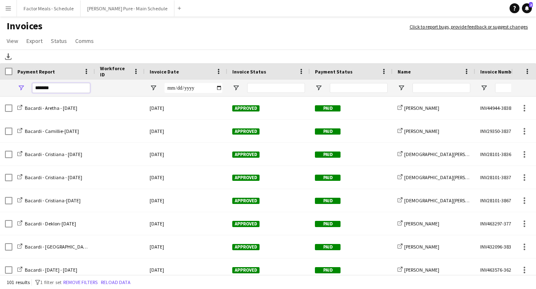
type input "*******"
click at [217, 88] on input "Invoice Date Filter Input" at bounding box center [193, 88] width 58 height 10
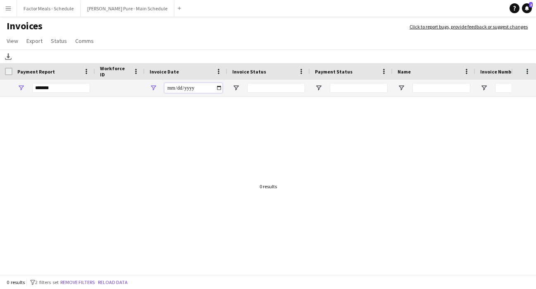
click at [196, 86] on input "**********" at bounding box center [193, 88] width 58 height 10
click at [218, 88] on input "**********" at bounding box center [193, 88] width 58 height 10
click at [187, 86] on input "**********" at bounding box center [193, 88] width 58 height 10
click at [218, 88] on input "**********" at bounding box center [193, 88] width 58 height 10
type input "**********"
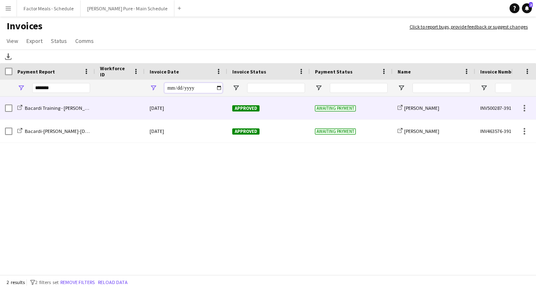
scroll to position [0, 55]
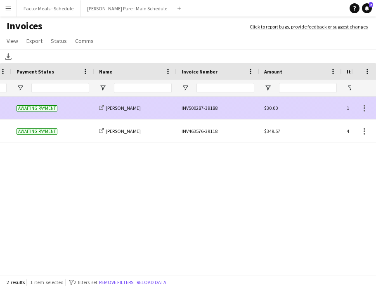
click at [210, 109] on div "INV500287-39188" at bounding box center [218, 108] width 83 height 23
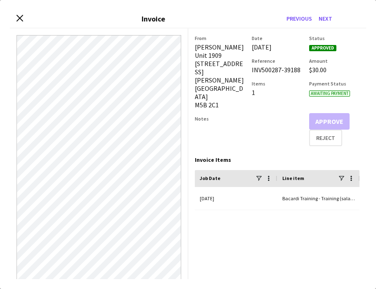
drag, startPoint x: 300, startPoint y: 71, endPoint x: 251, endPoint y: 70, distance: 49.2
click at [251, 70] on div "From [PERSON_NAME] Unit 1909 [STREET_ADDRESS][PERSON_NAME] Notes Date [DATE] Re…" at bounding box center [277, 90] width 165 height 111
copy div "INV500287-39188"
click at [21, 17] on icon at bounding box center [20, 18] width 8 height 8
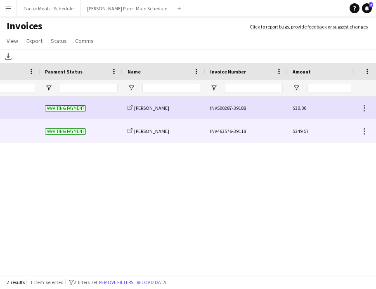
scroll to position [0, 392]
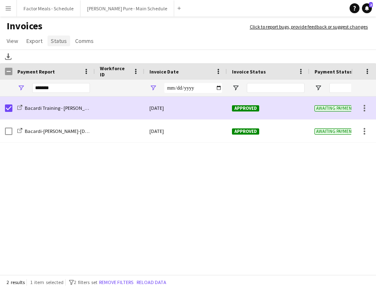
click at [62, 38] on span "Status" at bounding box center [59, 40] width 16 height 7
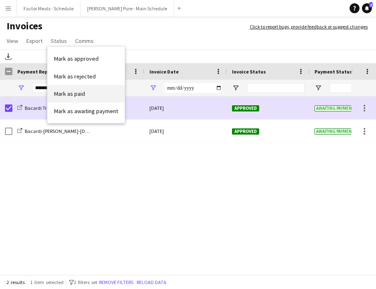
click at [65, 95] on span "Mark as paid" at bounding box center [69, 93] width 31 height 7
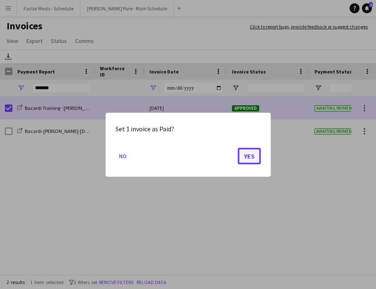
click at [247, 157] on button "Yes" at bounding box center [249, 155] width 23 height 17
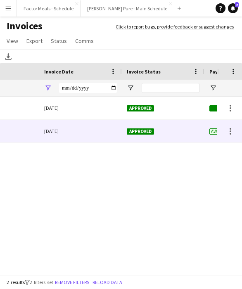
scroll to position [0, 257]
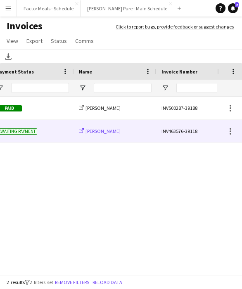
click at [91, 133] on span "[PERSON_NAME]" at bounding box center [103, 131] width 35 height 6
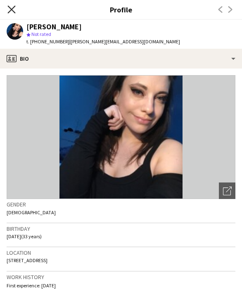
click at [11, 11] on icon "Close pop-in" at bounding box center [11, 9] width 8 height 8
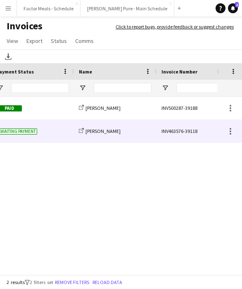
click at [175, 131] on div "INV463576-39118" at bounding box center [198, 131] width 83 height 23
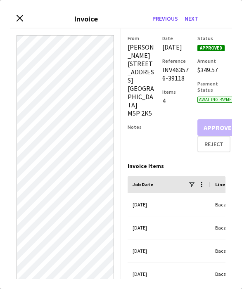
click at [150, 157] on app-invoice-summary "From [PERSON_NAME] [STREET_ADDRESS] Notes Date [DATE] Reference INV463576-39118…" at bounding box center [176, 154] width 111 height 251
drag, startPoint x: 162, startPoint y: 84, endPoint x: 190, endPoint y: 95, distance: 30.2
click at [190, 82] on div "INV463576-39118" at bounding box center [176, 74] width 28 height 17
copy div "INV463576-39118"
click at [21, 16] on icon "Close invoice dialog" at bounding box center [20, 18] width 8 height 8
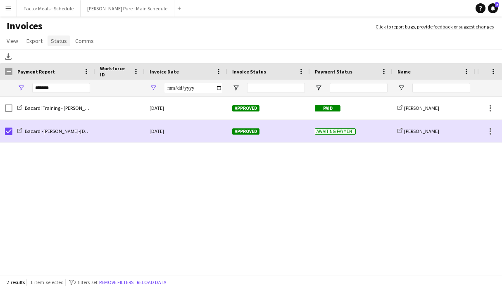
click at [57, 43] on span "Status" at bounding box center [59, 40] width 16 height 7
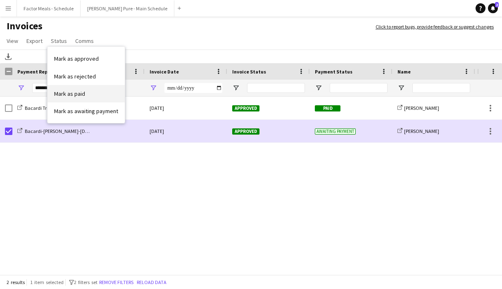
click at [66, 95] on span "Mark as paid" at bounding box center [69, 93] width 31 height 7
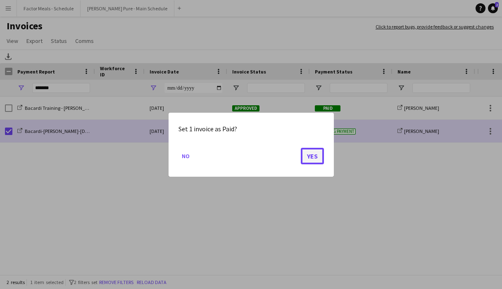
click at [312, 161] on button "Yes" at bounding box center [312, 155] width 23 height 17
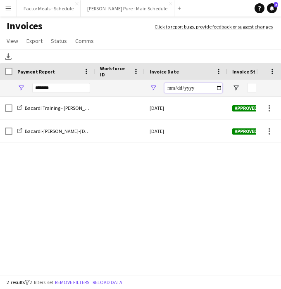
click at [219, 88] on input "**********" at bounding box center [193, 88] width 58 height 10
type input "**********"
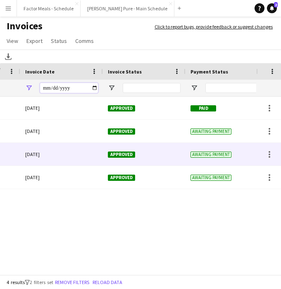
scroll to position [0, 0]
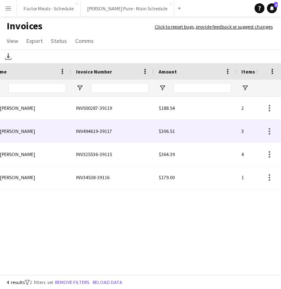
click at [98, 131] on div "INV494619-39117" at bounding box center [112, 131] width 83 height 23
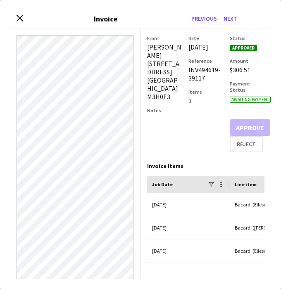
drag, startPoint x: 206, startPoint y: 86, endPoint x: 186, endPoint y: 78, distance: 21.2
click at [186, 78] on div "From [PERSON_NAME] [STREET_ADDRESS] Notes Date [DATE] Reference INV494619-39117…" at bounding box center [205, 93] width 117 height 117
copy div "INV494619-39117"
click at [166, 123] on div "From [PERSON_NAME] [STREET_ADDRESS]" at bounding box center [164, 93] width 35 height 117
click at [18, 14] on icon "Close invoice dialog" at bounding box center [20, 18] width 8 height 8
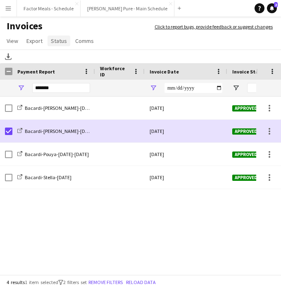
click at [65, 42] on span "Status" at bounding box center [59, 40] width 16 height 7
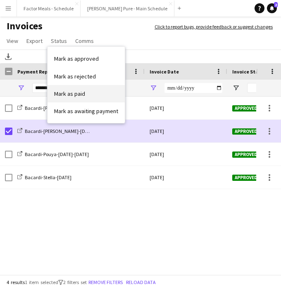
click at [72, 93] on span "Mark as paid" at bounding box center [69, 93] width 31 height 7
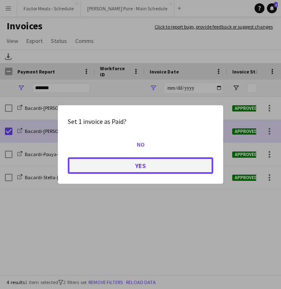
click at [113, 170] on button "Yes" at bounding box center [140, 165] width 145 height 17
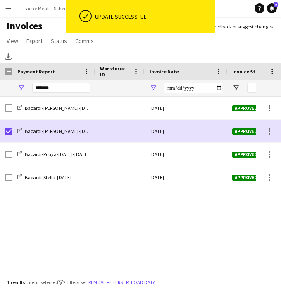
click at [101, 217] on div "Paid Approved [DATE] [PERSON_NAME]-[DATE] Paid Approved [DATE] [PERSON_NAME]-[D…" at bounding box center [128, 187] width 256 height 180
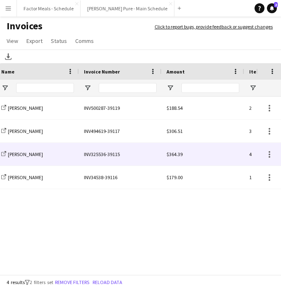
click at [107, 154] on div "INV325536-39115" at bounding box center [120, 154] width 83 height 23
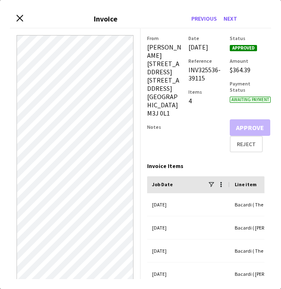
drag, startPoint x: 207, startPoint y: 86, endPoint x: 185, endPoint y: 80, distance: 22.5
click at [185, 80] on div "From Pouya Moradjounamin [STREET_ADDRESS] Notes Date [DATE] Reference INV325536…" at bounding box center [205, 93] width 117 height 117
copy div "INV325536-39115"
click at [21, 21] on icon "Close invoice dialog" at bounding box center [20, 18] width 8 height 8
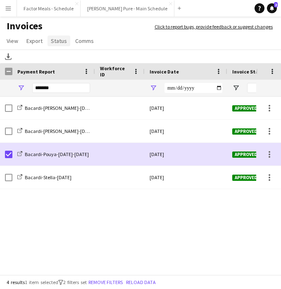
click at [52, 45] on link "Status" at bounding box center [59, 41] width 23 height 11
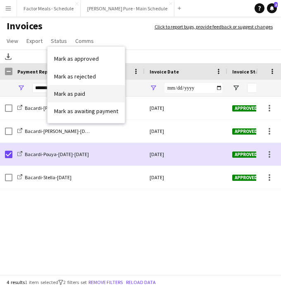
click at [76, 92] on span "Mark as paid" at bounding box center [69, 93] width 31 height 7
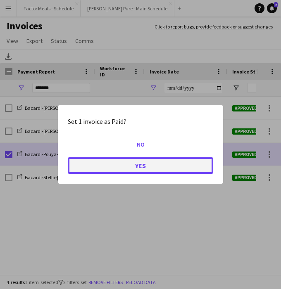
click at [126, 169] on button "Yes" at bounding box center [140, 165] width 145 height 17
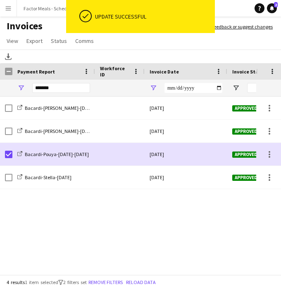
click at [122, 197] on div "Paid Approved [DATE] [PERSON_NAME]-[DATE] Paid Approved [DATE] [PERSON_NAME]-[D…" at bounding box center [128, 187] width 256 height 180
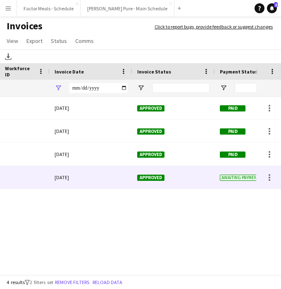
scroll to position [0, 223]
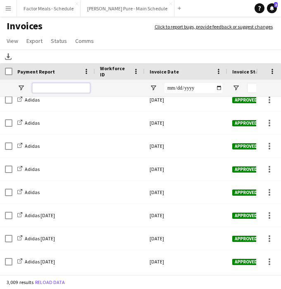
click at [53, 90] on input "Payment Report Filter Input" at bounding box center [61, 88] width 58 height 10
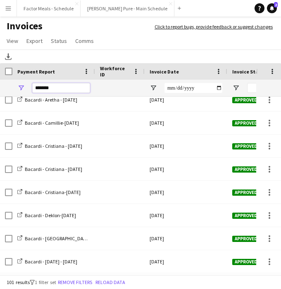
type input "*******"
click at [196, 86] on input "Invoice Date Filter Input" at bounding box center [193, 88] width 58 height 10
click at [217, 89] on input "Invoice Date Filter Input" at bounding box center [193, 88] width 58 height 10
type input "**********"
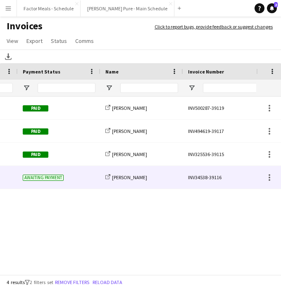
click at [202, 178] on div "INV34538-39116" at bounding box center [224, 177] width 83 height 23
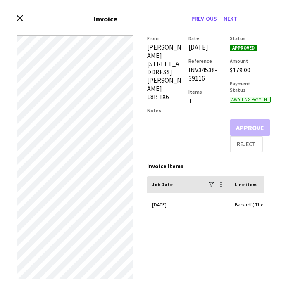
drag, startPoint x: 208, startPoint y: 86, endPoint x: 188, endPoint y: 76, distance: 22.2
click at [188, 76] on div "From [PERSON_NAME] [STREET_ADDRESS][PERSON_NAME] Notes Date [DATE] Reference IN…" at bounding box center [205, 93] width 117 height 117
copy div "INV34538-39116"
click at [19, 17] on icon "Close invoice dialog" at bounding box center [20, 18] width 8 height 8
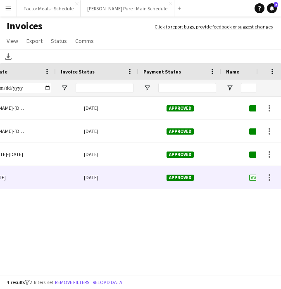
scroll to position [0, 66]
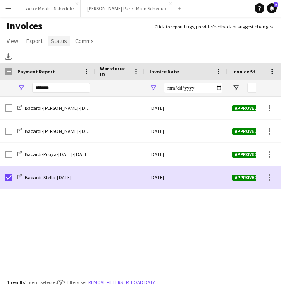
click at [61, 42] on span "Status" at bounding box center [59, 40] width 16 height 7
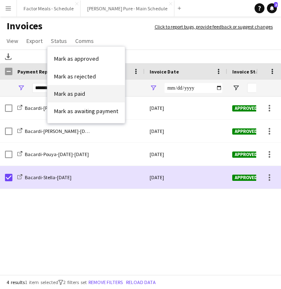
click at [70, 93] on span "Mark as paid" at bounding box center [69, 93] width 31 height 7
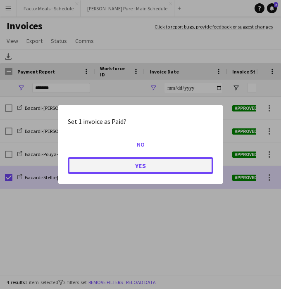
click at [105, 166] on button "Yes" at bounding box center [140, 165] width 145 height 17
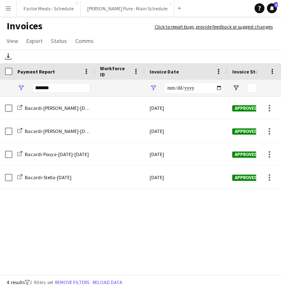
click at [9, 11] on app-icon "Menu" at bounding box center [8, 8] width 7 height 7
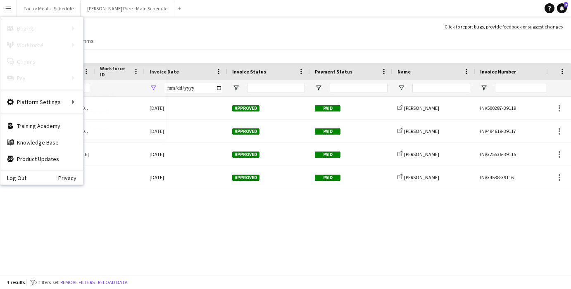
click at [303, 217] on div "Paid Approved [DATE] [PERSON_NAME]-[DATE] share-external-link-1 [PERSON_NAME] I…" at bounding box center [273, 187] width 546 height 180
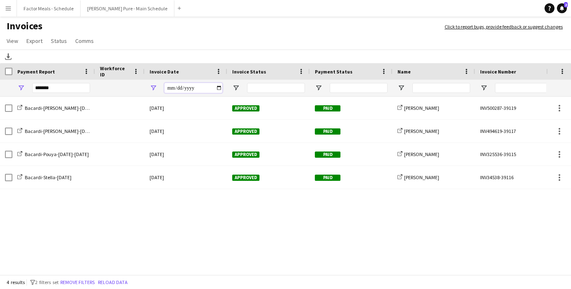
click at [183, 87] on input "**********" at bounding box center [193, 88] width 58 height 10
click at [219, 88] on input "**********" at bounding box center [193, 88] width 58 height 10
click at [196, 87] on input "**********" at bounding box center [193, 88] width 58 height 10
click at [155, 87] on span "Open Filter Menu" at bounding box center [153, 87] width 7 height 7
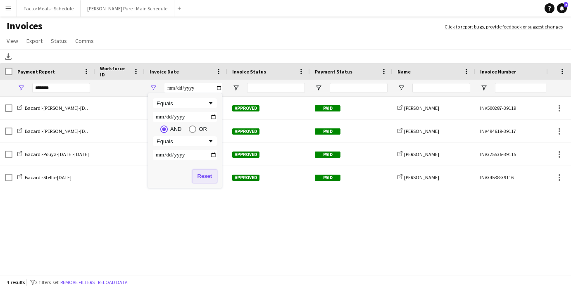
click at [200, 177] on button "Reset" at bounding box center [205, 176] width 24 height 13
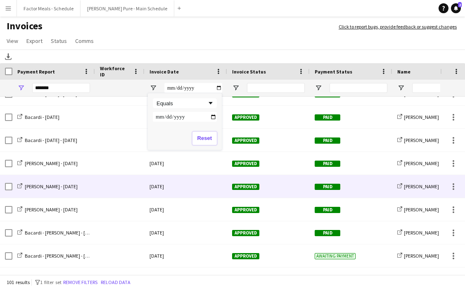
scroll to position [246, 0]
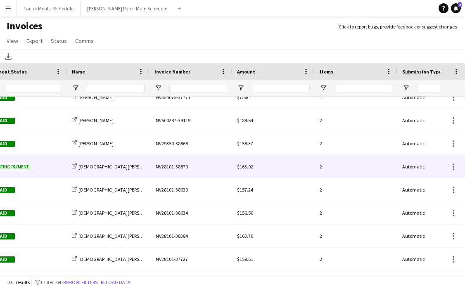
click at [175, 166] on div "INV28101-38870" at bounding box center [191, 166] width 83 height 23
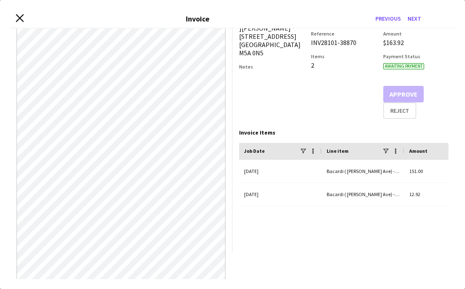
click at [19, 17] on icon at bounding box center [20, 18] width 8 height 8
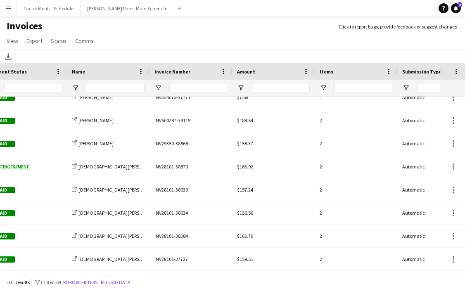
drag, startPoint x: 464, startPoint y: 26, endPoint x: 562, endPoint y: 26, distance: 98.3
click at [465, 26] on html "Menu Boards Boards Boards All jobs Status Workforce Workforce My Workforce Recr…" at bounding box center [232, 144] width 465 height 289
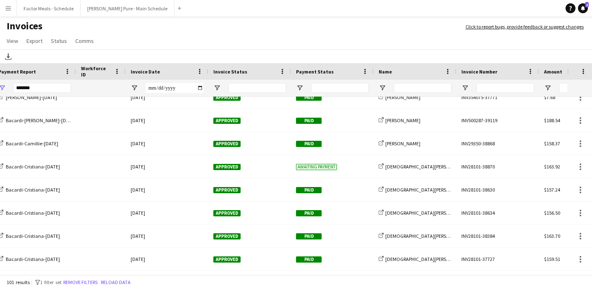
scroll to position [0, 23]
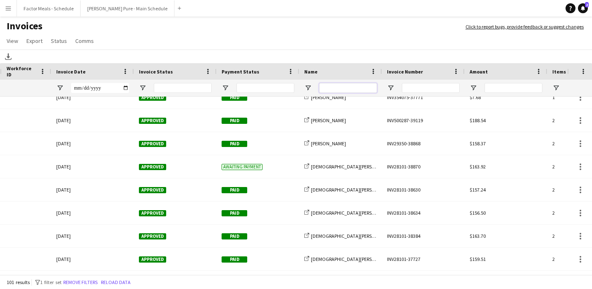
click at [358, 83] on input "Name Filter Input" at bounding box center [348, 88] width 58 height 10
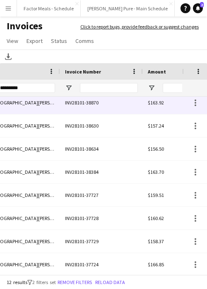
click at [90, 102] on div "INV28101-38870" at bounding box center [101, 102] width 83 height 23
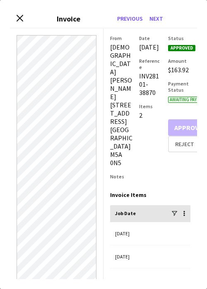
drag, startPoint x: 156, startPoint y: 104, endPoint x: 136, endPoint y: 87, distance: 25.8
click at [136, 87] on div "From [DEMOGRAPHIC_DATA][PERSON_NAME] [STREET_ADDRESS] Notes Date [DATE] Referen…" at bounding box center [150, 108] width 80 height 146
copy div "INV28101-38870"
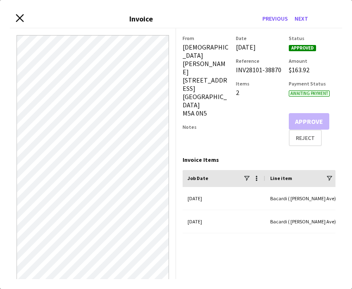
click at [17, 19] on icon "Close invoice dialog" at bounding box center [20, 18] width 8 height 8
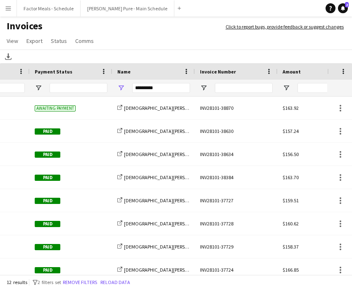
scroll to position [0, 76]
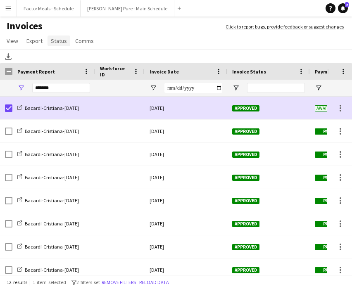
click at [63, 44] on span "Status" at bounding box center [59, 40] width 16 height 7
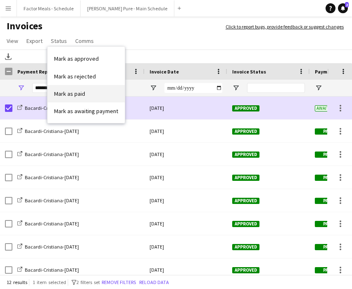
click at [69, 95] on span "Mark as paid" at bounding box center [69, 93] width 31 height 7
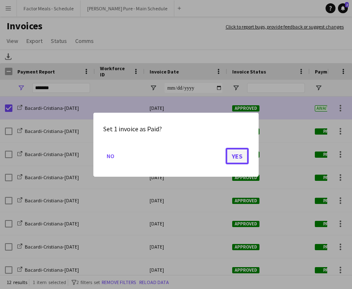
click at [241, 151] on button "Yes" at bounding box center [237, 155] width 23 height 17
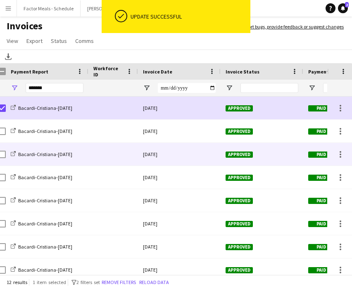
scroll to position [0, 44]
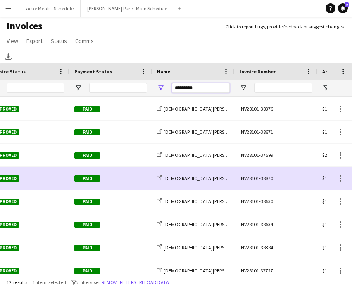
click at [213, 88] on input "*********" at bounding box center [201, 88] width 58 height 10
drag, startPoint x: 213, startPoint y: 88, endPoint x: 173, endPoint y: 86, distance: 40.1
click at [173, 87] on input "*********" at bounding box center [201, 88] width 58 height 10
type input "*****"
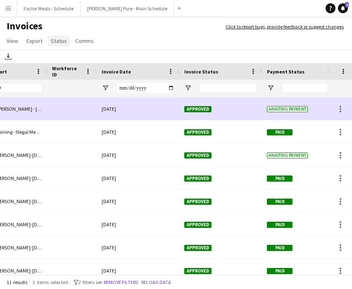
click at [58, 38] on span "Status" at bounding box center [59, 40] width 16 height 7
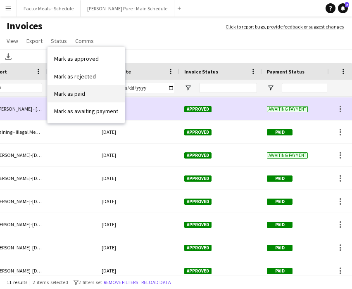
click at [77, 92] on span "Mark as paid" at bounding box center [69, 93] width 31 height 7
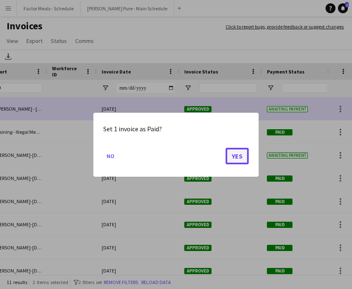
click at [239, 160] on button "Yes" at bounding box center [237, 155] width 23 height 17
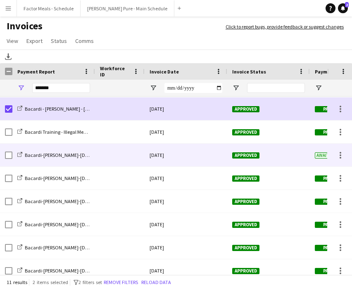
click at [12, 155] on div "Bacardi-[PERSON_NAME]-[DATE]-[DATE]" at bounding box center [53, 155] width 83 height 23
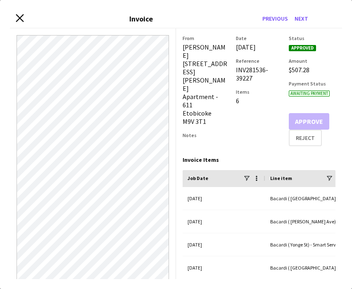
click at [20, 16] on icon "Close invoice dialog" at bounding box center [20, 18] width 8 height 8
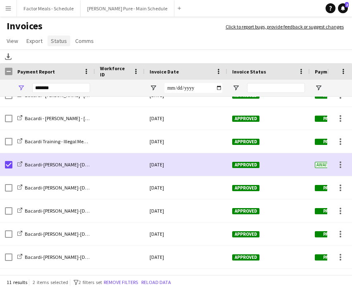
click at [56, 43] on span "Status" at bounding box center [59, 40] width 16 height 7
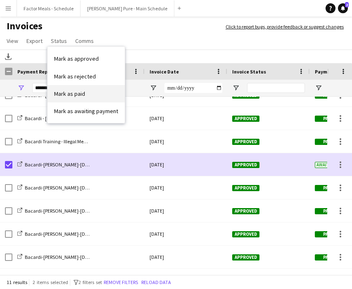
click at [73, 90] on span "Mark as paid" at bounding box center [69, 93] width 31 height 7
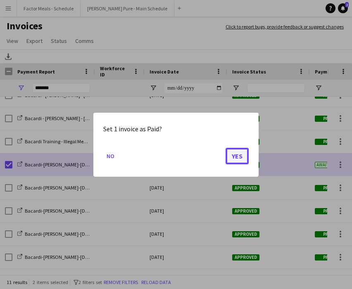
click at [231, 159] on button "Yes" at bounding box center [237, 155] width 23 height 17
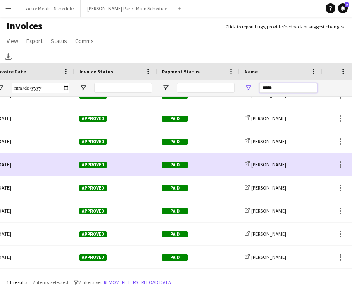
drag, startPoint x: 292, startPoint y: 87, endPoint x: 212, endPoint y: 86, distance: 80.2
click at [212, 86] on div "*****" at bounding box center [250, 88] width 806 height 17
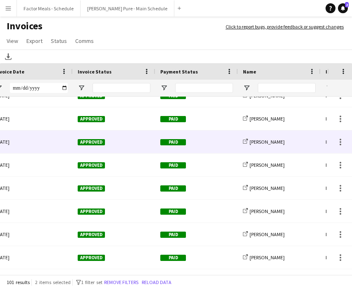
scroll to position [12, 0]
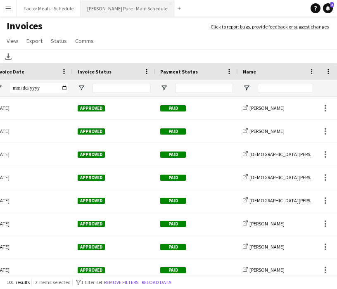
click at [108, 12] on button "[PERSON_NAME] Pure - Main Schedule Close" at bounding box center [128, 8] width 94 height 16
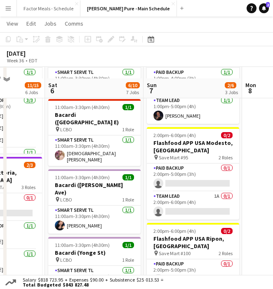
scroll to position [85, 0]
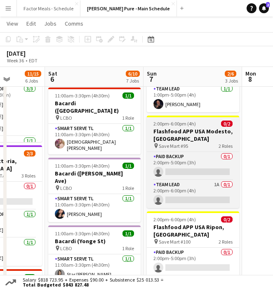
click at [175, 128] on h3 "Flashfood APP USA Modesto, [GEOGRAPHIC_DATA]" at bounding box center [193, 135] width 93 height 15
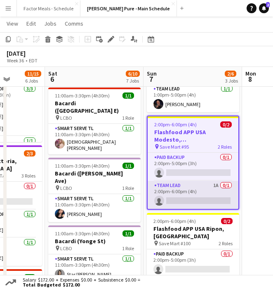
click at [171, 183] on app-card-role "Team Lead 1A 0/1 2:00pm-6:00pm (4h) single-neutral-actions" at bounding box center [193, 195] width 91 height 28
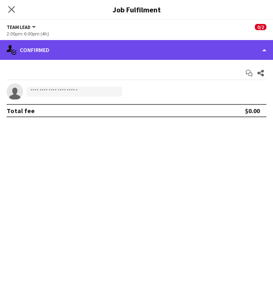
click at [106, 53] on div "single-neutral-actions-check-2 Confirmed" at bounding box center [136, 50] width 273 height 20
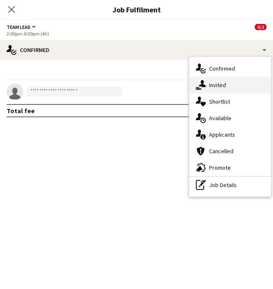
click at [213, 85] on div "single-neutral-actions-share-1 Invited" at bounding box center [231, 85] width 82 height 17
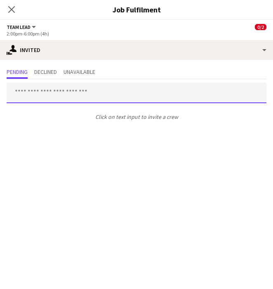
click at [179, 89] on input "text" at bounding box center [137, 93] width 260 height 21
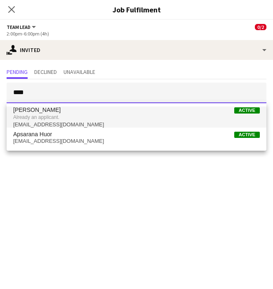
type input "****"
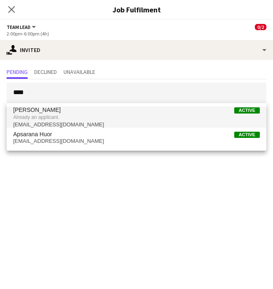
click at [143, 117] on span "Already an applicant." at bounding box center [136, 117] width 247 height 7
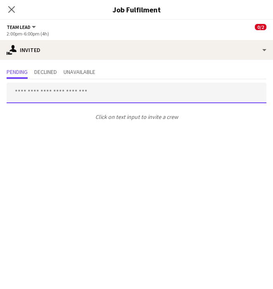
scroll to position [98, 0]
click at [131, 94] on input "text" at bounding box center [137, 93] width 260 height 21
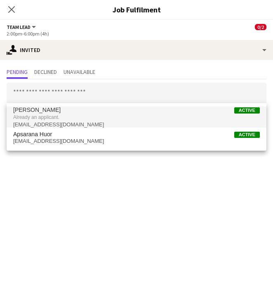
click at [113, 115] on span "Already an applicant." at bounding box center [136, 117] width 247 height 7
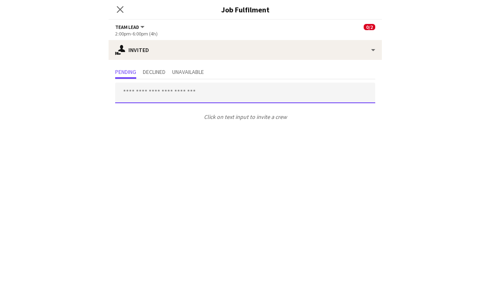
scroll to position [536, 0]
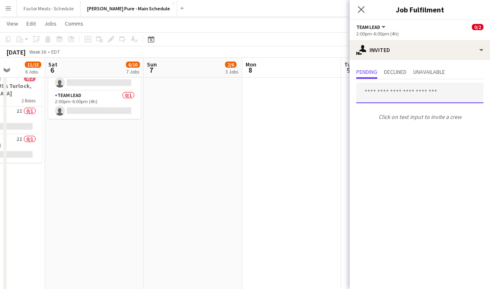
type input "*"
click at [352, 142] on mat-expansion-panel "user-plus Invited Pending Declined Unavailable Click on text input to invite a …" at bounding box center [420, 174] width 140 height 229
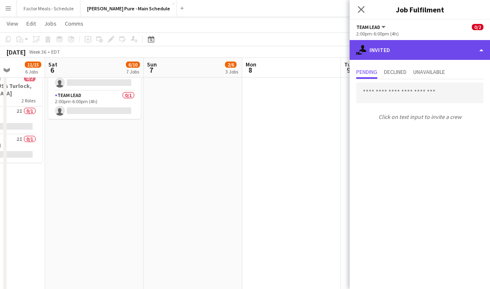
click at [352, 53] on div "single-neutral-actions-share-1 Invited" at bounding box center [420, 50] width 140 height 20
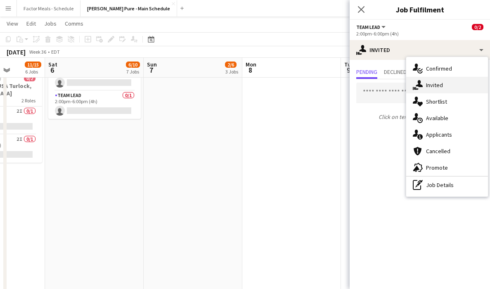
click at [352, 88] on div "single-neutral-actions-share-1 Invited" at bounding box center [448, 85] width 82 height 17
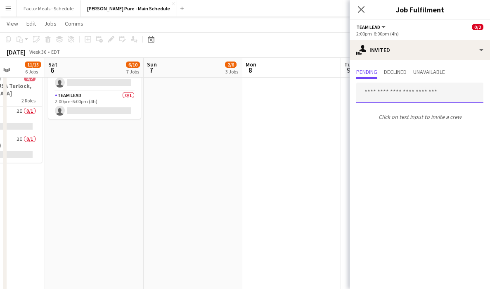
click at [352, 95] on input "text" at bounding box center [420, 93] width 127 height 21
type input "*"
click at [352, 12] on icon "Close pop-in" at bounding box center [361, 9] width 8 height 8
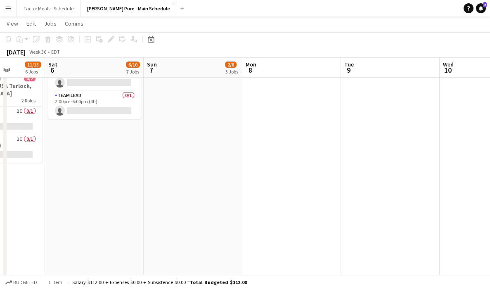
click at [316, 151] on app-date-cell at bounding box center [292, 103] width 99 height 1077
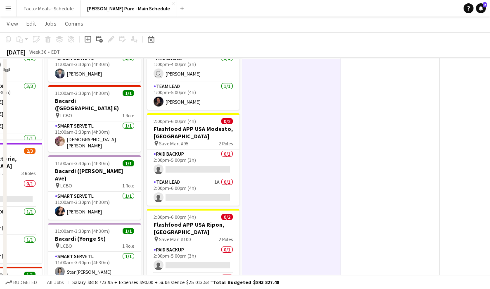
scroll to position [69, 0]
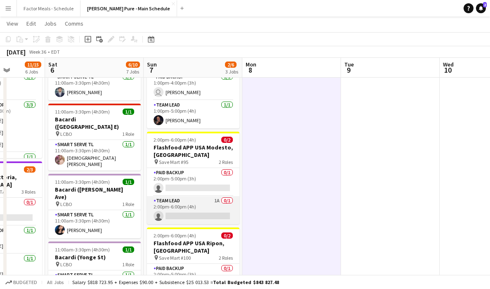
click at [176, 204] on app-card-role "Team Lead 1A 0/1 2:00pm-6:00pm (4h) single-neutral-actions" at bounding box center [193, 210] width 93 height 28
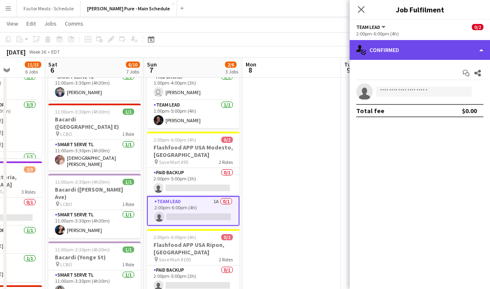
click at [352, 51] on div "single-neutral-actions-check-2 Confirmed" at bounding box center [420, 50] width 140 height 20
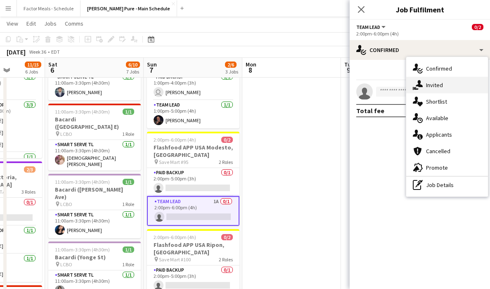
click at [352, 83] on div "single-neutral-actions-share-1 Invited" at bounding box center [448, 85] width 82 height 17
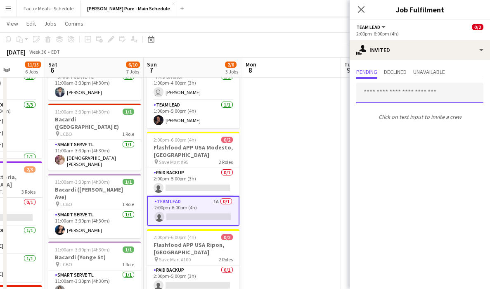
click at [352, 95] on input "text" at bounding box center [420, 93] width 127 height 21
type input "*"
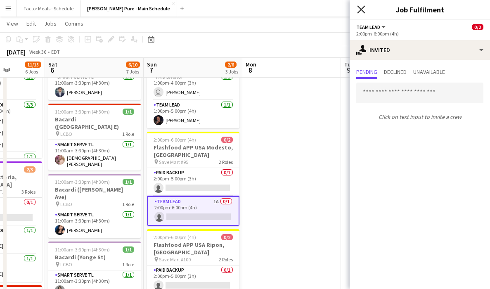
click at [352, 11] on icon "Close pop-in" at bounding box center [361, 9] width 8 height 8
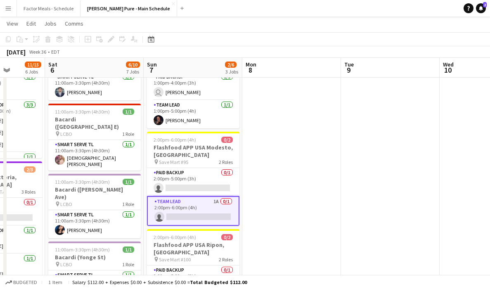
click at [162, 196] on app-card-role "Team Lead 1A 0/1 2:00pm-6:00pm (4h) single-neutral-actions" at bounding box center [193, 211] width 93 height 30
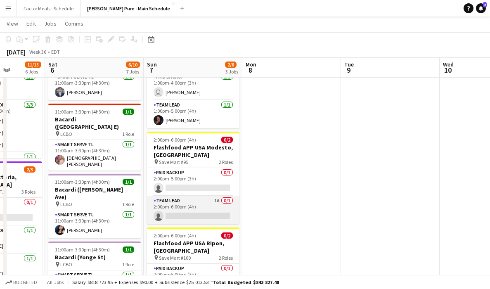
click at [162, 196] on app-card-role "Team Lead 1A 0/1 2:00pm-6:00pm (4h) single-neutral-actions" at bounding box center [193, 210] width 93 height 28
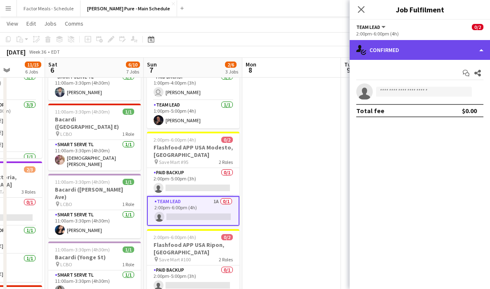
click at [352, 45] on div "single-neutral-actions-check-2 Confirmed" at bounding box center [420, 50] width 140 height 20
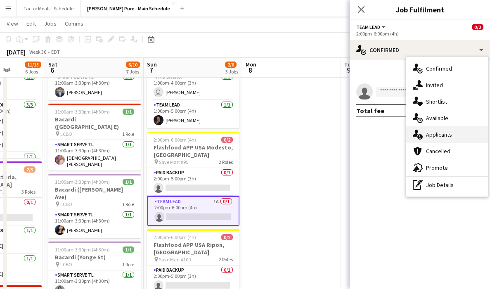
click at [352, 130] on div "single-neutral-actions-information Applicants" at bounding box center [448, 134] width 82 height 17
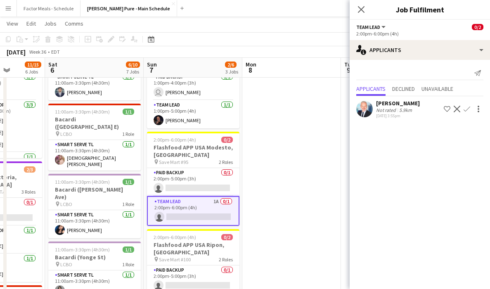
click at [352, 111] on app-icon "Confirm" at bounding box center [467, 109] width 7 height 7
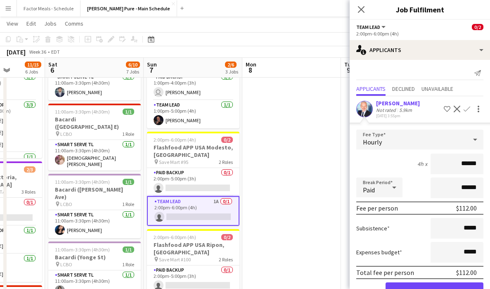
scroll to position [25, 0]
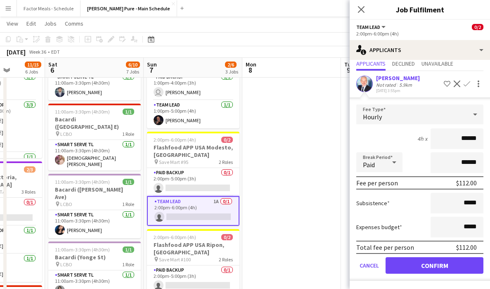
click at [352, 200] on div "Subsistence *****" at bounding box center [420, 203] width 127 height 21
click at [352, 205] on input "*****" at bounding box center [457, 203] width 53 height 21
type input "**"
type input "******"
click at [352, 266] on button "Confirm" at bounding box center [435, 265] width 98 height 17
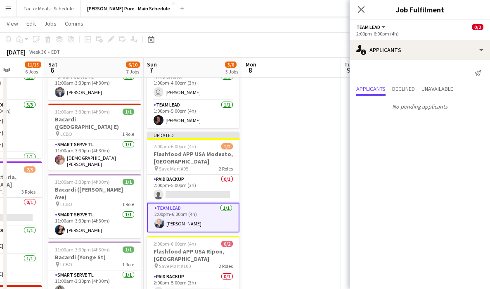
scroll to position [0, 0]
click at [352, 10] on icon "Close pop-in" at bounding box center [361, 9] width 8 height 8
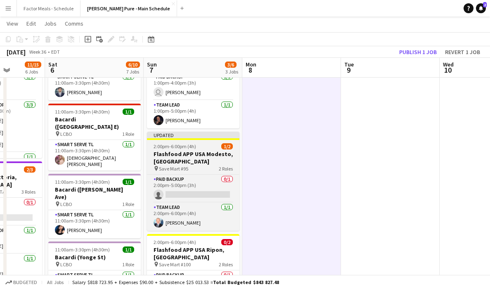
click at [197, 138] on div at bounding box center [193, 139] width 93 height 2
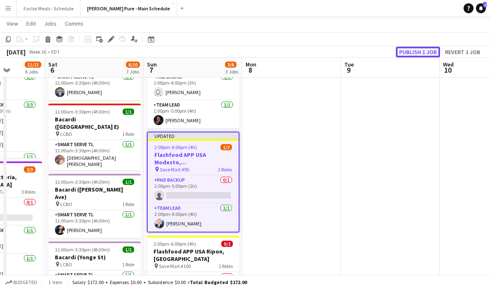
click at [352, 55] on button "Publish 1 job" at bounding box center [418, 52] width 44 height 11
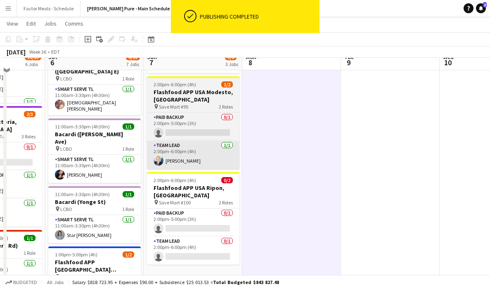
scroll to position [136, 0]
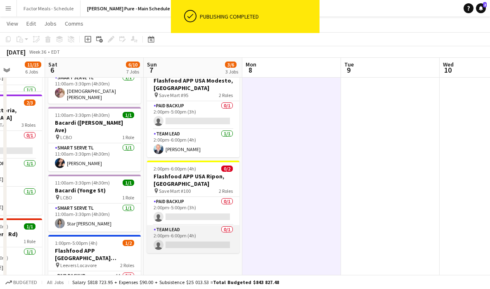
click at [195, 225] on app-card-role "Team Lead 0/1 2:00pm-6:00pm (4h) single-neutral-actions" at bounding box center [193, 239] width 93 height 28
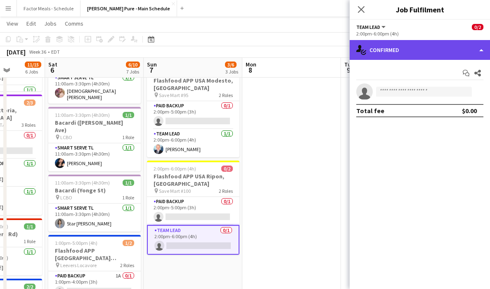
click at [352, 57] on div "single-neutral-actions-check-2 Confirmed" at bounding box center [420, 50] width 140 height 20
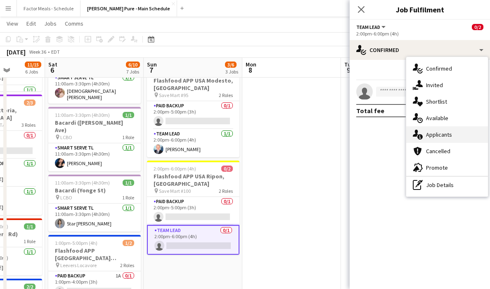
click at [352, 138] on div "single-neutral-actions-information Applicants" at bounding box center [448, 134] width 82 height 17
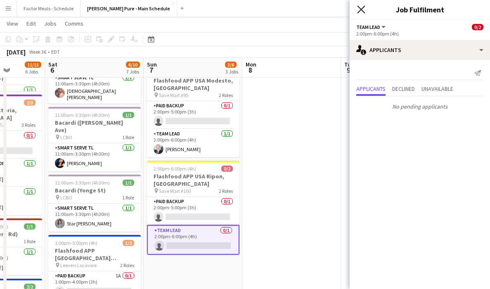
click at [352, 7] on icon at bounding box center [361, 9] width 8 height 8
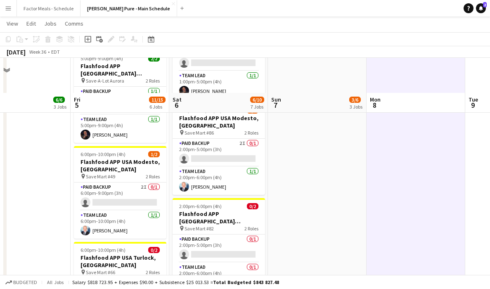
scroll to position [402, 0]
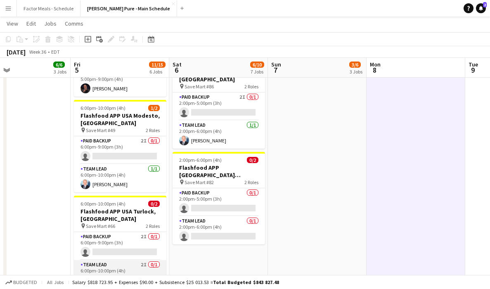
click at [105, 260] on app-card-role "Team Lead 2I 0/1 6:00pm-10:00pm (4h) single-neutral-actions" at bounding box center [120, 274] width 93 height 28
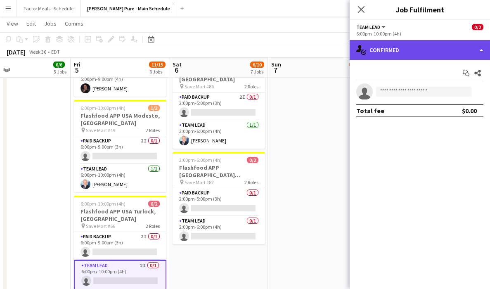
click at [352, 50] on div "single-neutral-actions-check-2 Confirmed" at bounding box center [420, 50] width 140 height 20
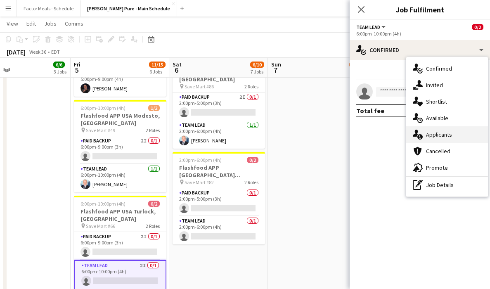
click at [352, 134] on div "single-neutral-actions-information Applicants" at bounding box center [448, 134] width 82 height 17
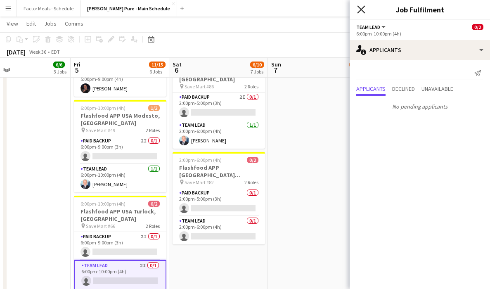
click at [352, 11] on icon at bounding box center [361, 9] width 8 height 8
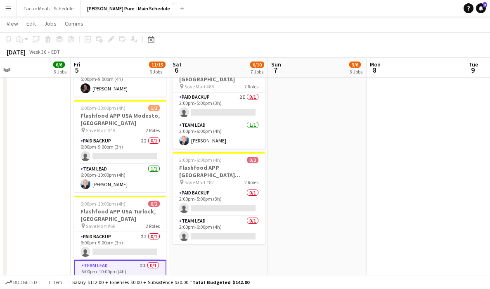
scroll to position [0, 226]
click at [313, 147] on app-date-cell "1:00pm-5:00pm (4h) 2/2 Flashfood APP USA Denver, CO pin Save-A-Lot, Pecos 2 Rol…" at bounding box center [317, 229] width 99 height 1077
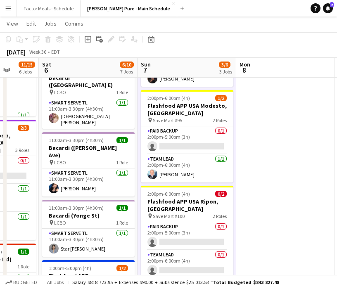
scroll to position [0, 262]
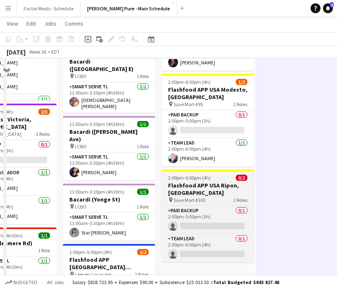
scroll to position [89, 0]
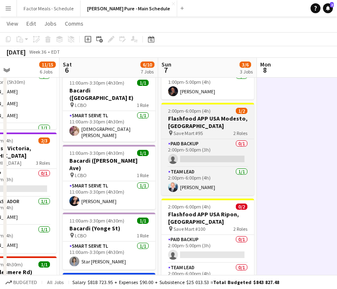
click at [195, 115] on h3 "Flashfood APP USA Modesto, [GEOGRAPHIC_DATA]" at bounding box center [208, 122] width 93 height 15
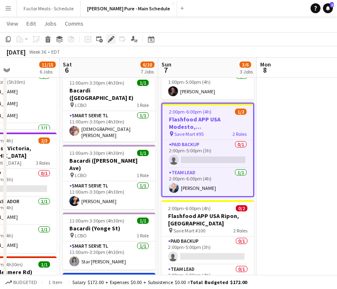
click at [112, 39] on icon at bounding box center [111, 39] width 5 height 5
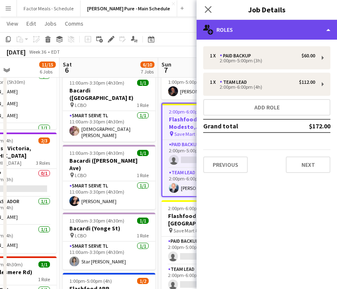
click at [254, 30] on div "multiple-users-add Roles" at bounding box center [267, 30] width 140 height 20
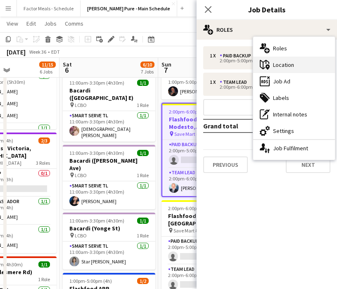
click at [280, 69] on div "maps-pin-1 Location" at bounding box center [294, 65] width 82 height 17
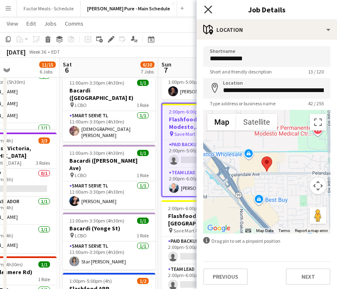
click at [209, 10] on icon "Close pop-in" at bounding box center [208, 9] width 8 height 8
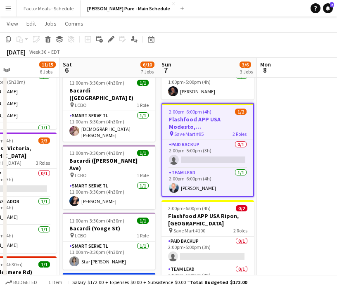
click at [209, 66] on app-board-header-date "Sun 7 3/6 3 Jobs" at bounding box center [207, 68] width 99 height 20
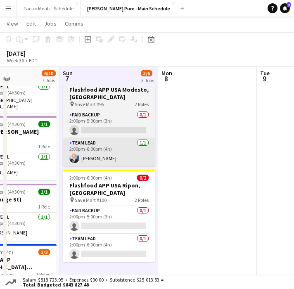
scroll to position [117, 0]
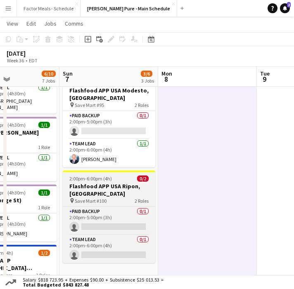
click at [98, 183] on h3 "Flashfood APP USA Ripon, [GEOGRAPHIC_DATA]" at bounding box center [109, 190] width 93 height 15
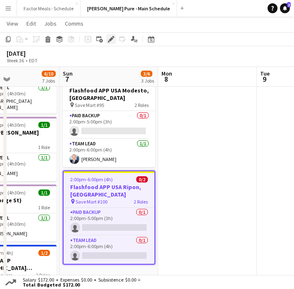
click at [113, 38] on icon at bounding box center [111, 39] width 5 height 5
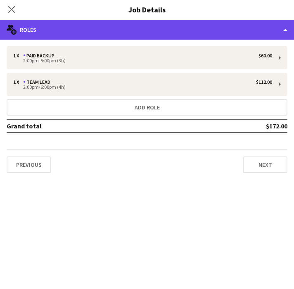
click at [112, 29] on div "multiple-users-add Roles" at bounding box center [147, 30] width 294 height 20
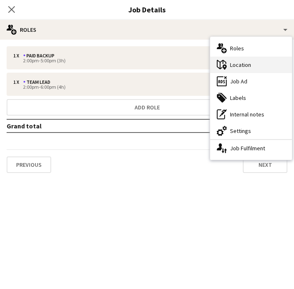
click at [252, 62] on div "maps-pin-1 Location" at bounding box center [251, 65] width 82 height 17
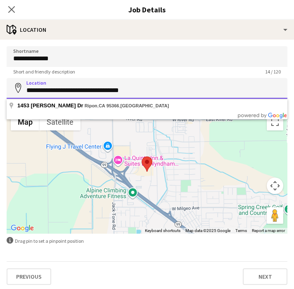
drag, startPoint x: 74, startPoint y: 91, endPoint x: 15, endPoint y: 92, distance: 58.7
click at [14, 92] on div "**********" at bounding box center [147, 88] width 281 height 21
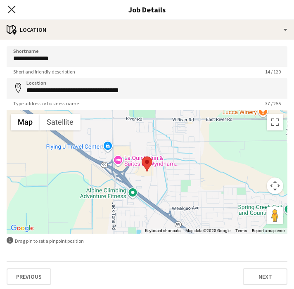
click at [12, 12] on icon "Close pop-in" at bounding box center [11, 9] width 8 height 8
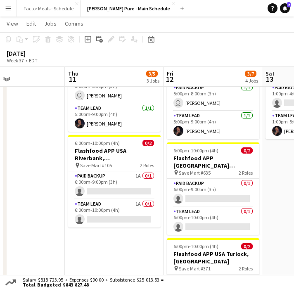
scroll to position [0, 242]
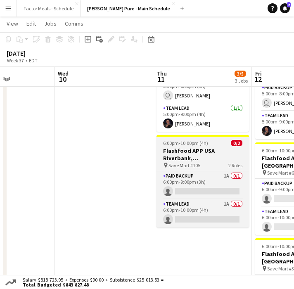
click at [193, 147] on h3 "Flashfood APP USA Riverbank, CA" at bounding box center [203, 154] width 93 height 15
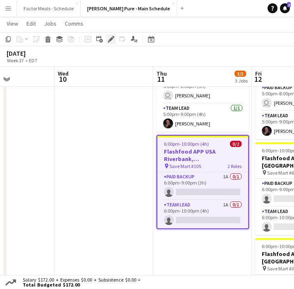
click at [109, 35] on div "Edit" at bounding box center [111, 39] width 10 height 10
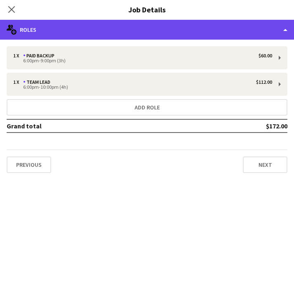
click at [86, 29] on div "multiple-users-add Roles" at bounding box center [147, 30] width 294 height 20
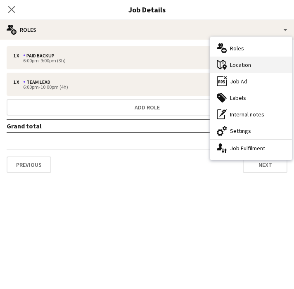
click at [248, 63] on div "maps-pin-1 Location" at bounding box center [251, 65] width 82 height 17
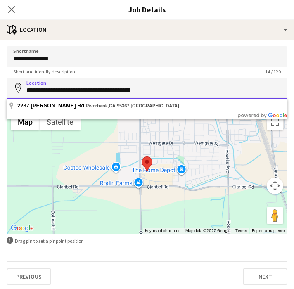
drag, startPoint x: 70, startPoint y: 92, endPoint x: 17, endPoint y: 93, distance: 52.9
click at [16, 93] on input "**********" at bounding box center [147, 88] width 281 height 21
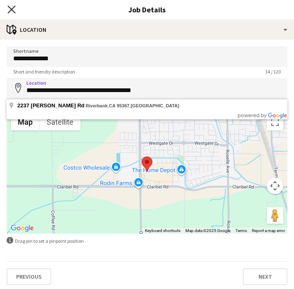
click at [12, 9] on icon at bounding box center [11, 9] width 8 height 8
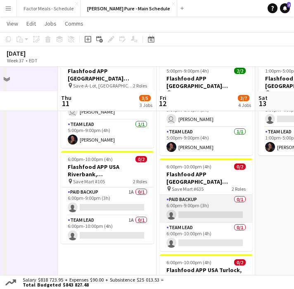
scroll to position [125, 0]
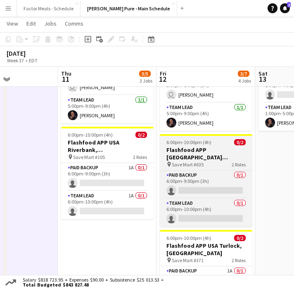
click at [187, 146] on h3 "Flashfood APP USA Ceres, CA" at bounding box center [206, 153] width 93 height 15
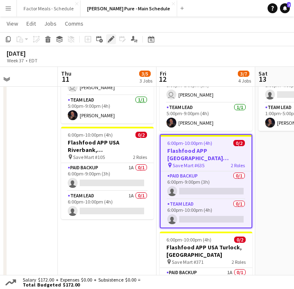
click at [112, 42] on icon "Edit" at bounding box center [111, 39] width 7 height 7
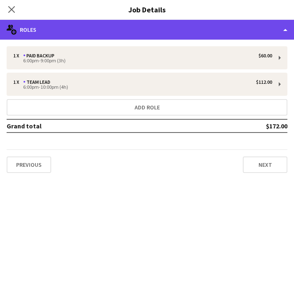
click at [111, 30] on div "multiple-users-add Roles" at bounding box center [147, 30] width 294 height 20
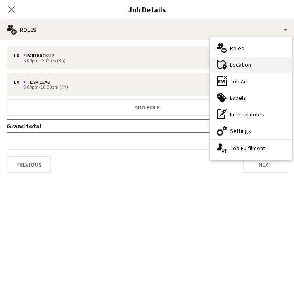
click at [239, 62] on div "maps-pin-1 Location" at bounding box center [251, 65] width 82 height 17
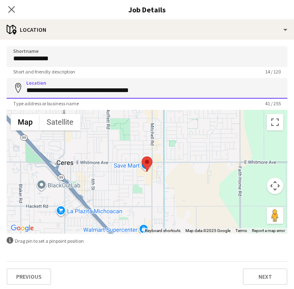
click at [82, 90] on input "**********" at bounding box center [147, 88] width 281 height 21
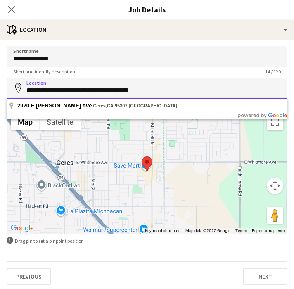
drag, startPoint x: 83, startPoint y: 91, endPoint x: 23, endPoint y: 89, distance: 59.5
click at [23, 89] on input "**********" at bounding box center [147, 88] width 281 height 21
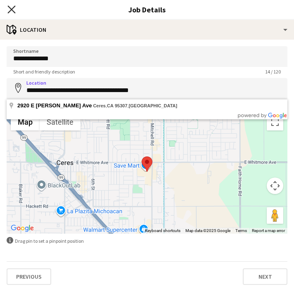
click at [13, 9] on icon at bounding box center [11, 9] width 8 height 8
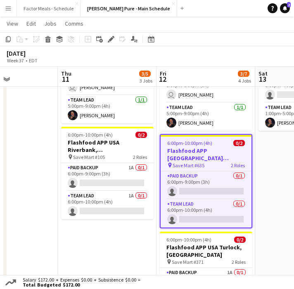
click at [13, 9] on button "Menu" at bounding box center [8, 8] width 17 height 17
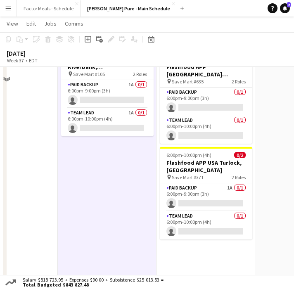
scroll to position [209, 0]
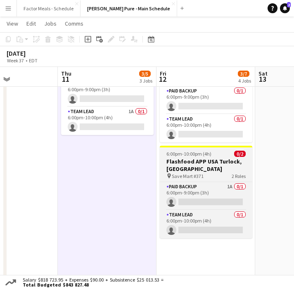
click at [195, 158] on h3 "Flashfood APP USA Turlock, [GEOGRAPHIC_DATA]" at bounding box center [206, 165] width 93 height 15
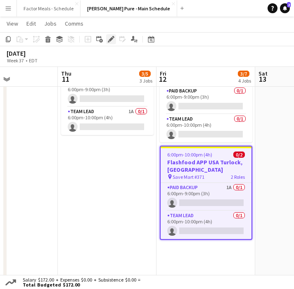
click at [112, 36] on icon "Edit" at bounding box center [111, 39] width 7 height 7
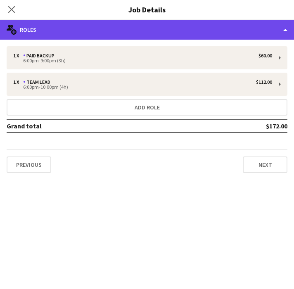
click at [101, 27] on div "multiple-users-add Roles" at bounding box center [147, 30] width 294 height 20
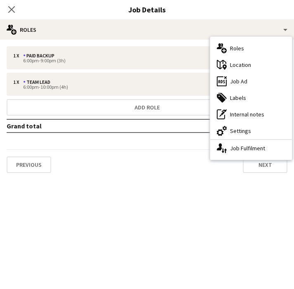
click at [231, 65] on div "maps-pin-1 Location" at bounding box center [251, 65] width 82 height 17
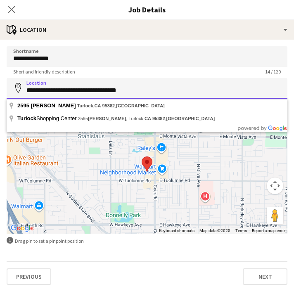
drag, startPoint x: 62, startPoint y: 91, endPoint x: 25, endPoint y: 92, distance: 36.4
click at [25, 92] on input "**********" at bounding box center [147, 88] width 281 height 21
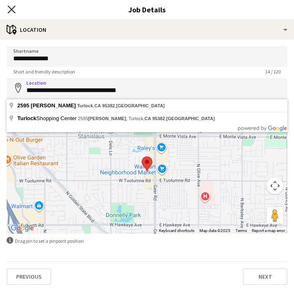
click at [13, 10] on icon "Close pop-in" at bounding box center [11, 9] width 8 height 8
click at [13, 10] on button "Menu" at bounding box center [8, 8] width 17 height 17
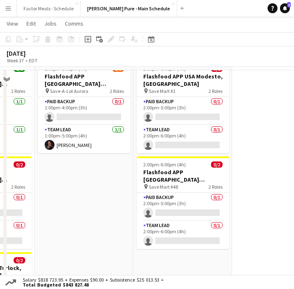
scroll to position [45, 0]
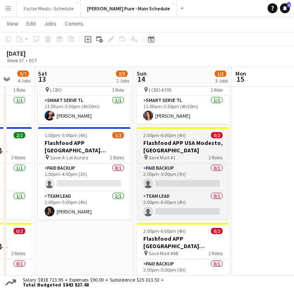
click at [169, 140] on h3 "Flashfood APP USA Modesto, [GEOGRAPHIC_DATA]" at bounding box center [183, 146] width 93 height 15
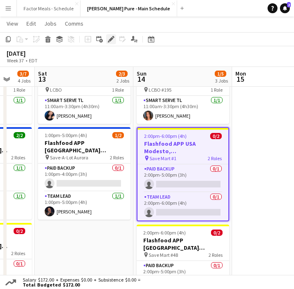
click at [110, 43] on div "Edit" at bounding box center [111, 39] width 10 height 10
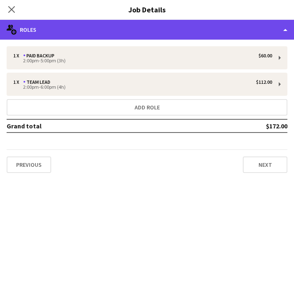
click at [33, 34] on div "multiple-users-add Roles" at bounding box center [147, 30] width 294 height 20
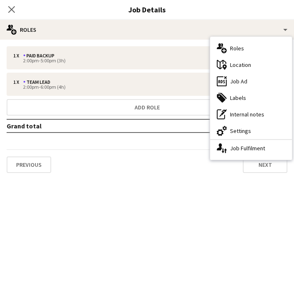
click at [231, 64] on div "maps-pin-1 Location" at bounding box center [251, 65] width 82 height 17
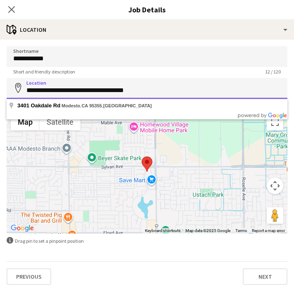
drag, startPoint x: 73, startPoint y: 92, endPoint x: 19, endPoint y: 93, distance: 53.3
click at [19, 93] on div "**********" at bounding box center [147, 88] width 281 height 21
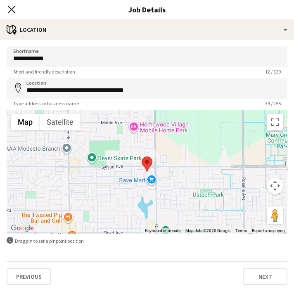
click at [11, 11] on icon "Close pop-in" at bounding box center [11, 9] width 8 height 8
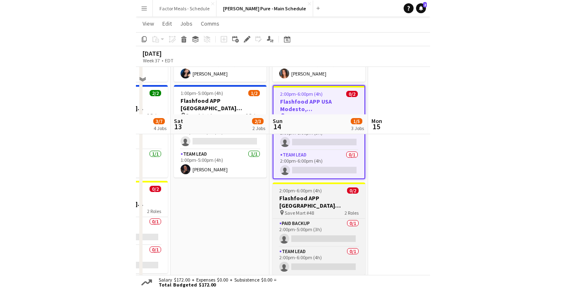
scroll to position [135, 0]
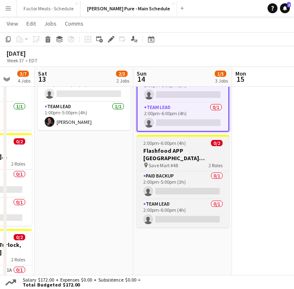
click at [181, 151] on h3 "Flashfood APP USA Oakdale, CA" at bounding box center [183, 154] width 93 height 15
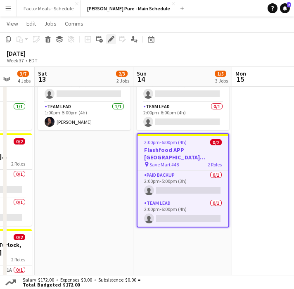
click at [108, 37] on icon "Edit" at bounding box center [111, 39] width 7 height 7
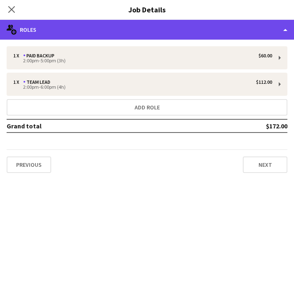
click at [107, 34] on div "multiple-users-add Roles" at bounding box center [147, 30] width 294 height 20
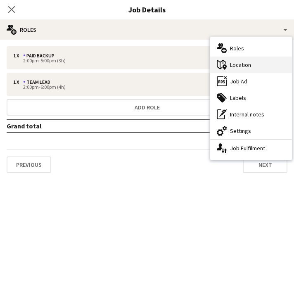
click at [231, 69] on div "maps-pin-1 Location" at bounding box center [251, 65] width 82 height 17
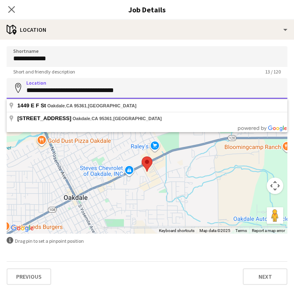
drag, startPoint x: 57, startPoint y: 91, endPoint x: 23, endPoint y: 90, distance: 33.5
click at [23, 90] on div "**********" at bounding box center [147, 88] width 281 height 21
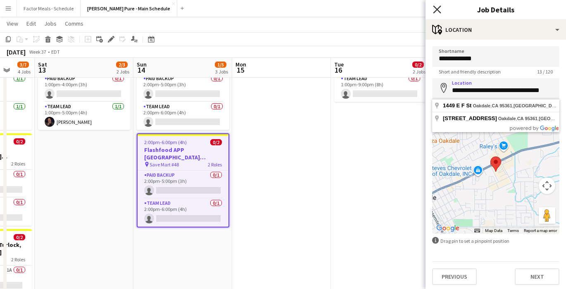
click at [352, 12] on icon at bounding box center [437, 9] width 8 height 8
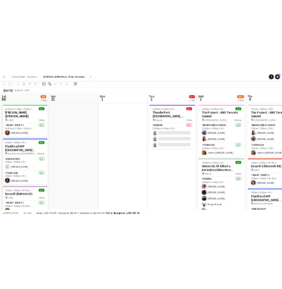
scroll to position [0, 0]
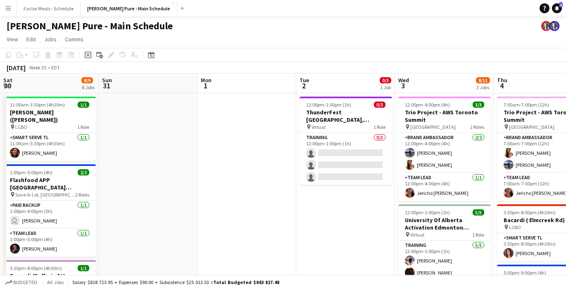
click at [4, 9] on button "Menu" at bounding box center [8, 8] width 17 height 17
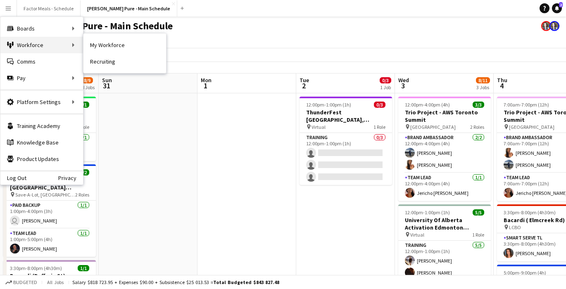
click at [19, 40] on div "Workforce Workforce" at bounding box center [41, 45] width 83 height 17
click at [55, 48] on div "Workforce Workforce" at bounding box center [41, 45] width 83 height 17
click at [90, 58] on link "Recruiting" at bounding box center [124, 61] width 83 height 17
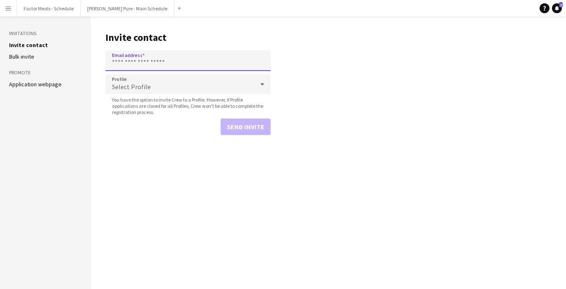
click at [136, 63] on input "Email address" at bounding box center [187, 60] width 165 height 21
paste input "**********"
type input "**********"
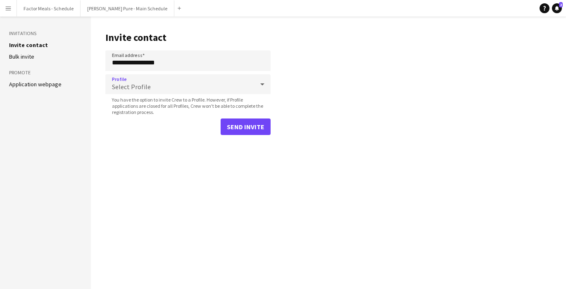
click at [137, 83] on span "Select Profile" at bounding box center [131, 87] width 39 height 8
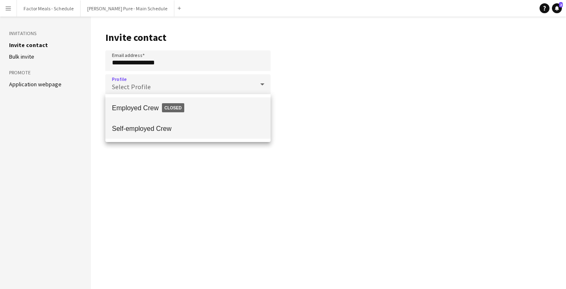
click at [138, 128] on span "Self-employed Crew" at bounding box center [188, 129] width 152 height 8
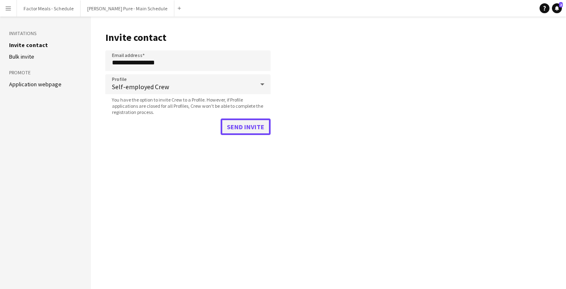
click at [245, 124] on button "Send invite" at bounding box center [246, 127] width 50 height 17
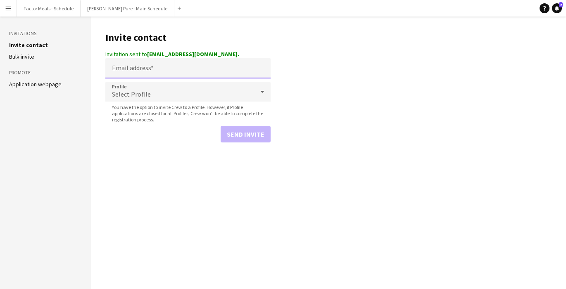
click at [136, 75] on input "Email address" at bounding box center [187, 68] width 165 height 21
paste input "**********"
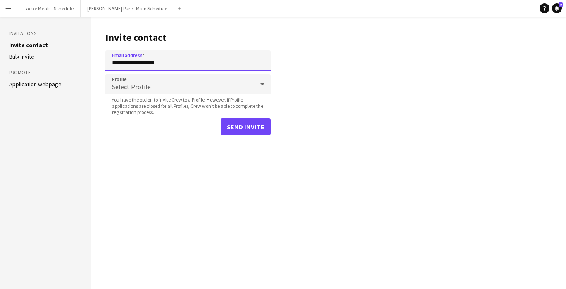
type input "**********"
click at [137, 84] on span "Select Profile" at bounding box center [131, 87] width 39 height 8
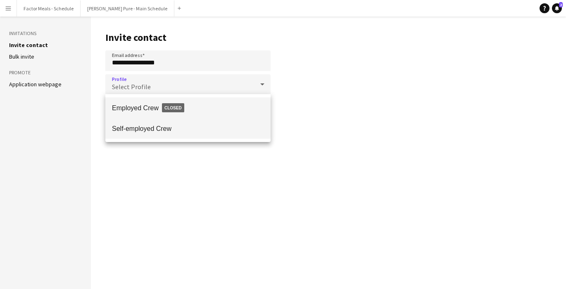
click at [152, 126] on span "Self-employed Crew" at bounding box center [188, 129] width 152 height 8
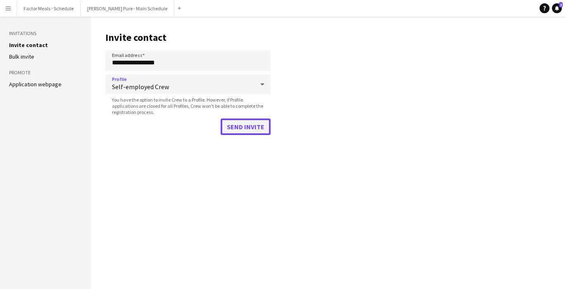
click at [235, 126] on button "Send invite" at bounding box center [246, 127] width 50 height 17
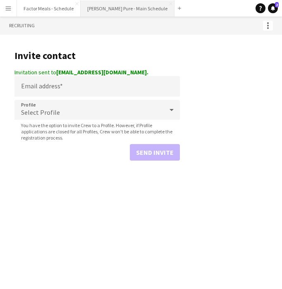
click at [105, 12] on button "[PERSON_NAME] Pure - Main Schedule Close" at bounding box center [128, 8] width 94 height 16
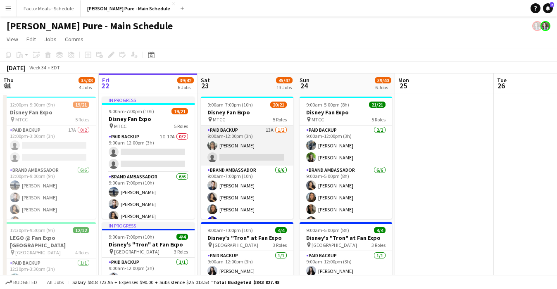
click at [243, 156] on app-card-role "Paid Backup 13A 1/2 9:00am-12:00pm (3h) Jennifer Chuk single-neutral-actions" at bounding box center [247, 146] width 93 height 40
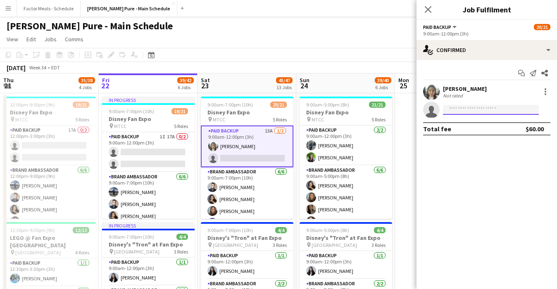
click at [352, 106] on input at bounding box center [491, 110] width 96 height 10
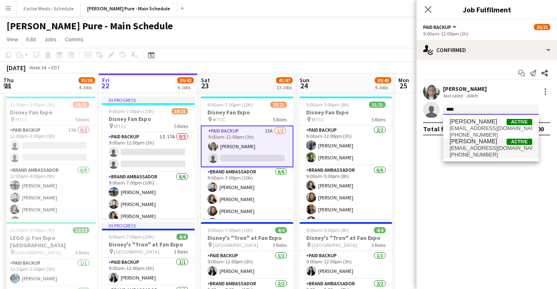
type input "****"
click at [352, 155] on span "+19059625204" at bounding box center [490, 155] width 83 height 7
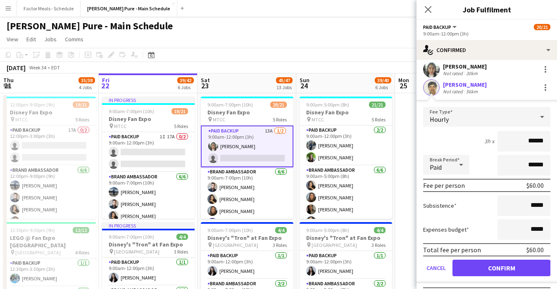
scroll to position [40, 0]
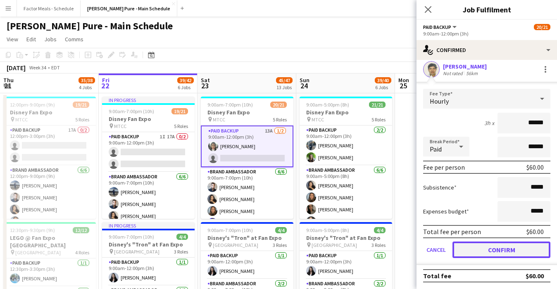
click at [352, 252] on button "Confirm" at bounding box center [501, 250] width 98 height 17
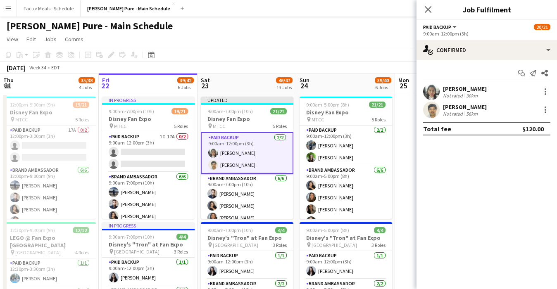
scroll to position [0, 0]
click at [352, 13] on icon "Close pop-in" at bounding box center [428, 9] width 8 height 8
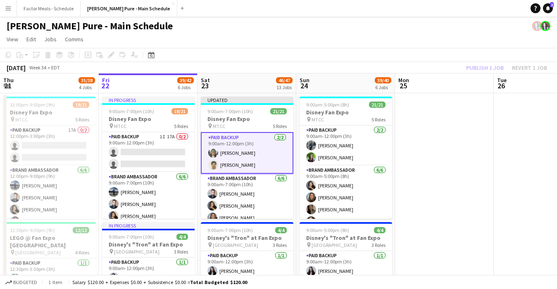
click at [322, 27] on div "[PERSON_NAME] Pure - Main Schedule" at bounding box center [278, 25] width 557 height 16
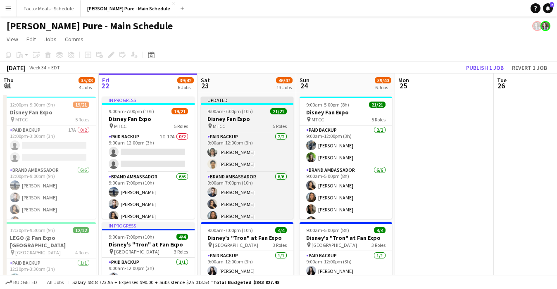
click at [251, 100] on div "Updated" at bounding box center [247, 100] width 93 height 7
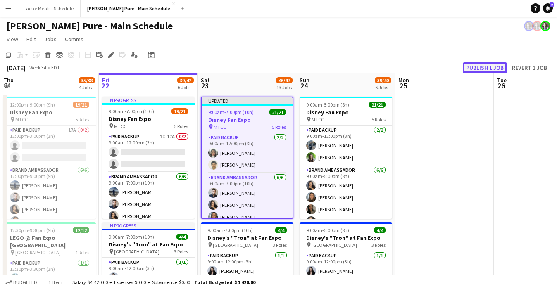
click at [352, 66] on button "Publish 1 job" at bounding box center [485, 67] width 44 height 11
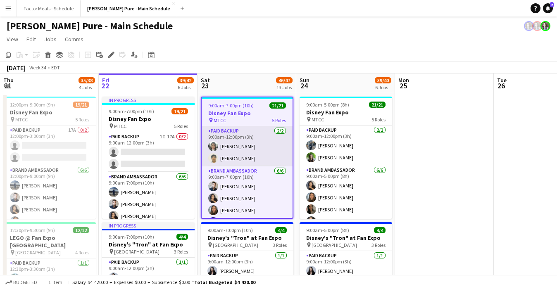
click at [235, 156] on app-card-role "Paid Backup 2/2 9:00am-12:00pm (3h) Jennifer Chuk ANANTKUMAR VYAS" at bounding box center [247, 146] width 91 height 40
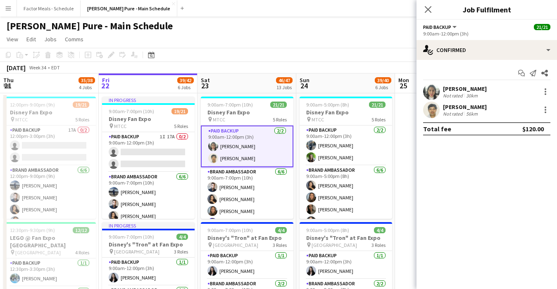
click at [352, 108] on div "ANANTKUMAR VYAS" at bounding box center [465, 106] width 44 height 7
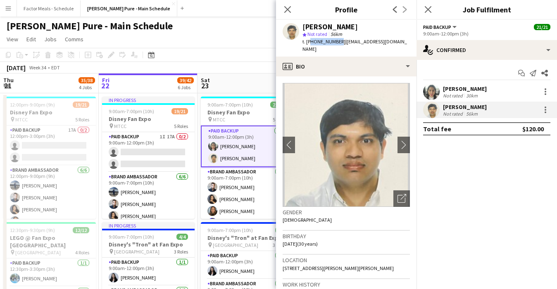
drag, startPoint x: 336, startPoint y: 42, endPoint x: 308, endPoint y: 43, distance: 28.1
click at [308, 42] on span "t. +19059625204" at bounding box center [323, 41] width 43 height 6
click at [325, 42] on span "t. +19059625204" at bounding box center [323, 41] width 43 height 6
drag, startPoint x: 320, startPoint y: 43, endPoint x: 330, endPoint y: 43, distance: 10.3
click at [330, 43] on span "t. +19059625204" at bounding box center [323, 41] width 43 height 6
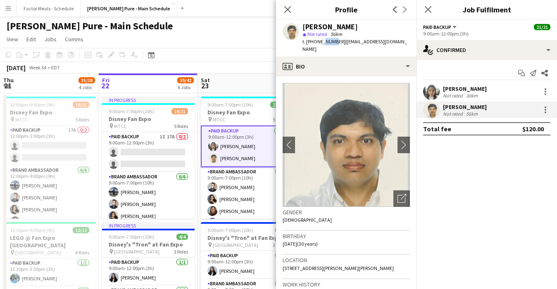
click at [330, 45] on div "ANANTKUMAR VYAS star Not rated 56km t. +19059625204 | asv2295@gmail.com" at bounding box center [346, 38] width 140 height 37
drag, startPoint x: 319, startPoint y: 42, endPoint x: 326, endPoint y: 43, distance: 7.5
click at [326, 43] on span "t. +19059625204" at bounding box center [323, 41] width 43 height 6
click at [283, 15] on div "Close pop-in" at bounding box center [287, 9] width 23 height 19
click at [284, 10] on icon "Close pop-in" at bounding box center [287, 9] width 8 height 8
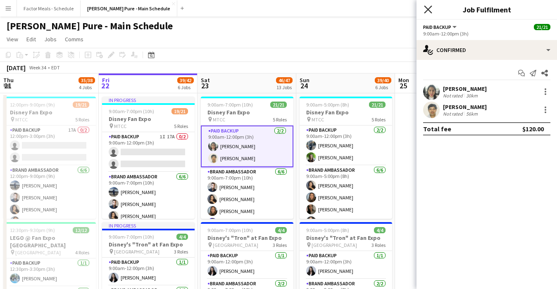
click at [352, 12] on icon at bounding box center [428, 9] width 8 height 8
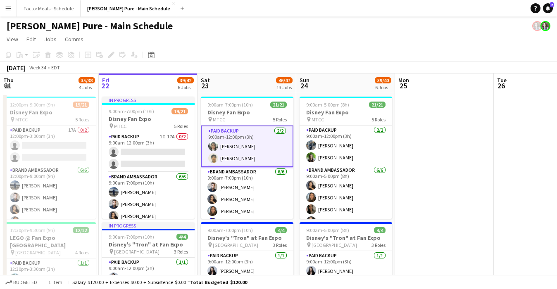
click at [352, 17] on div "[PERSON_NAME] Pure - Main Schedule" at bounding box center [278, 25] width 557 height 16
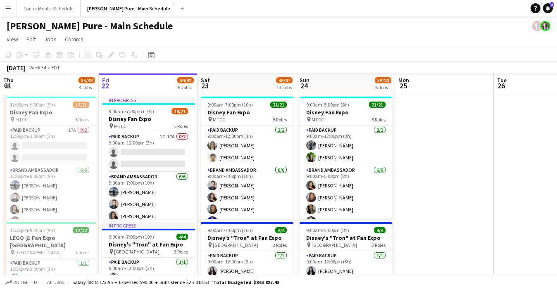
click at [284, 51] on app-toolbar "Copy Paste Paste Command V Paste with crew Command Shift V Paste linked Job Del…" at bounding box center [278, 55] width 557 height 14
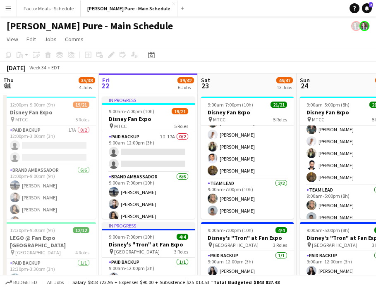
click at [217, 48] on app-toolbar "Copy Paste Paste Command V Paste with crew Command Shift V Paste linked Job Del…" at bounding box center [188, 55] width 376 height 14
